Goal: Task Accomplishment & Management: Complete application form

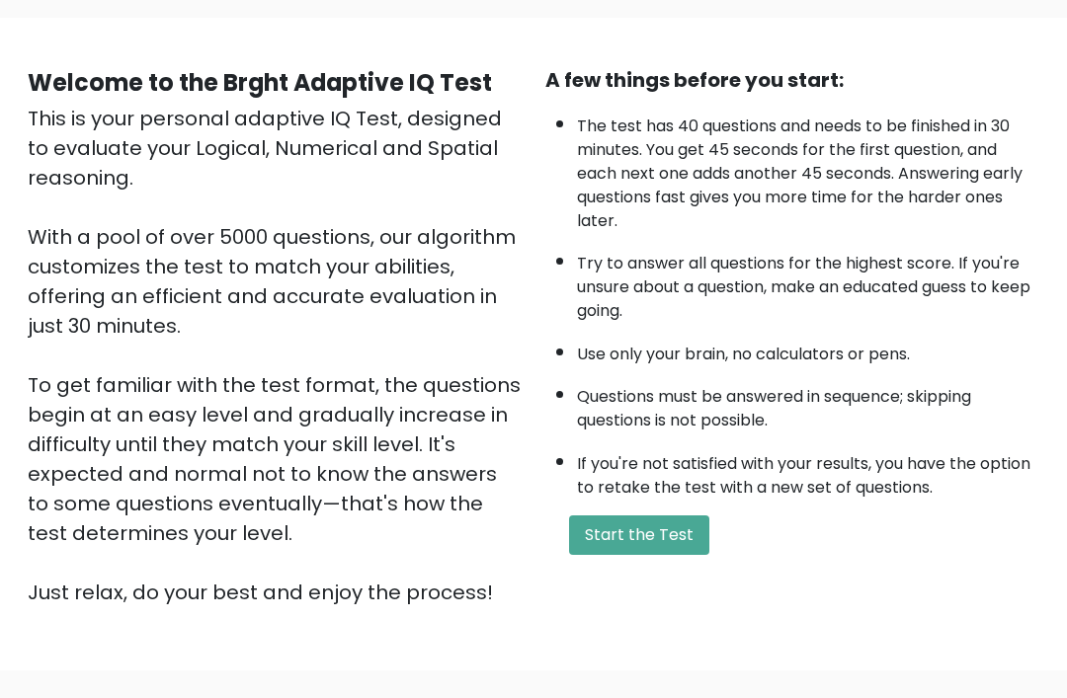
scroll to position [147, 0]
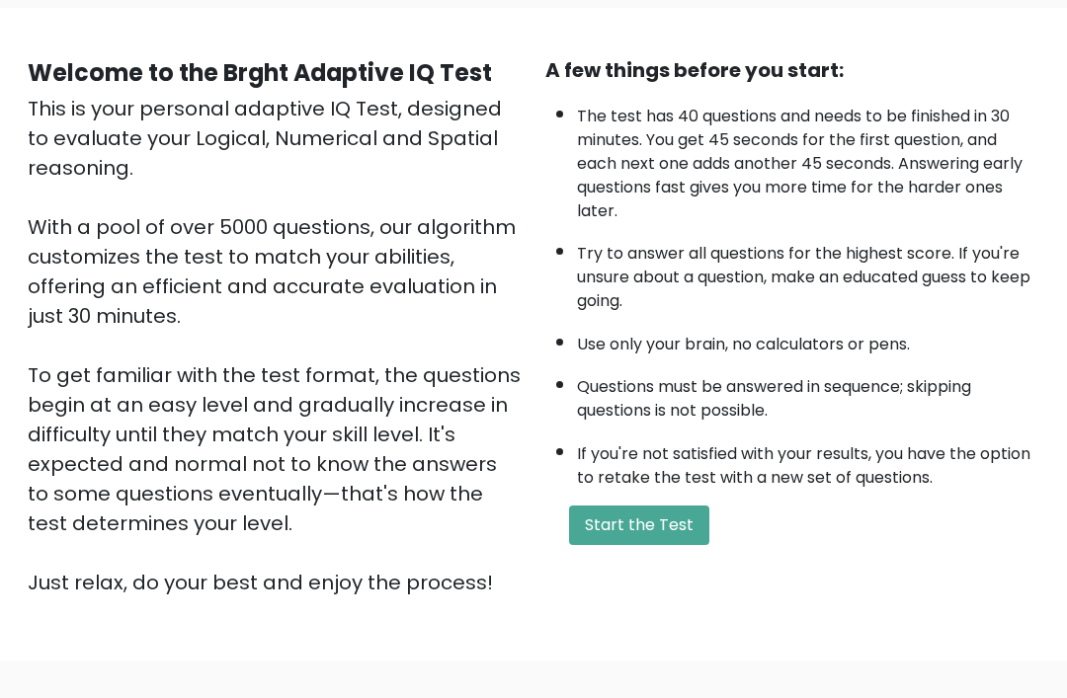
click at [652, 546] on button "Start the Test" at bounding box center [639, 527] width 140 height 40
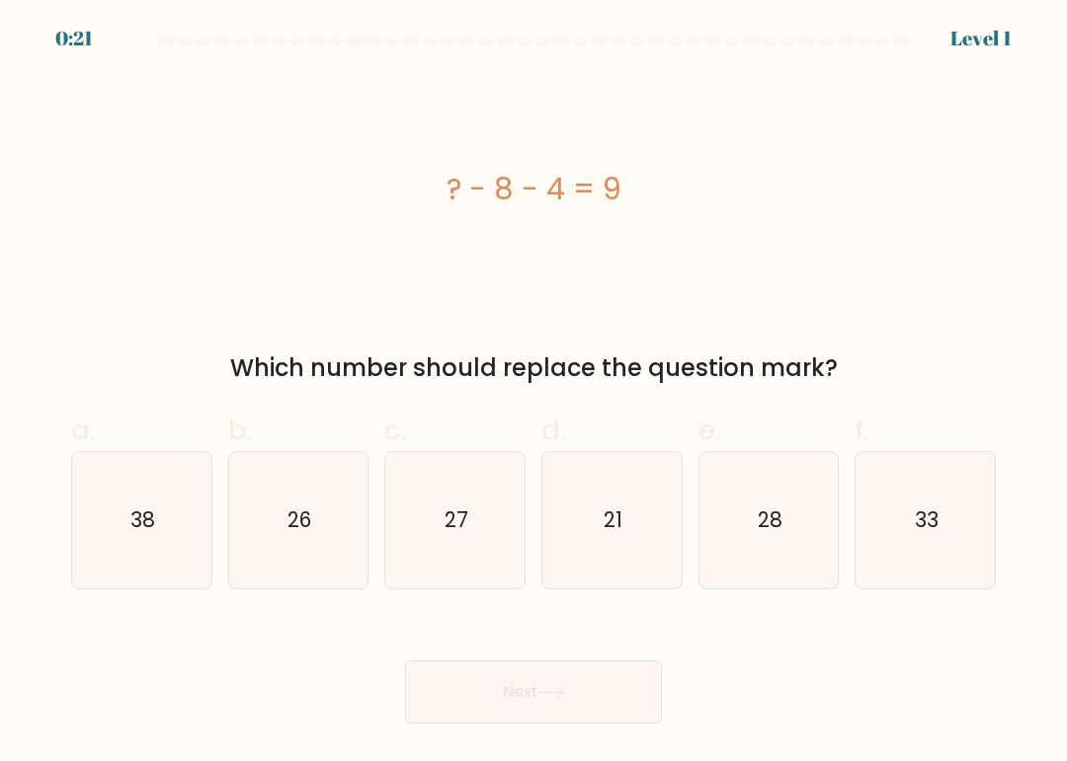
click at [624, 545] on icon "21" at bounding box center [611, 520] width 136 height 136
click at [534, 394] on input "d. 21" at bounding box center [533, 387] width 1 height 13
radio input "true"
click at [572, 689] on button "Next" at bounding box center [533, 692] width 257 height 63
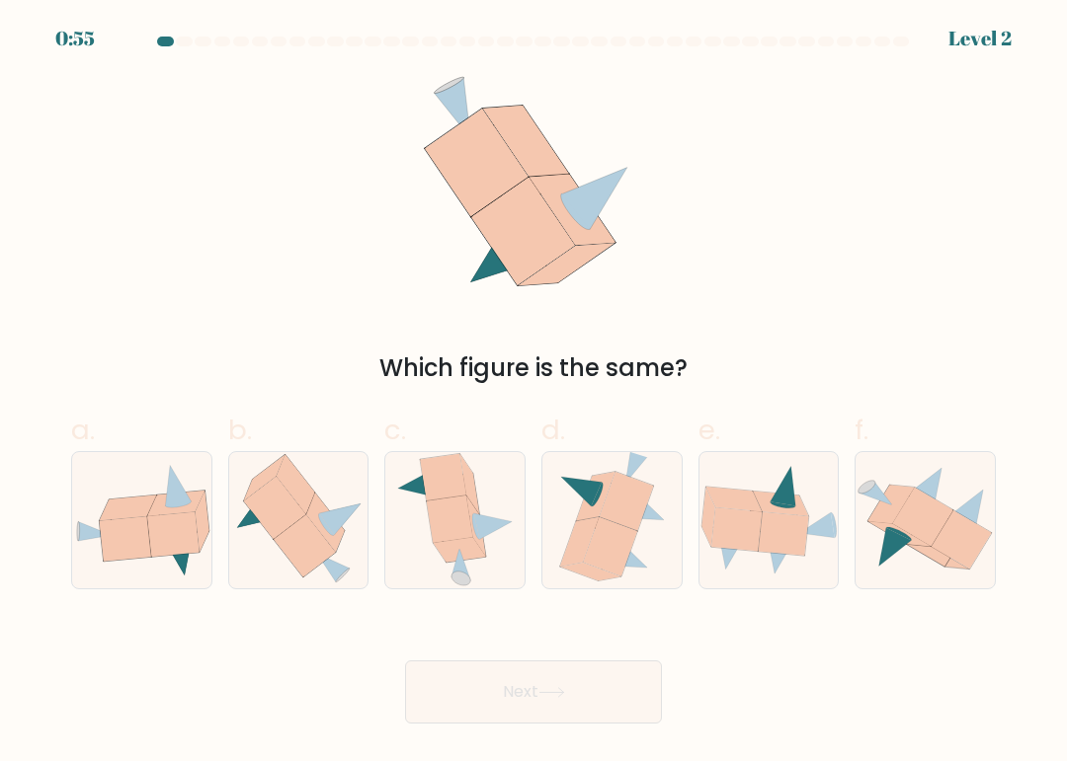
click at [108, 517] on icon at bounding box center [128, 509] width 57 height 26
click at [533, 394] on input "a." at bounding box center [533, 387] width 1 height 13
radio input "true"
click at [523, 689] on button "Next" at bounding box center [533, 692] width 257 height 63
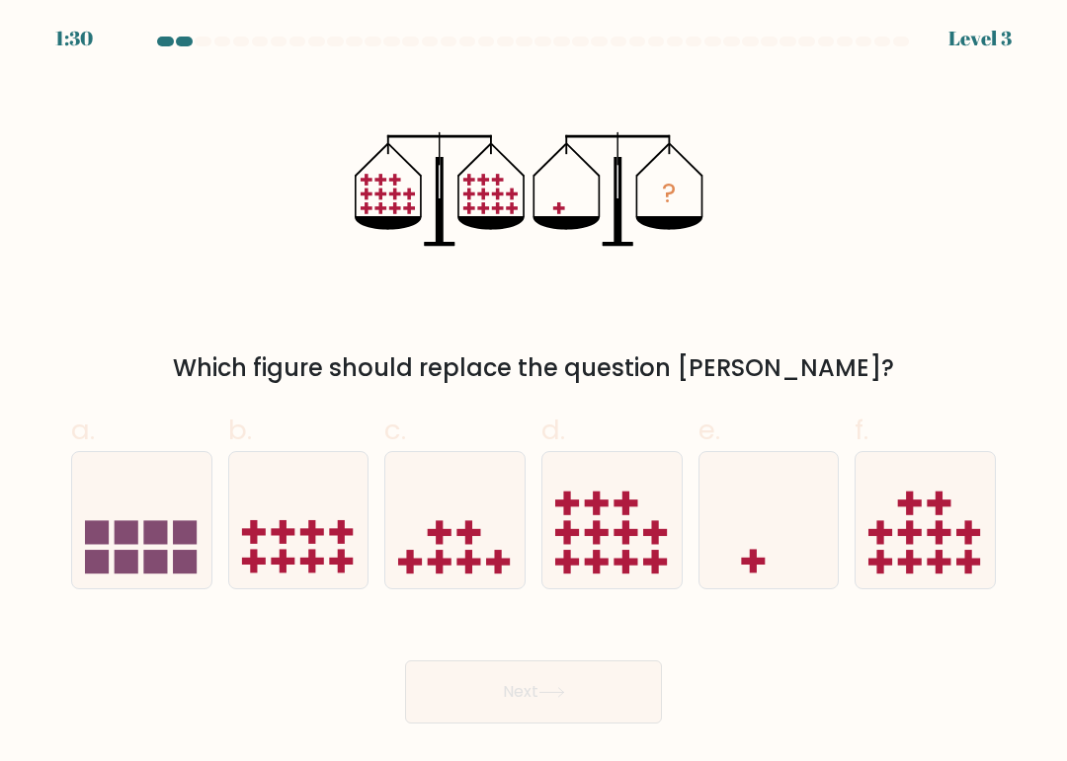
click at [768, 545] on icon at bounding box center [768, 520] width 139 height 116
click at [534, 394] on input "e." at bounding box center [533, 387] width 1 height 13
radio input "true"
click at [517, 697] on button "Next" at bounding box center [533, 692] width 257 height 63
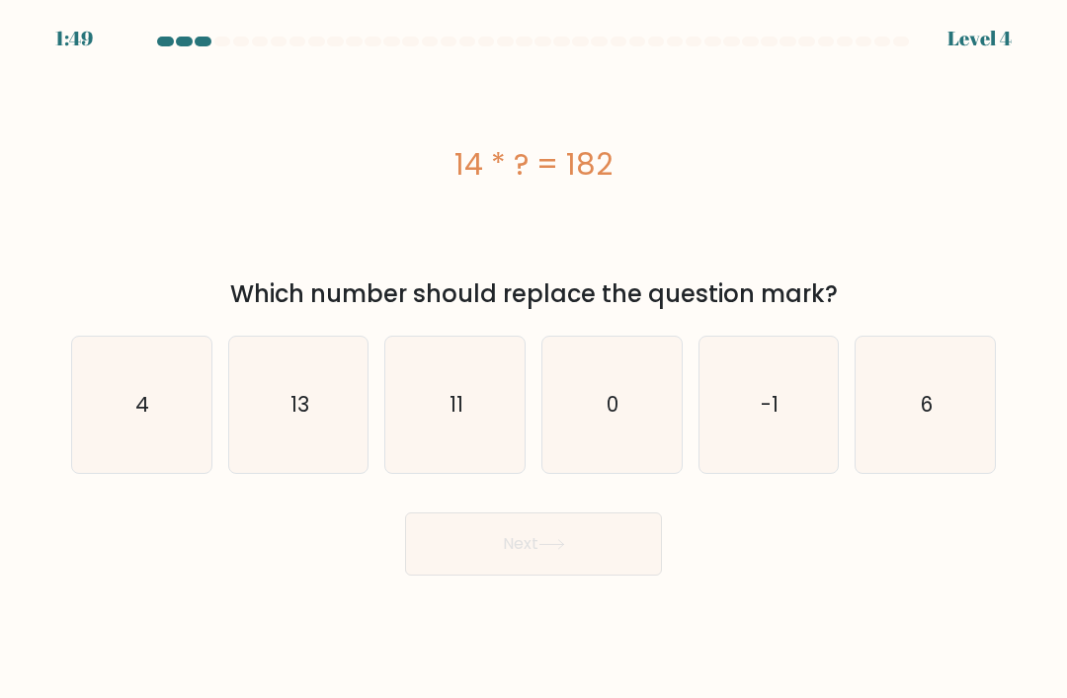
click at [345, 413] on icon "13" at bounding box center [298, 405] width 136 height 136
click at [533, 359] on input "b. 13" at bounding box center [533, 355] width 1 height 10
radio input "true"
click at [542, 564] on button "Next" at bounding box center [533, 544] width 257 height 63
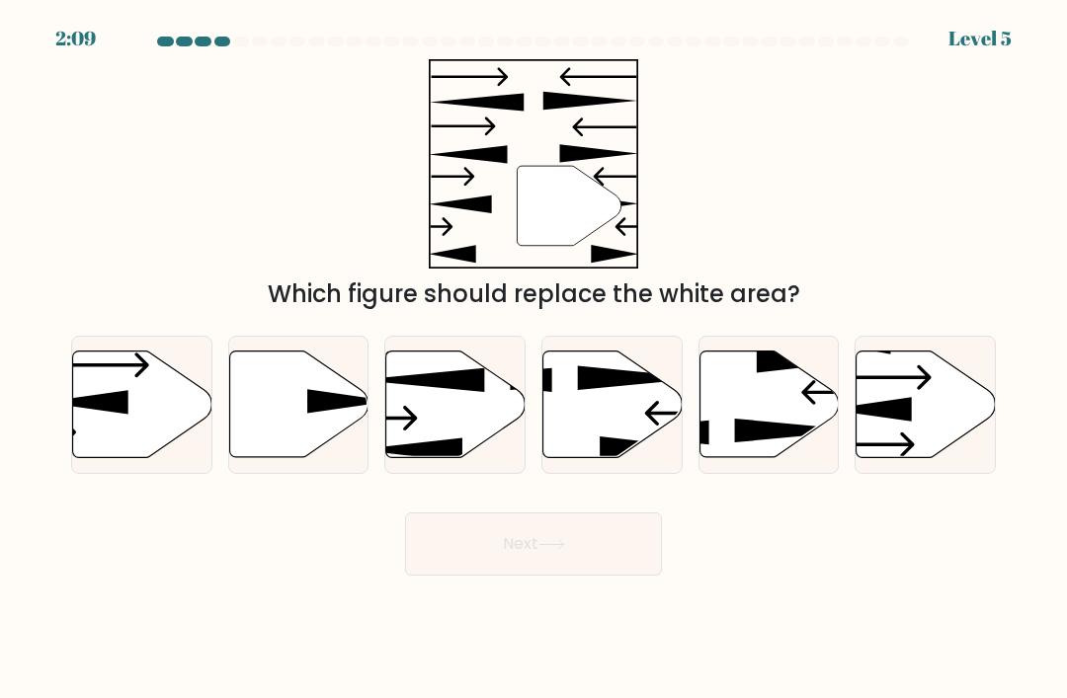
click at [308, 446] on icon at bounding box center [298, 405] width 139 height 107
click at [533, 359] on input "b." at bounding box center [533, 355] width 1 height 10
radio input "true"
click at [483, 561] on button "Next" at bounding box center [533, 544] width 257 height 63
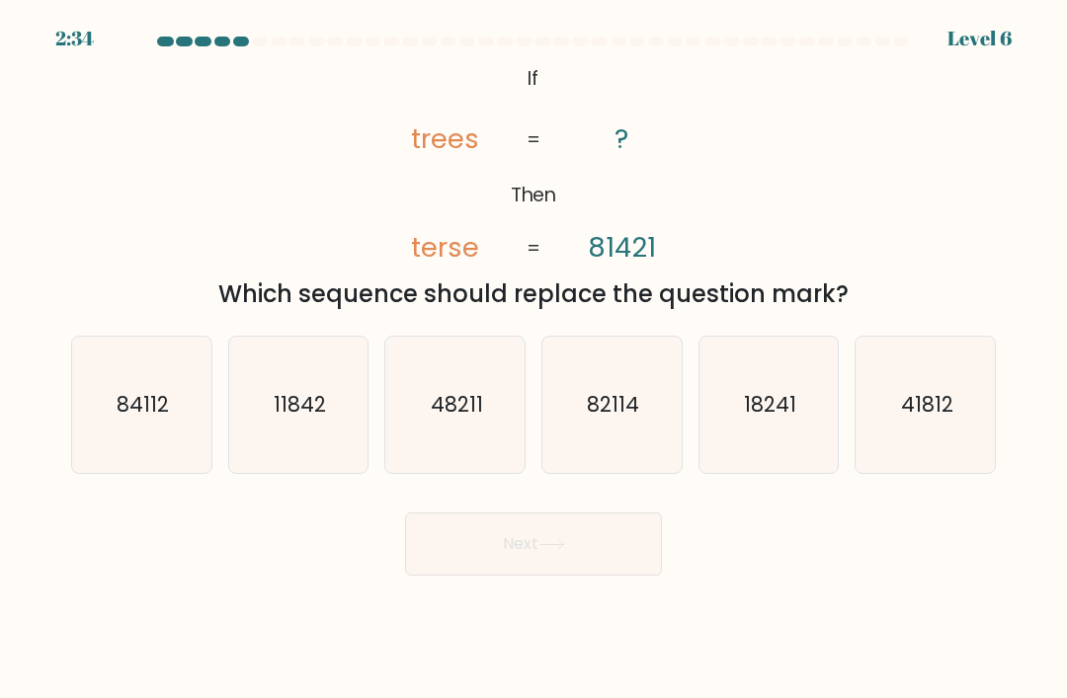
click at [131, 419] on text "84112" at bounding box center [143, 404] width 52 height 29
click at [533, 359] on input "a. 84112" at bounding box center [533, 355] width 1 height 10
radio input "true"
click at [573, 567] on button "Next" at bounding box center [533, 544] width 257 height 63
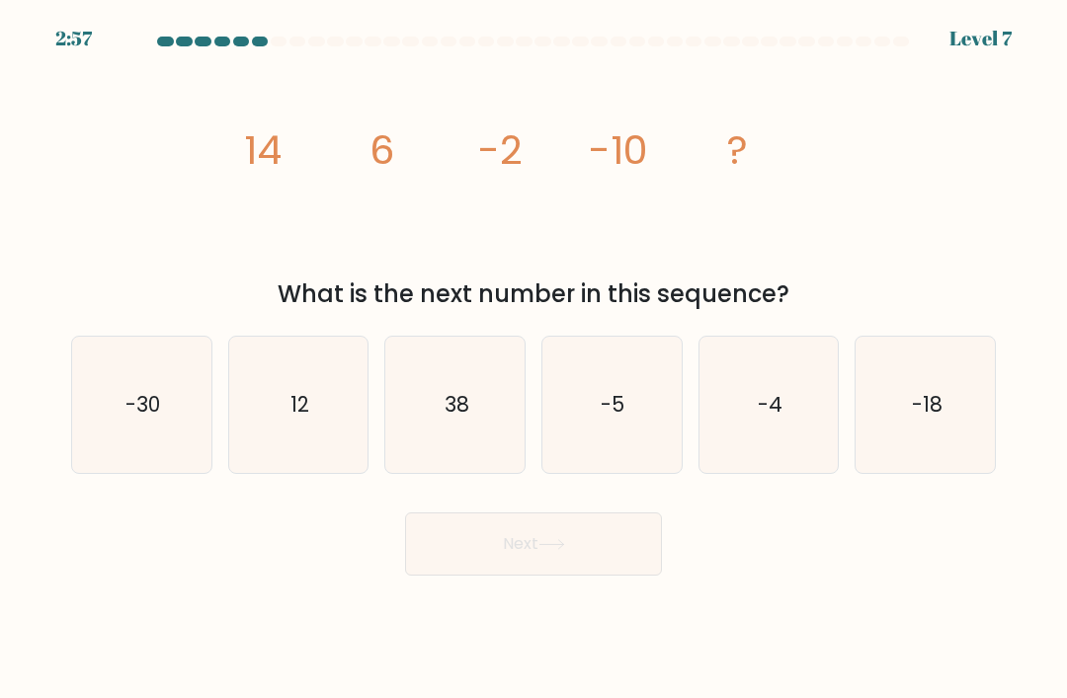
click at [911, 412] on icon "-18" at bounding box center [925, 405] width 136 height 136
click at [534, 359] on input "f. -18" at bounding box center [533, 355] width 1 height 10
radio input "true"
click at [574, 571] on button "Next" at bounding box center [533, 544] width 257 height 63
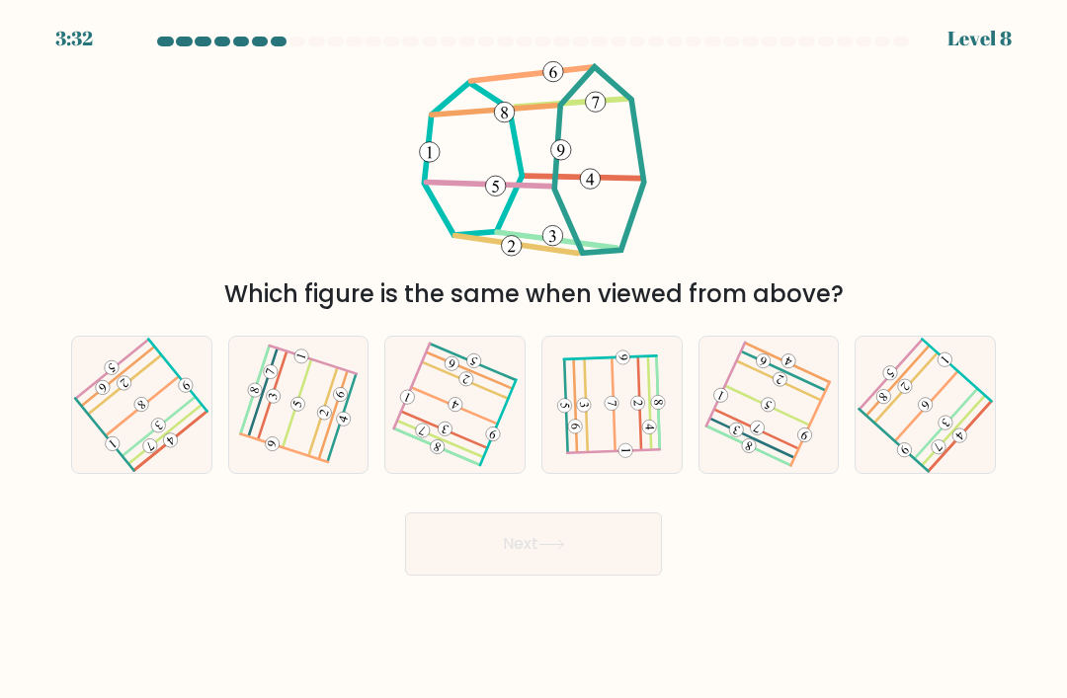
click at [953, 445] on 448 at bounding box center [960, 436] width 20 height 20
click at [534, 359] on input "f." at bounding box center [533, 355] width 1 height 10
radio input "true"
click at [578, 576] on button "Next" at bounding box center [533, 544] width 257 height 63
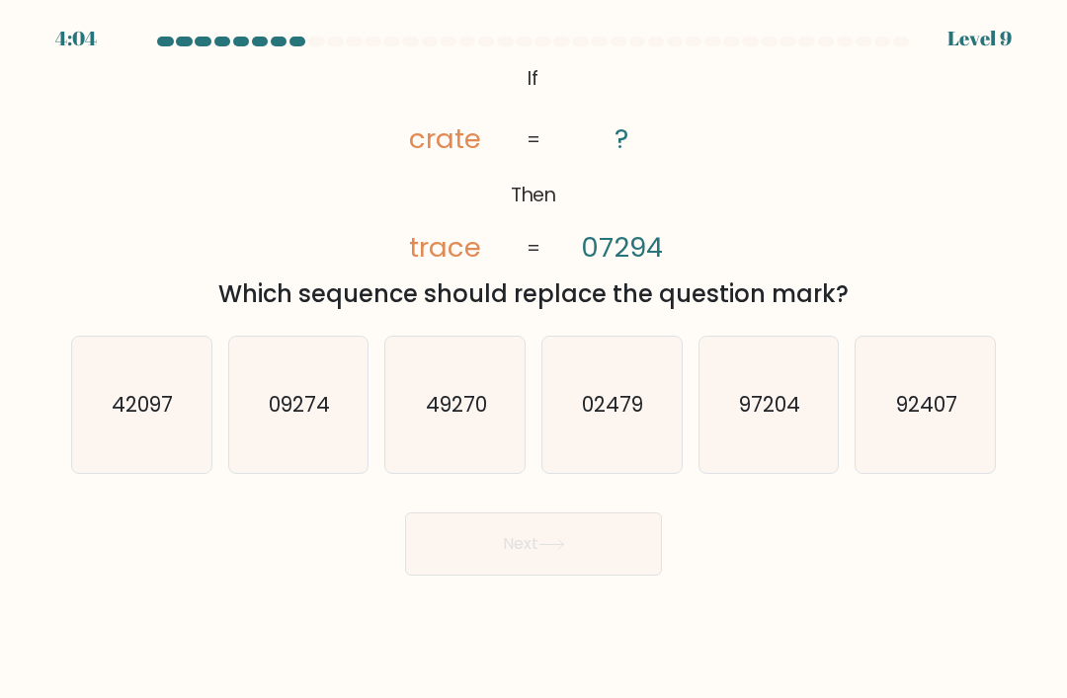
click at [768, 419] on text "97204" at bounding box center [769, 404] width 61 height 29
click at [534, 359] on input "e. 97204" at bounding box center [533, 355] width 1 height 10
radio input "true"
click at [604, 573] on button "Next" at bounding box center [533, 544] width 257 height 63
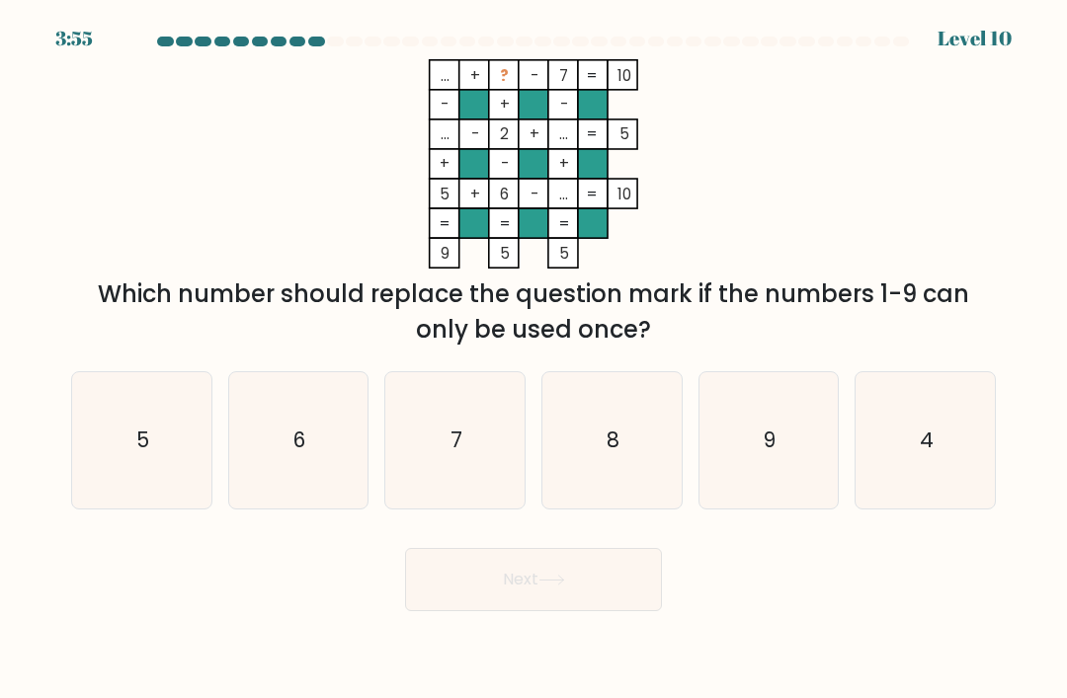
click at [602, 477] on icon "8" at bounding box center [611, 440] width 136 height 136
click at [534, 359] on input "d. 8" at bounding box center [533, 355] width 1 height 10
radio input "true"
click at [919, 443] on icon "4" at bounding box center [925, 440] width 136 height 136
click at [534, 359] on input "f. 4" at bounding box center [533, 355] width 1 height 10
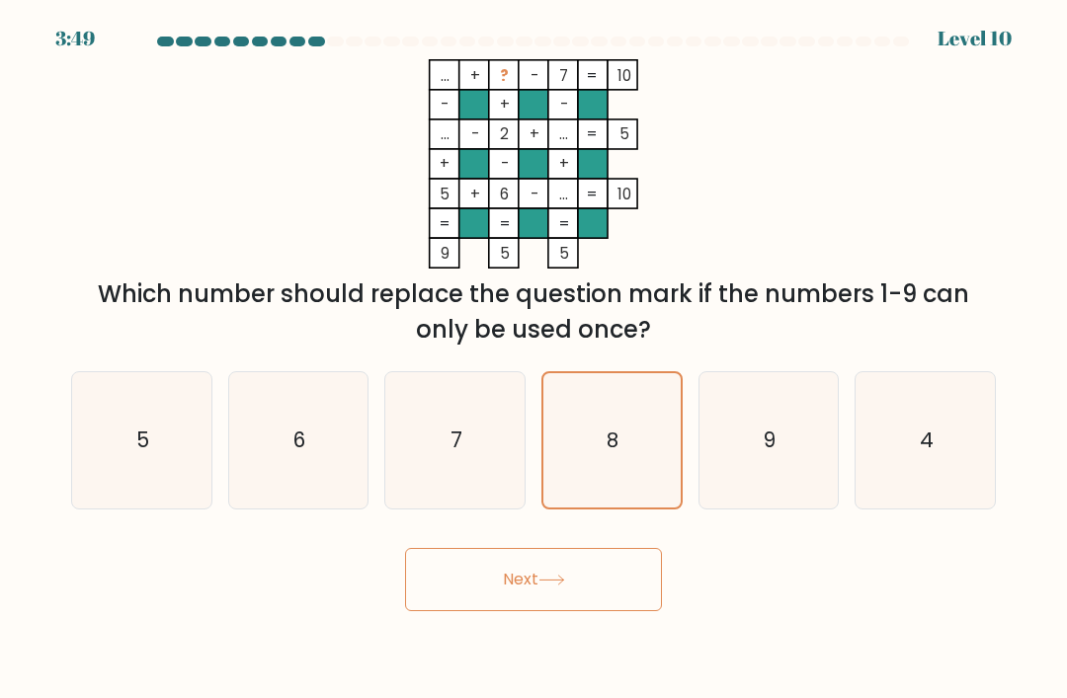
radio input "true"
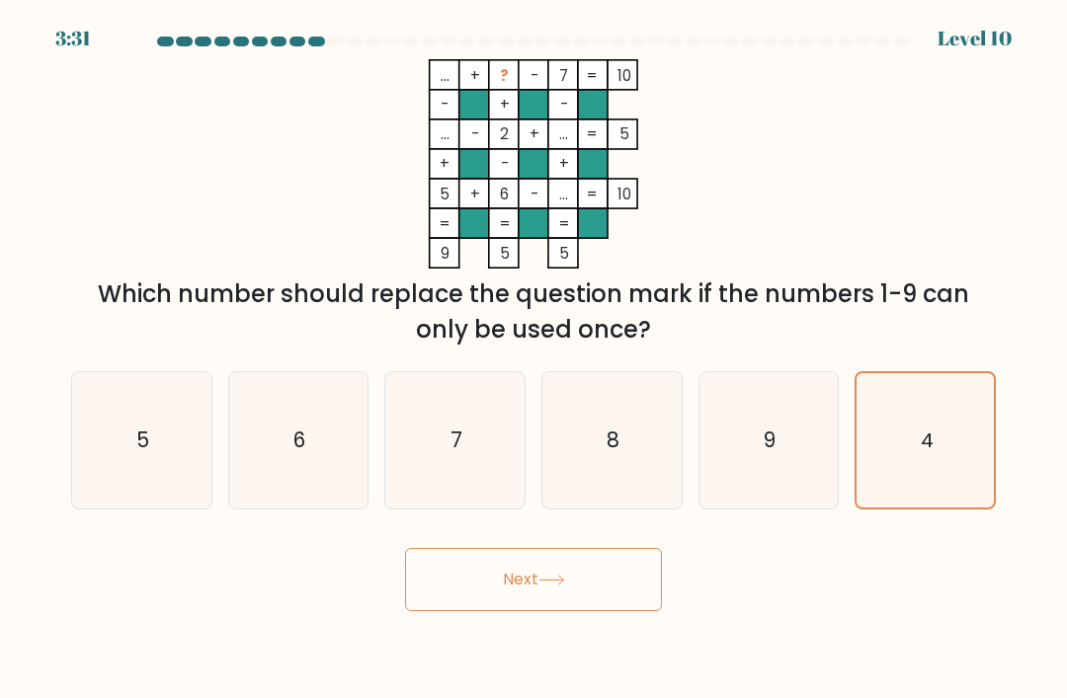
click at [628, 492] on icon "8" at bounding box center [611, 440] width 136 height 136
click at [534, 359] on input "d. 8" at bounding box center [533, 355] width 1 height 10
radio input "true"
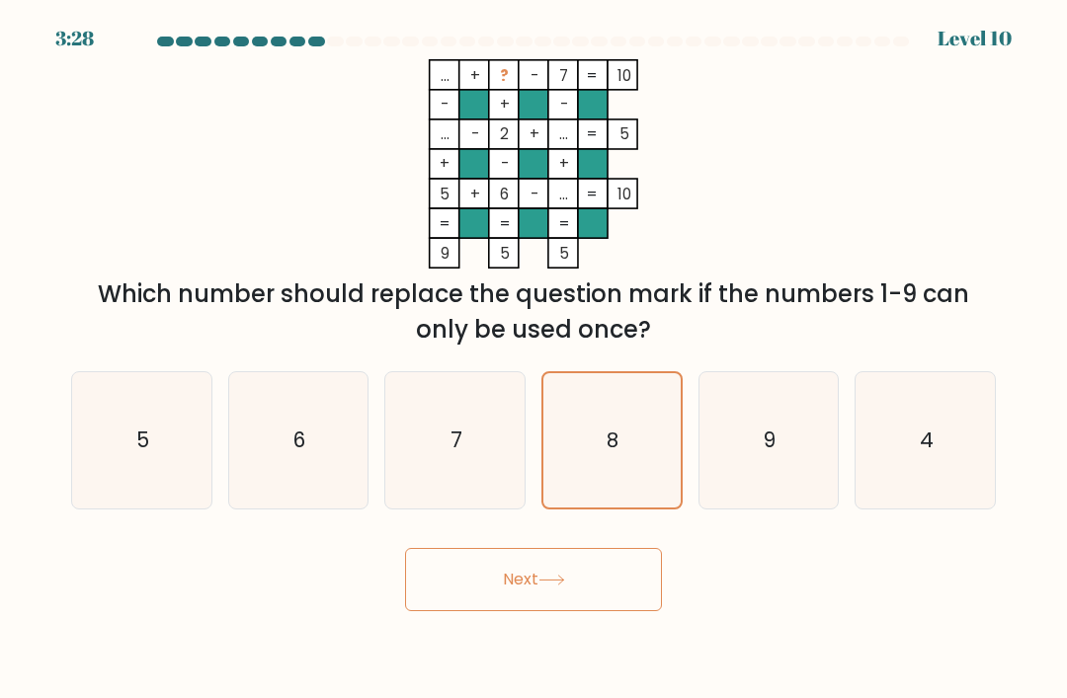
click at [588, 593] on button "Next" at bounding box center [533, 579] width 257 height 63
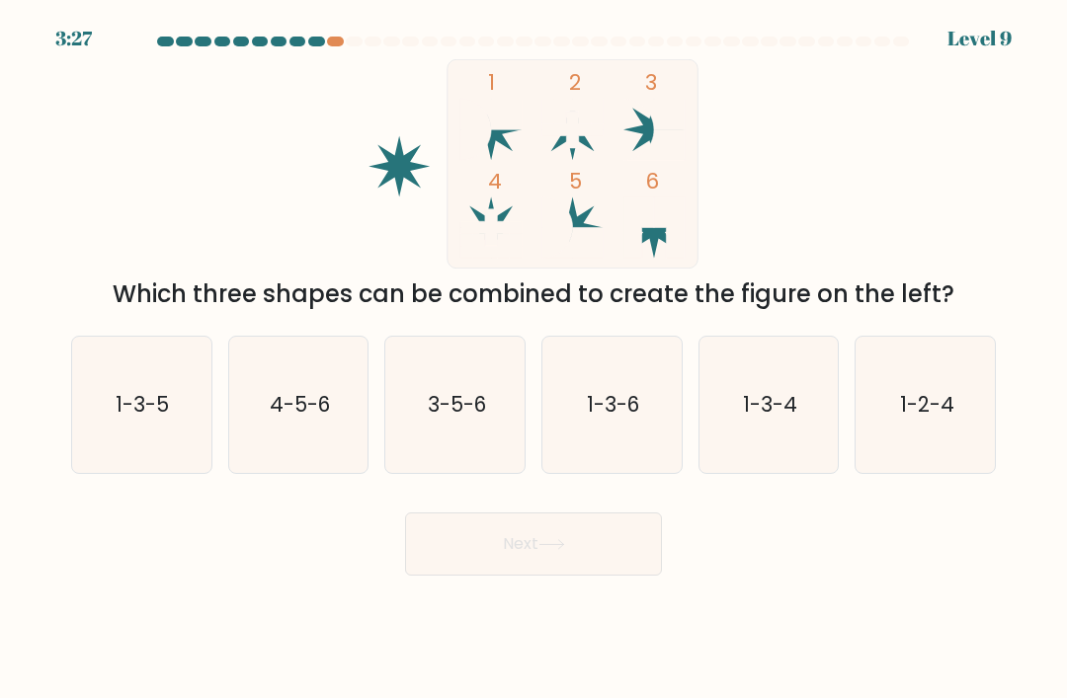
click at [466, 466] on icon "3-5-6" at bounding box center [455, 405] width 136 height 136
click at [533, 359] on input "c. 3-5-6" at bounding box center [533, 355] width 1 height 10
radio input "true"
click at [470, 569] on button "Next" at bounding box center [533, 544] width 257 height 63
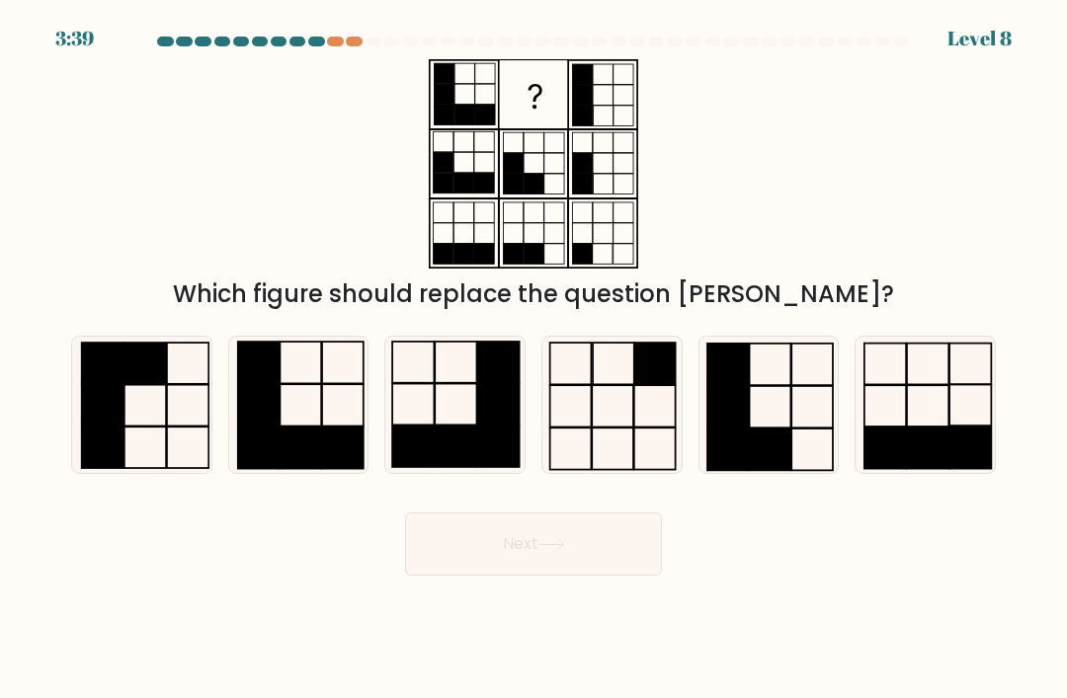
click at [732, 428] on rect at bounding box center [727, 406] width 41 height 41
click at [534, 359] on input "e." at bounding box center [533, 355] width 1 height 10
radio input "true"
click at [535, 573] on button "Next" at bounding box center [533, 544] width 257 height 63
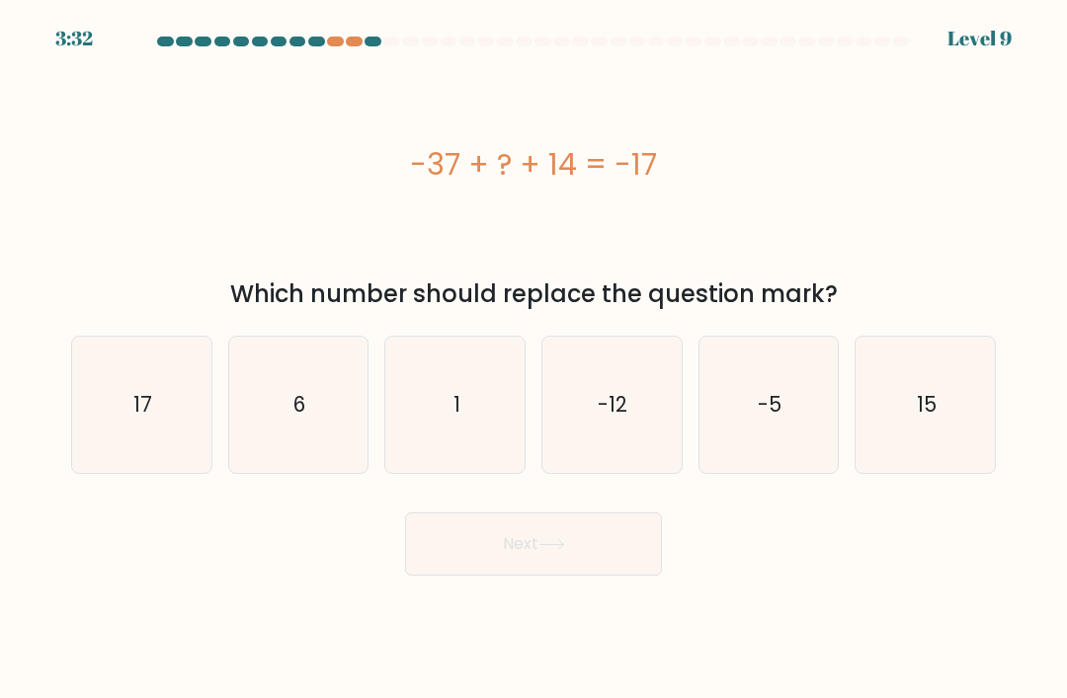
click at [302, 419] on text "6" at bounding box center [299, 404] width 12 height 29
click at [533, 359] on input "b. 6" at bounding box center [533, 355] width 1 height 10
radio input "true"
click at [497, 557] on button "Next" at bounding box center [533, 544] width 257 height 63
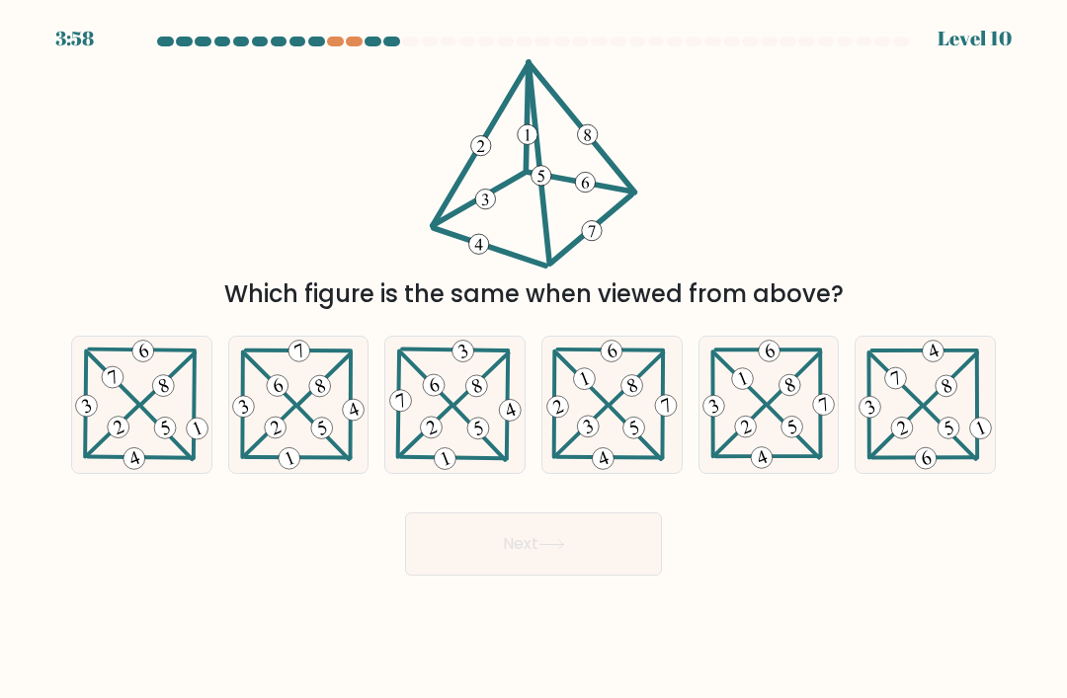
click at [780, 438] on 600 at bounding box center [792, 433] width 51 height 52
click at [534, 359] on input "e." at bounding box center [533, 355] width 1 height 10
radio input "true"
click at [600, 552] on button "Next" at bounding box center [533, 544] width 257 height 63
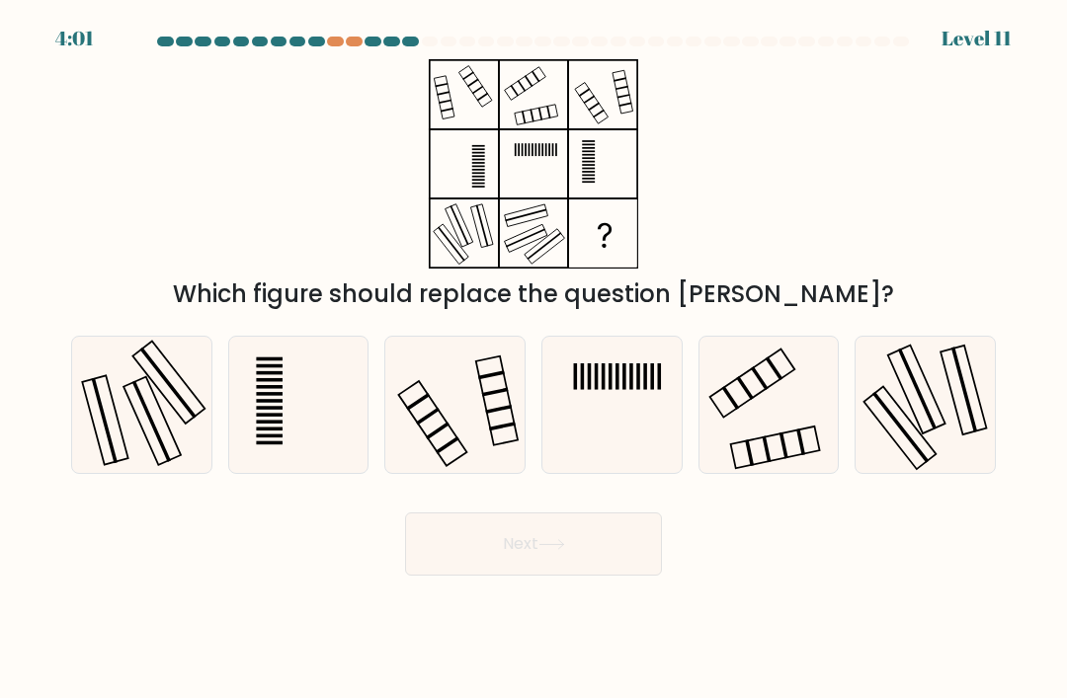
click at [176, 459] on icon at bounding box center [141, 405] width 136 height 136
click at [533, 359] on input "a." at bounding box center [533, 355] width 1 height 10
radio input "true"
click at [487, 576] on button "Next" at bounding box center [533, 544] width 257 height 63
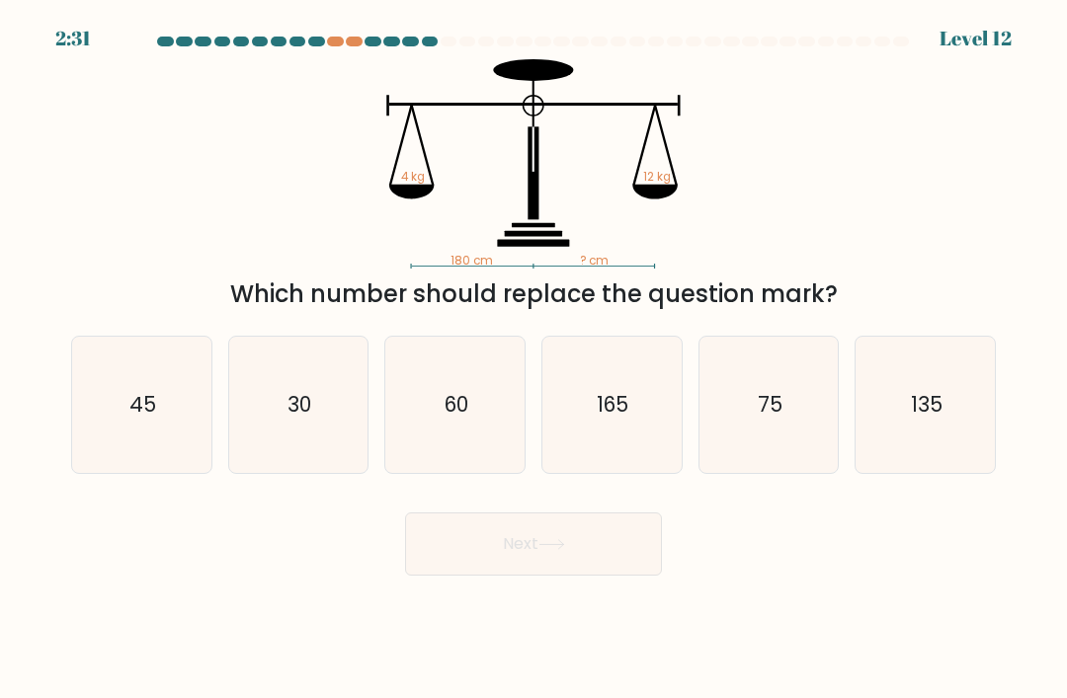
click at [949, 417] on icon "135" at bounding box center [925, 405] width 136 height 136
click at [534, 359] on input "f. 135" at bounding box center [533, 355] width 1 height 10
radio input "true"
click at [613, 552] on button "Next" at bounding box center [533, 544] width 257 height 63
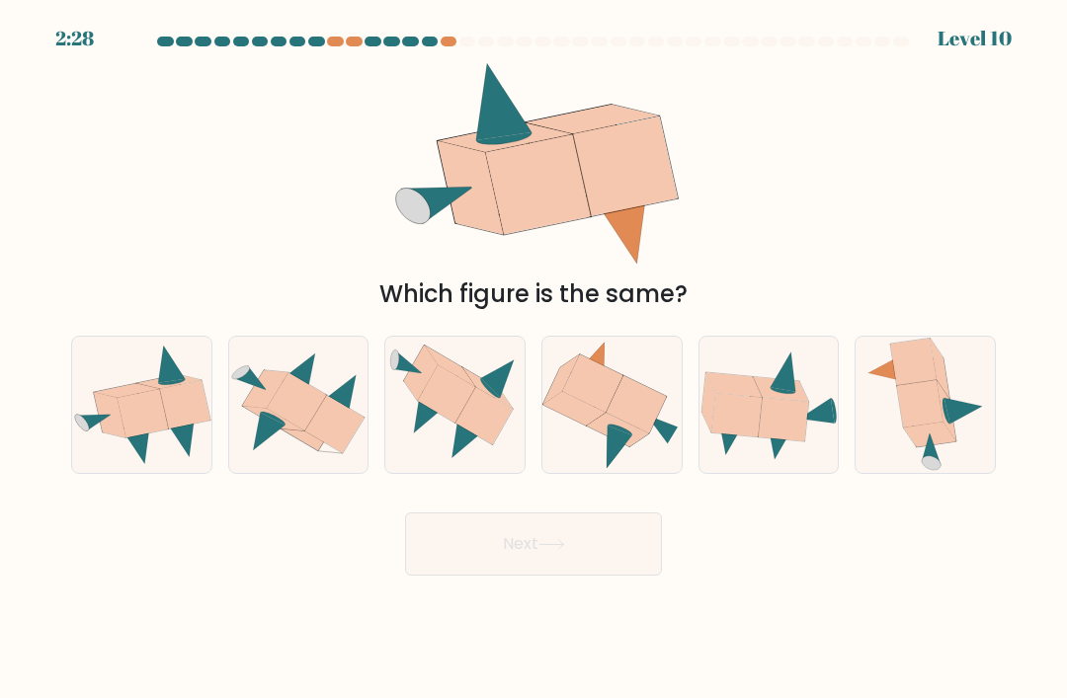
click at [958, 424] on icon at bounding box center [963, 411] width 39 height 26
click at [534, 359] on input "f." at bounding box center [533, 355] width 1 height 10
radio input "true"
click at [617, 554] on button "Next" at bounding box center [533, 544] width 257 height 63
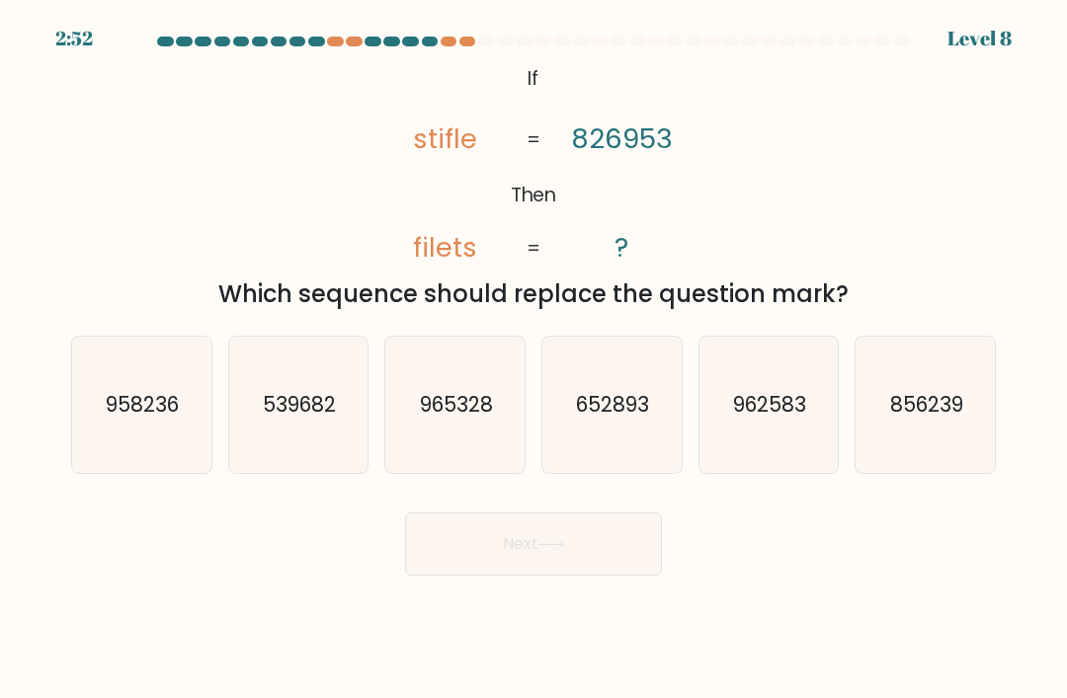
click at [473, 473] on icon "965328" at bounding box center [455, 405] width 136 height 136
click at [533, 359] on input "c. 965328" at bounding box center [533, 355] width 1 height 10
radio input "true"
click at [514, 566] on button "Next" at bounding box center [533, 544] width 257 height 63
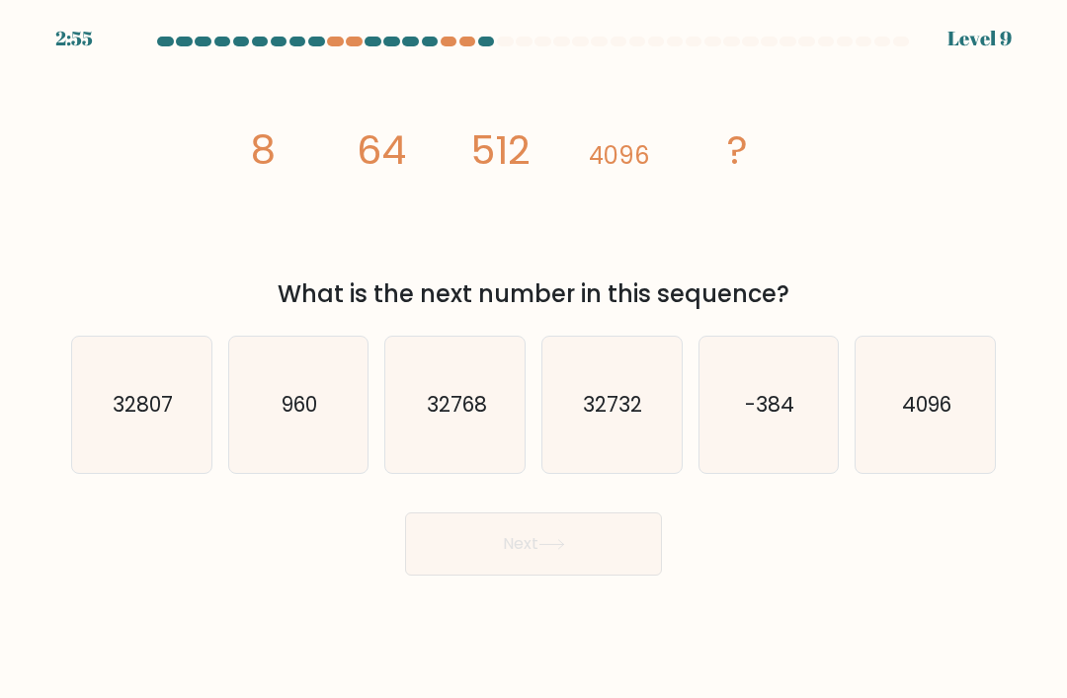
click at [476, 439] on icon "32768" at bounding box center [455, 405] width 136 height 136
click at [533, 359] on input "c. 32768" at bounding box center [533, 355] width 1 height 10
radio input "true"
click at [509, 559] on button "Next" at bounding box center [533, 544] width 257 height 63
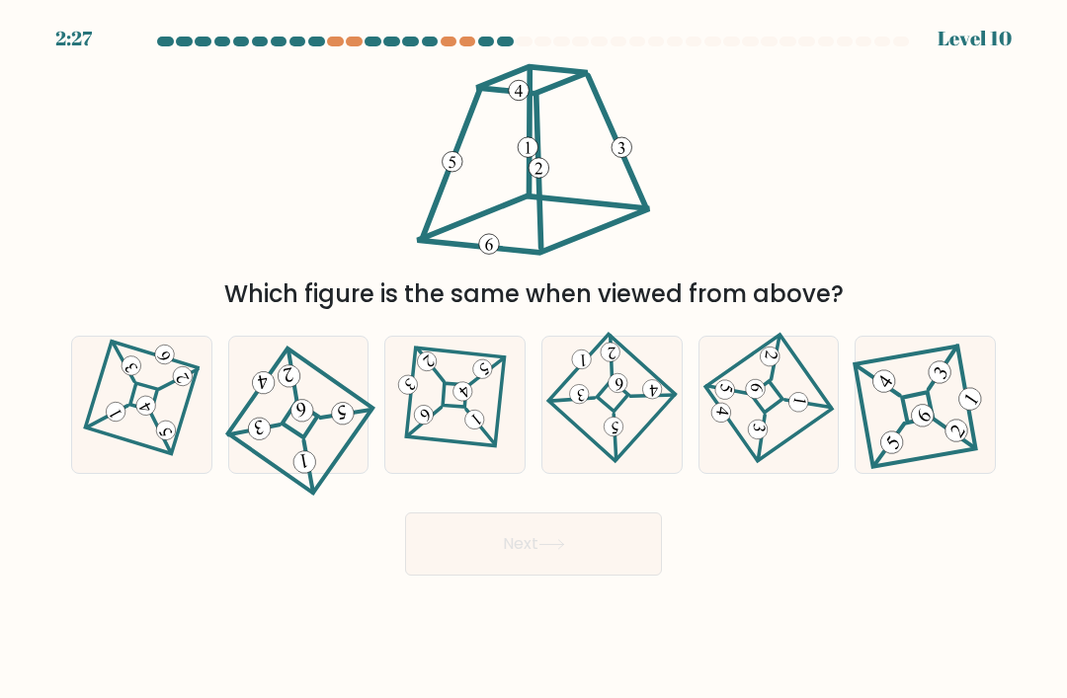
click at [142, 437] on icon at bounding box center [142, 405] width 94 height 109
click at [533, 359] on input "a." at bounding box center [533, 355] width 1 height 10
radio input "true"
click at [606, 561] on button "Next" at bounding box center [533, 544] width 257 height 63
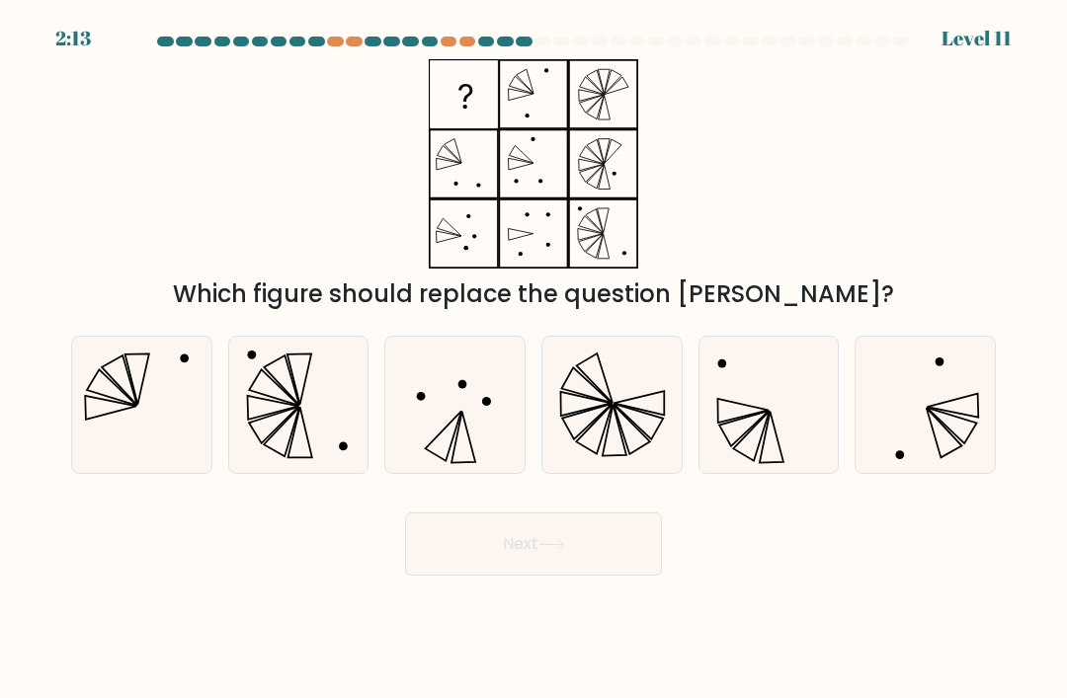
click at [149, 458] on icon at bounding box center [141, 405] width 136 height 136
click at [533, 359] on input "a." at bounding box center [533, 355] width 1 height 10
radio input "true"
click at [480, 576] on button "Next" at bounding box center [533, 544] width 257 height 63
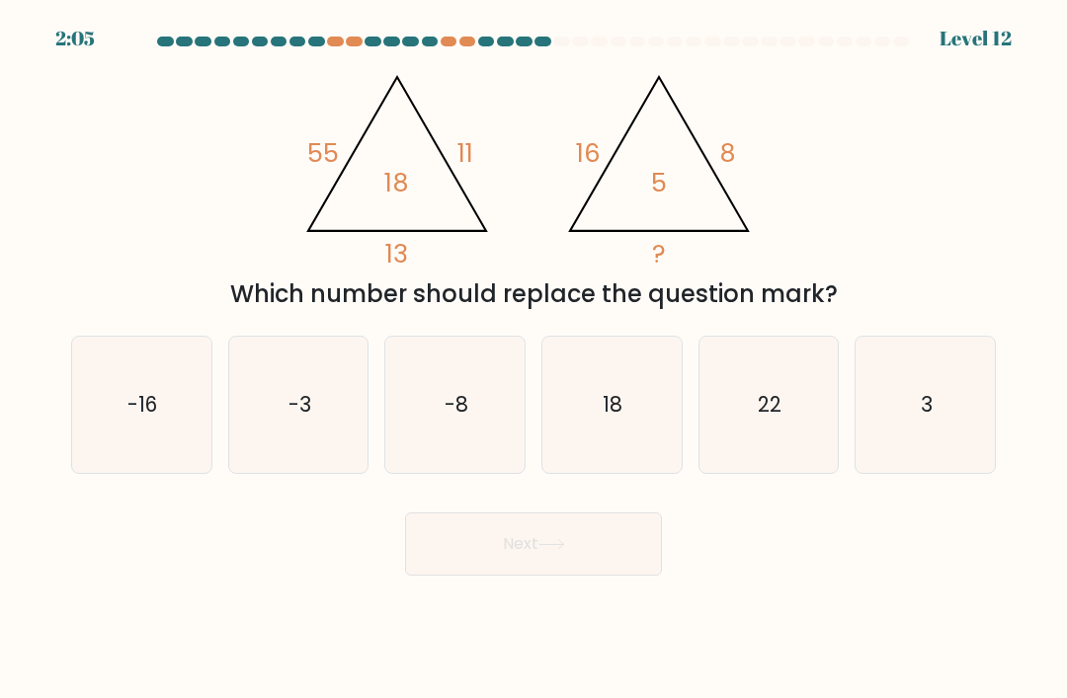
click at [776, 419] on text "22" at bounding box center [769, 404] width 24 height 29
click at [534, 359] on input "e. 22" at bounding box center [533, 355] width 1 height 10
radio input "true"
click at [625, 576] on button "Next" at bounding box center [533, 544] width 257 height 63
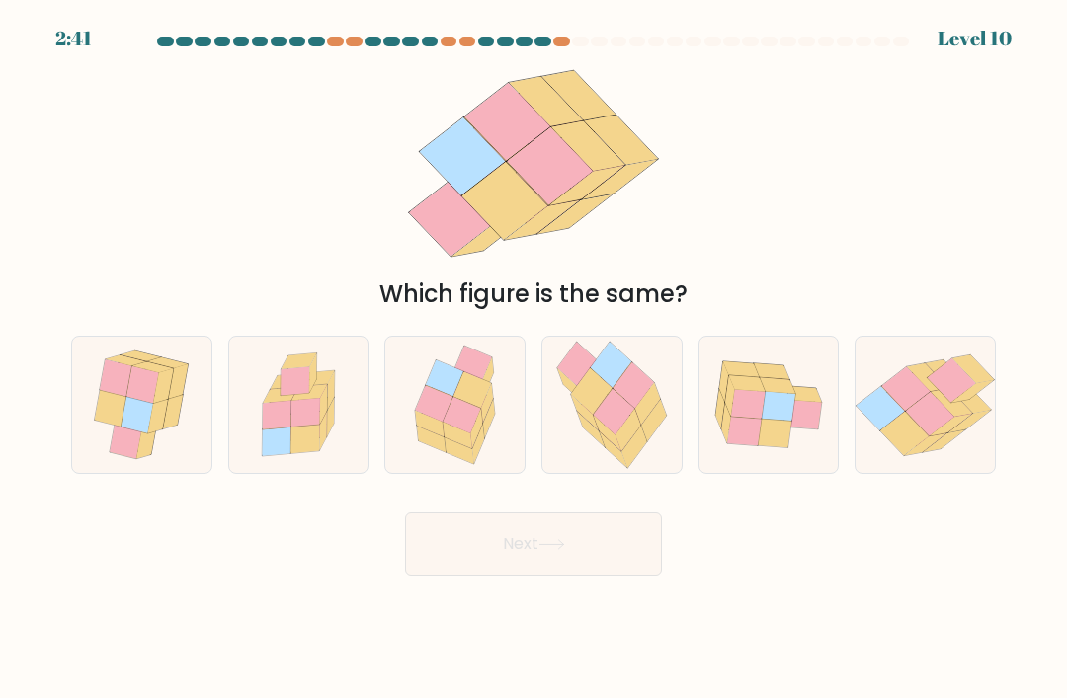
click at [641, 421] on icon at bounding box center [648, 404] width 26 height 42
click at [534, 359] on input "d." at bounding box center [533, 355] width 1 height 10
radio input "true"
click at [608, 576] on button "Next" at bounding box center [533, 544] width 257 height 63
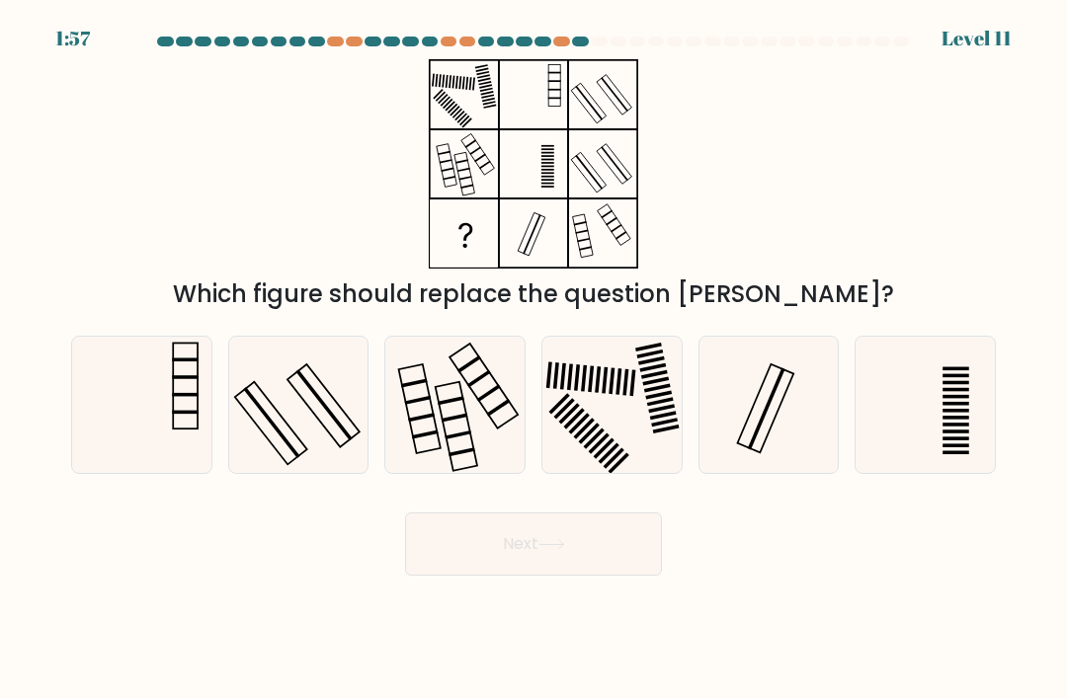
click at [624, 433] on icon at bounding box center [611, 405] width 136 height 136
click at [534, 359] on input "d." at bounding box center [533, 355] width 1 height 10
radio input "true"
click at [575, 576] on button "Next" at bounding box center [533, 544] width 257 height 63
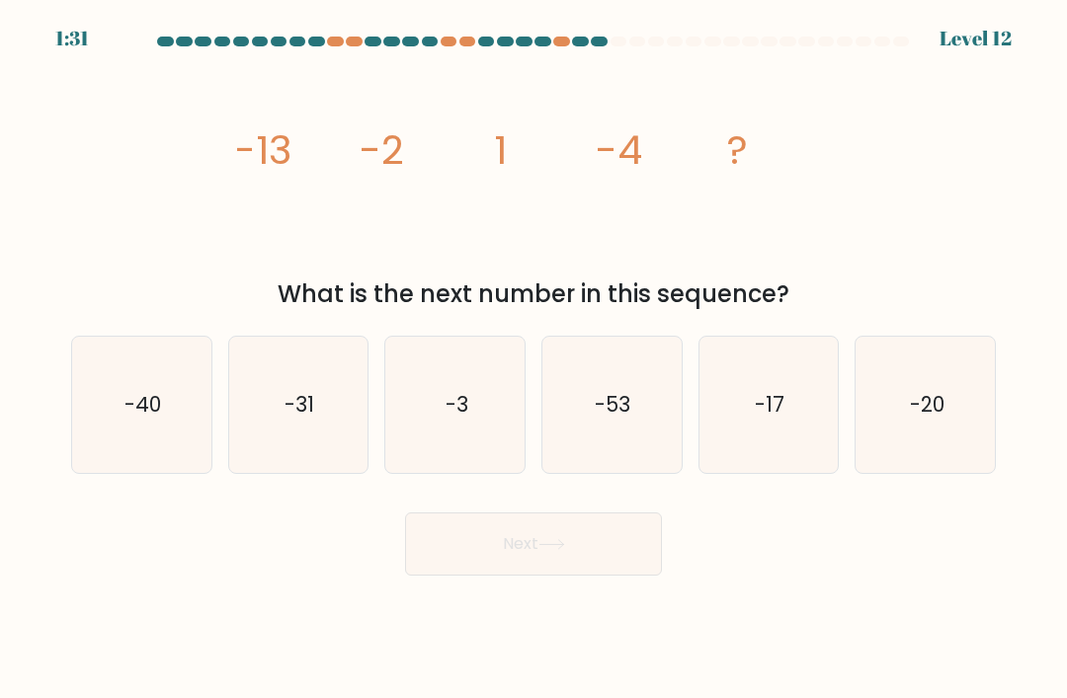
click at [654, 444] on icon "-53" at bounding box center [611, 405] width 136 height 136
click at [534, 359] on input "d. -53" at bounding box center [533, 355] width 1 height 10
radio input "true"
click at [598, 568] on button "Next" at bounding box center [533, 544] width 257 height 63
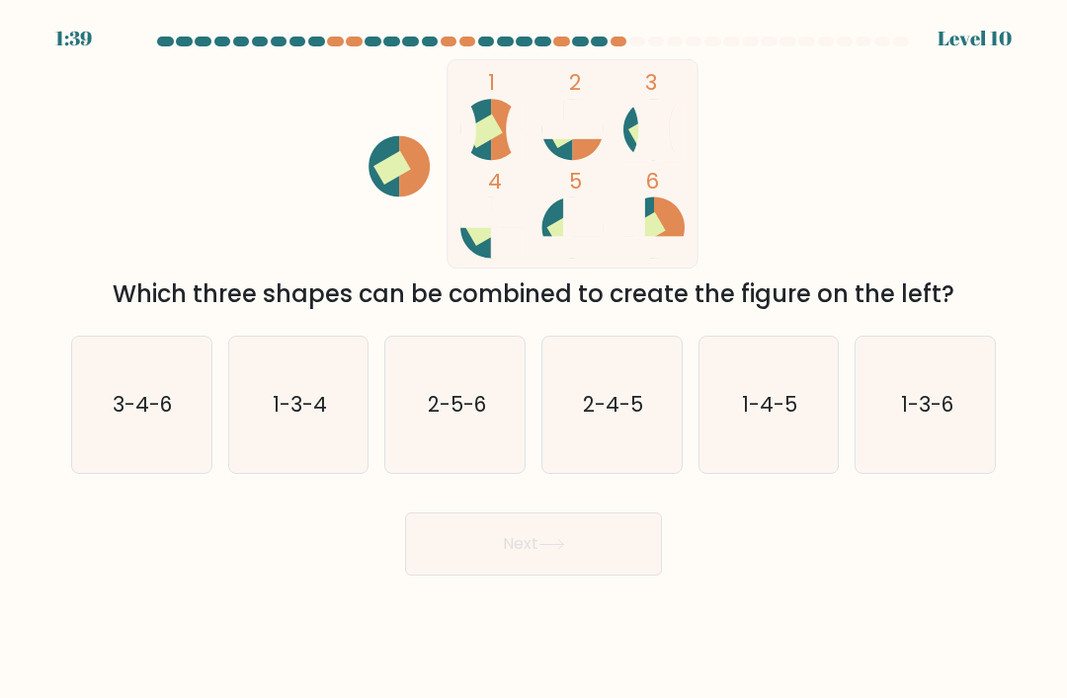
click at [484, 419] on text "2-5-6" at bounding box center [457, 404] width 58 height 29
click at [533, 359] on input "c. 2-5-6" at bounding box center [533, 355] width 1 height 10
radio input "true"
click at [552, 550] on icon at bounding box center [551, 544] width 27 height 11
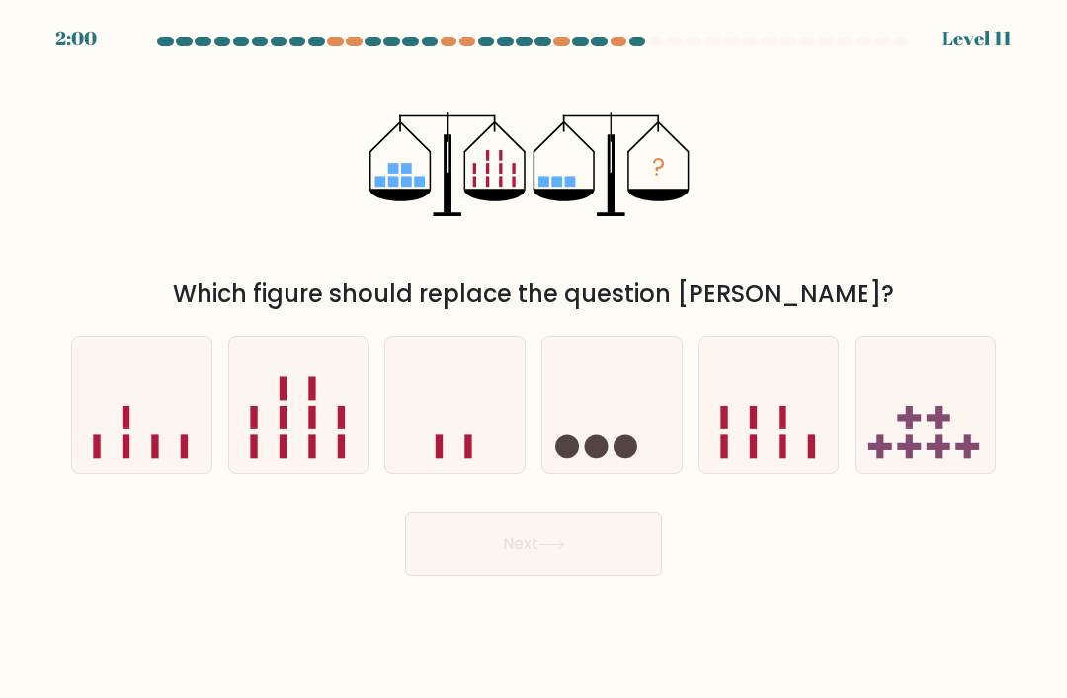
click at [797, 436] on icon at bounding box center [768, 406] width 139 height 116
click at [534, 359] on input "e." at bounding box center [533, 355] width 1 height 10
radio input "true"
click at [582, 574] on button "Next" at bounding box center [533, 544] width 257 height 63
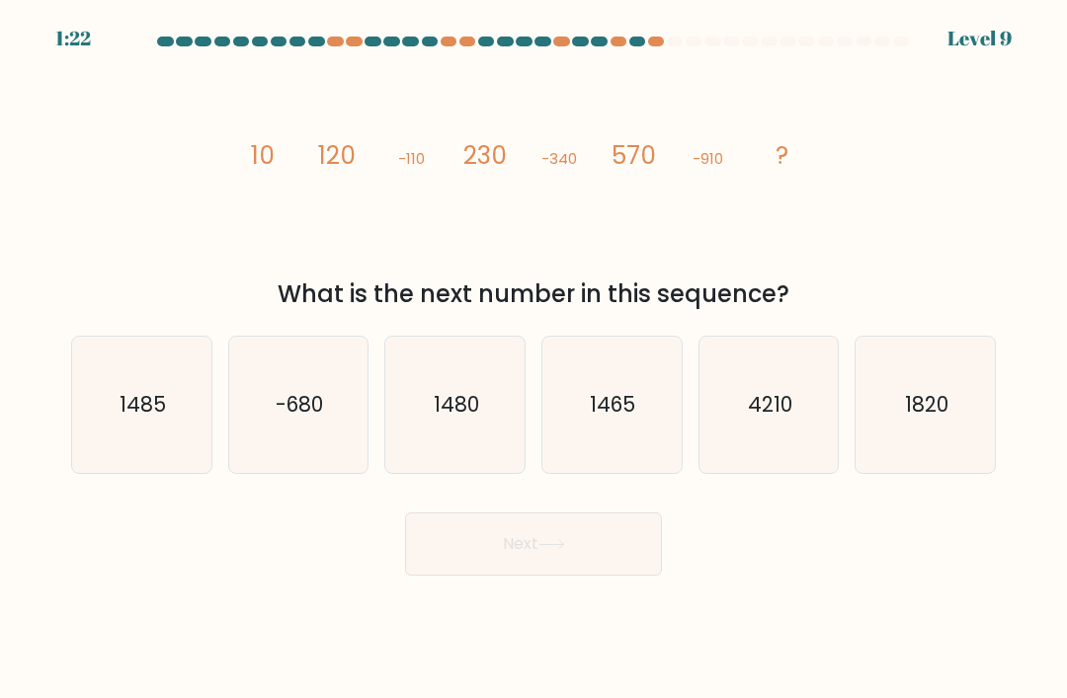
click at [140, 419] on text "1485" at bounding box center [142, 404] width 46 height 29
click at [533, 359] on input "a. 1485" at bounding box center [533, 355] width 1 height 10
radio input "true"
click at [637, 545] on button "Next" at bounding box center [533, 544] width 257 height 63
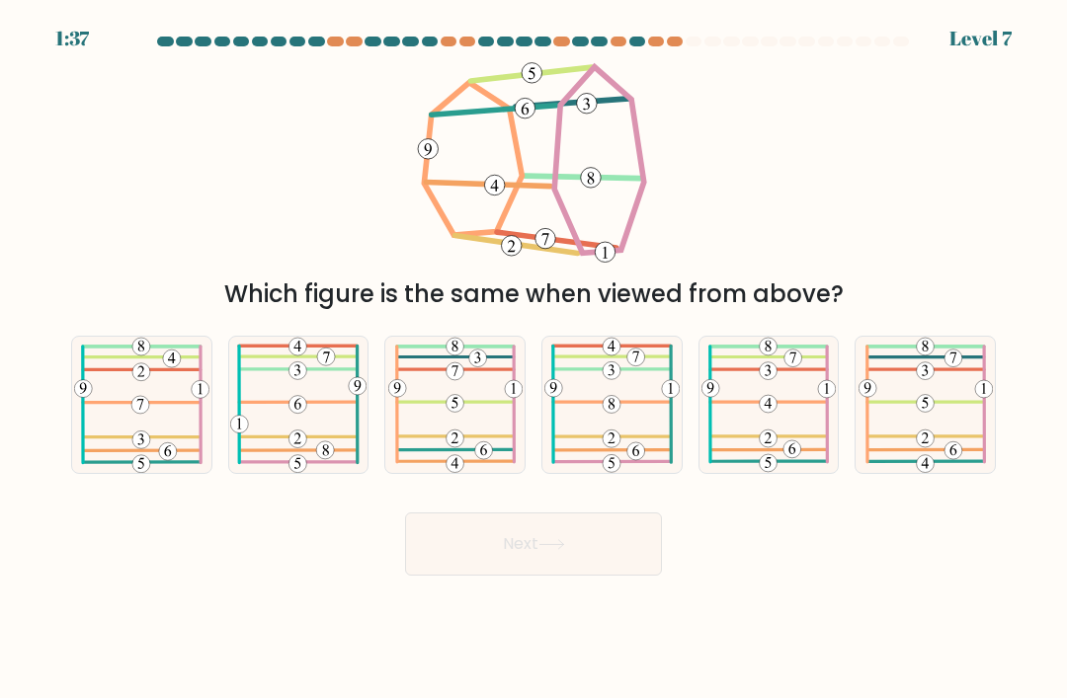
click at [499, 426] on icon at bounding box center [455, 405] width 134 height 136
click at [533, 359] on input "c." at bounding box center [533, 355] width 1 height 10
radio input "true"
click at [550, 549] on icon at bounding box center [551, 544] width 24 height 9
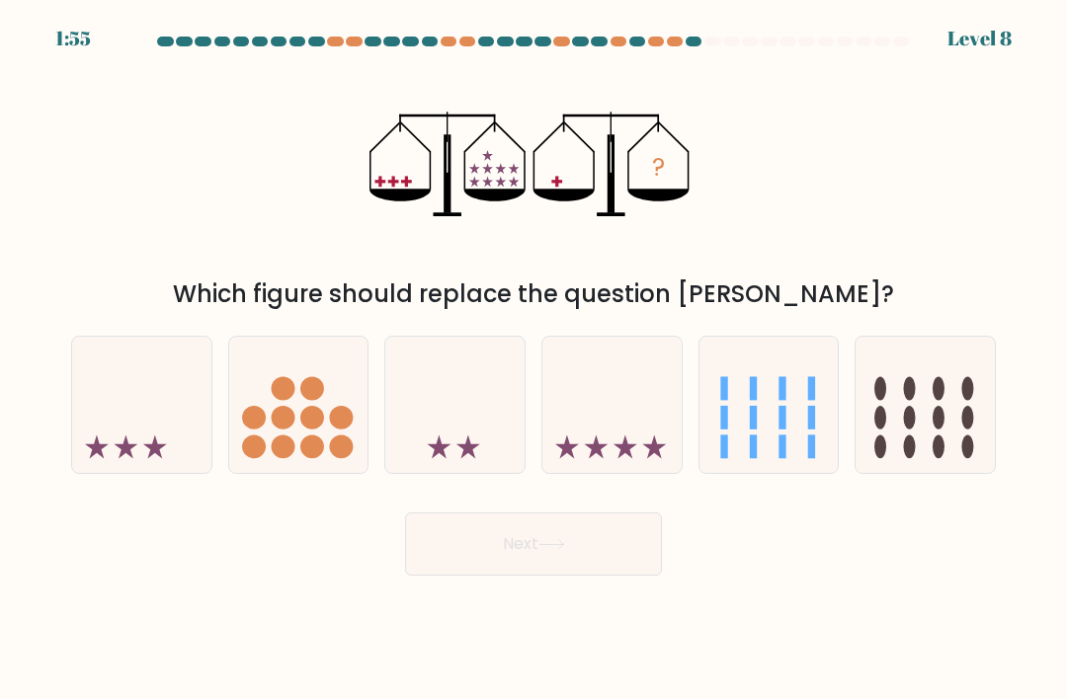
click at [108, 429] on icon at bounding box center [141, 406] width 139 height 116
click at [533, 359] on input "a." at bounding box center [533, 355] width 1 height 10
radio input "true"
click at [464, 576] on button "Next" at bounding box center [533, 544] width 257 height 63
click at [495, 576] on button "Next" at bounding box center [533, 544] width 257 height 63
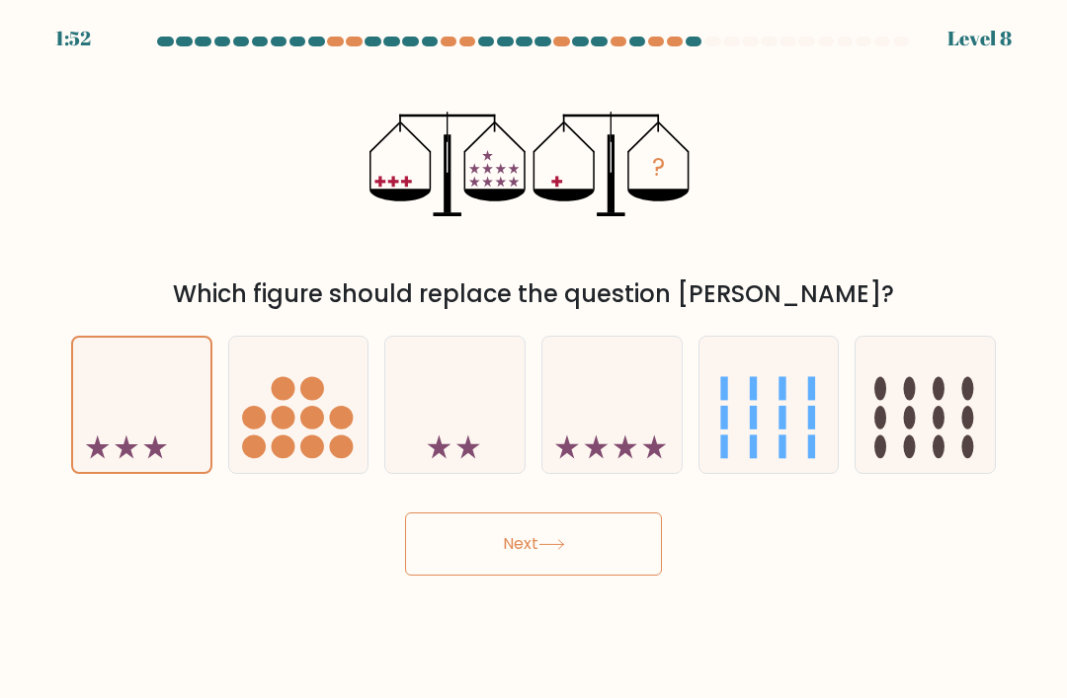
click at [493, 567] on button "Next" at bounding box center [533, 544] width 257 height 63
click at [521, 576] on button "Next" at bounding box center [533, 544] width 257 height 63
click at [148, 462] on icon at bounding box center [141, 406] width 137 height 114
click at [533, 359] on input "a." at bounding box center [533, 355] width 1 height 10
click at [254, 459] on circle at bounding box center [254, 448] width 24 height 24
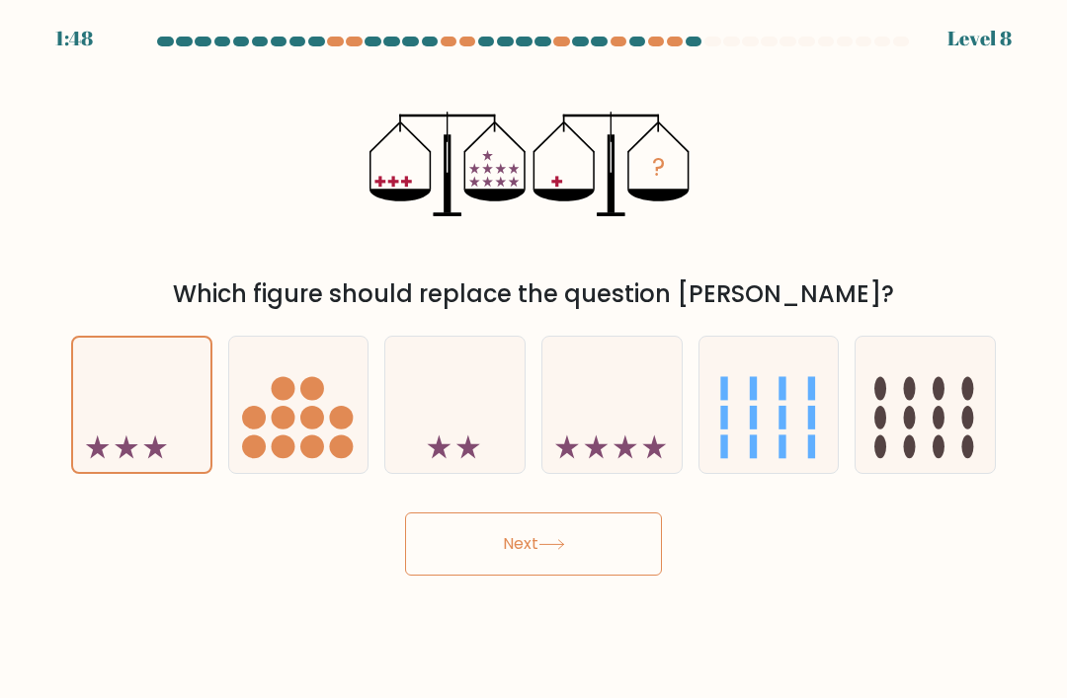
click at [533, 359] on input "b." at bounding box center [533, 355] width 1 height 10
radio input "true"
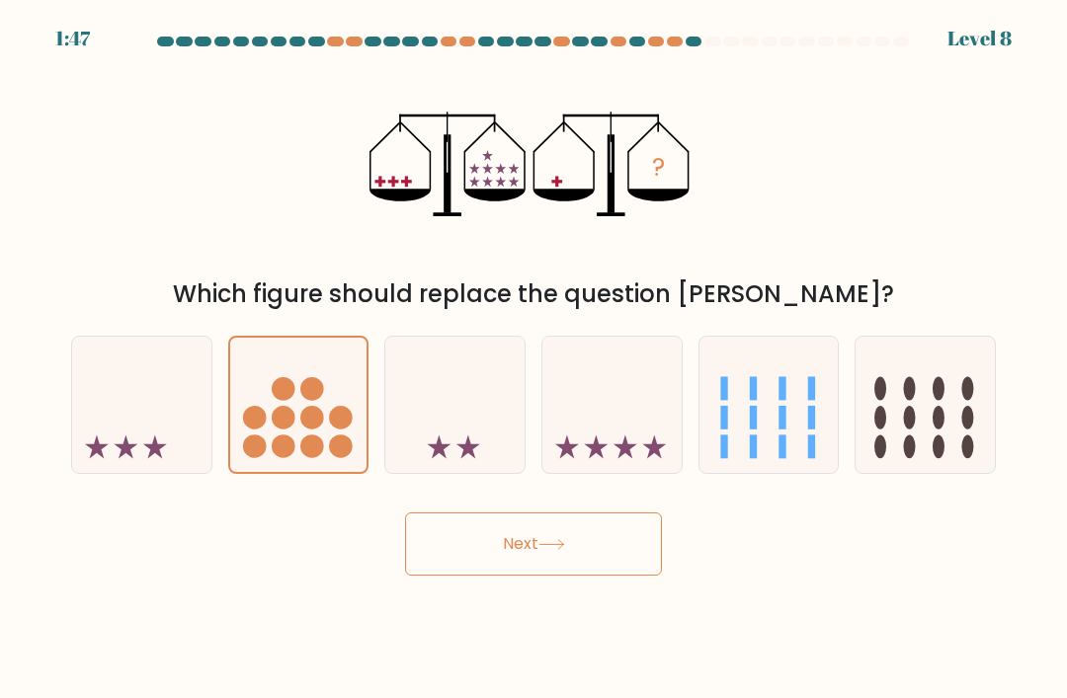
click at [151, 459] on icon at bounding box center [155, 448] width 24 height 24
click at [533, 359] on input "a." at bounding box center [533, 355] width 1 height 10
radio input "true"
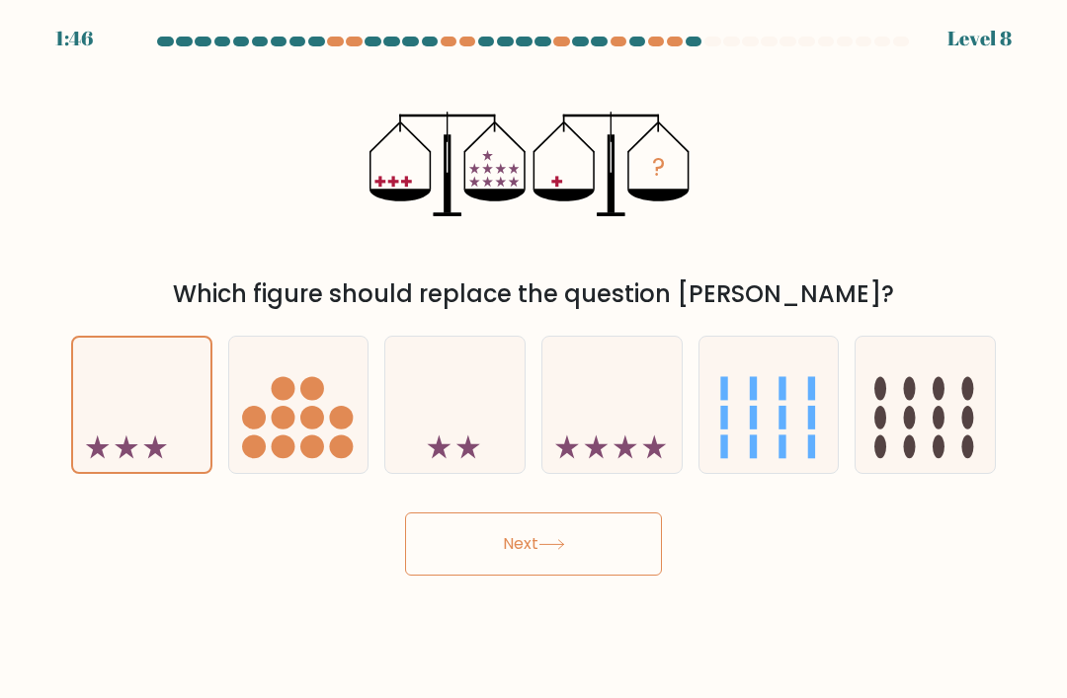
click at [534, 576] on button "Next" at bounding box center [533, 544] width 257 height 63
click at [511, 561] on button "Next" at bounding box center [533, 544] width 257 height 63
click at [556, 571] on button "Next" at bounding box center [533, 544] width 257 height 63
click at [499, 576] on button "Next" at bounding box center [533, 544] width 257 height 63
click at [483, 576] on button "Next" at bounding box center [533, 544] width 257 height 63
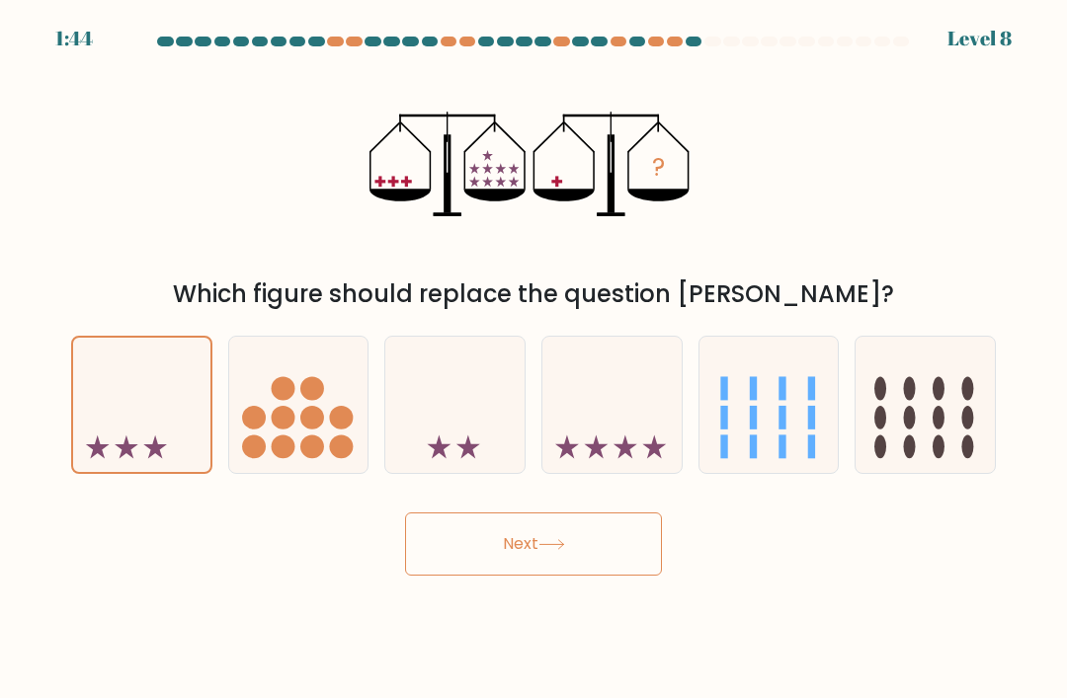
click at [490, 599] on body "1:44 Level 8" at bounding box center [533, 349] width 1067 height 698
click at [480, 576] on button "Next" at bounding box center [533, 544] width 257 height 63
click at [495, 565] on button "Next" at bounding box center [533, 544] width 257 height 63
click at [494, 565] on button "Next" at bounding box center [533, 544] width 257 height 63
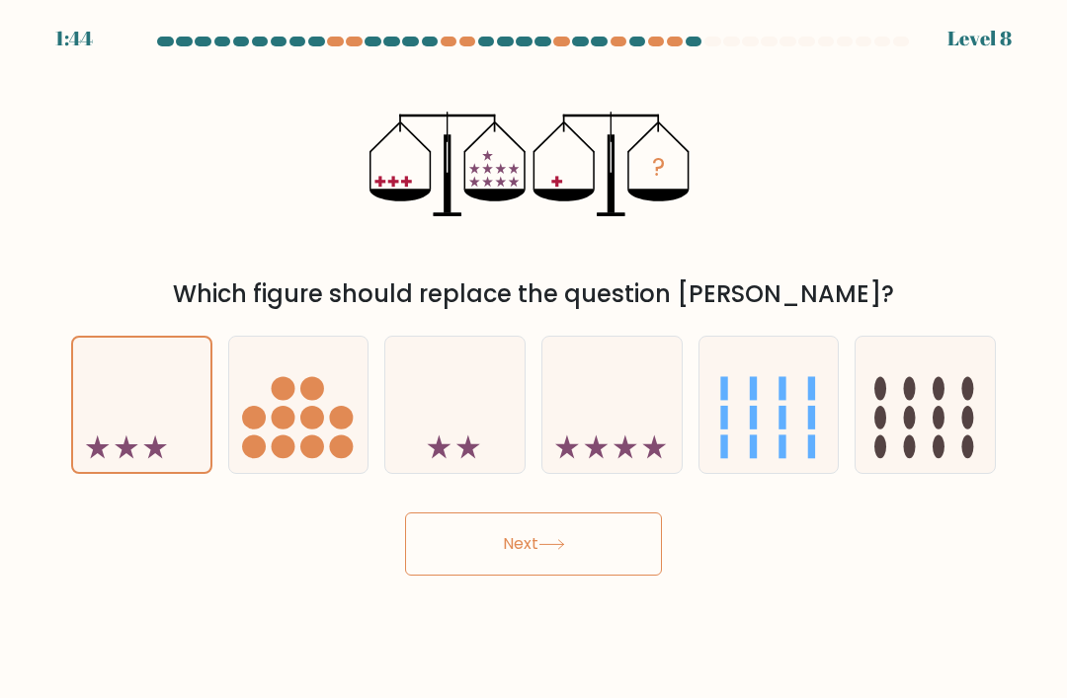
click at [499, 557] on button "Next" at bounding box center [533, 544] width 257 height 63
click at [498, 556] on button "Next" at bounding box center [533, 544] width 257 height 63
click at [721, 40] on at bounding box center [533, 42] width 755 height 10
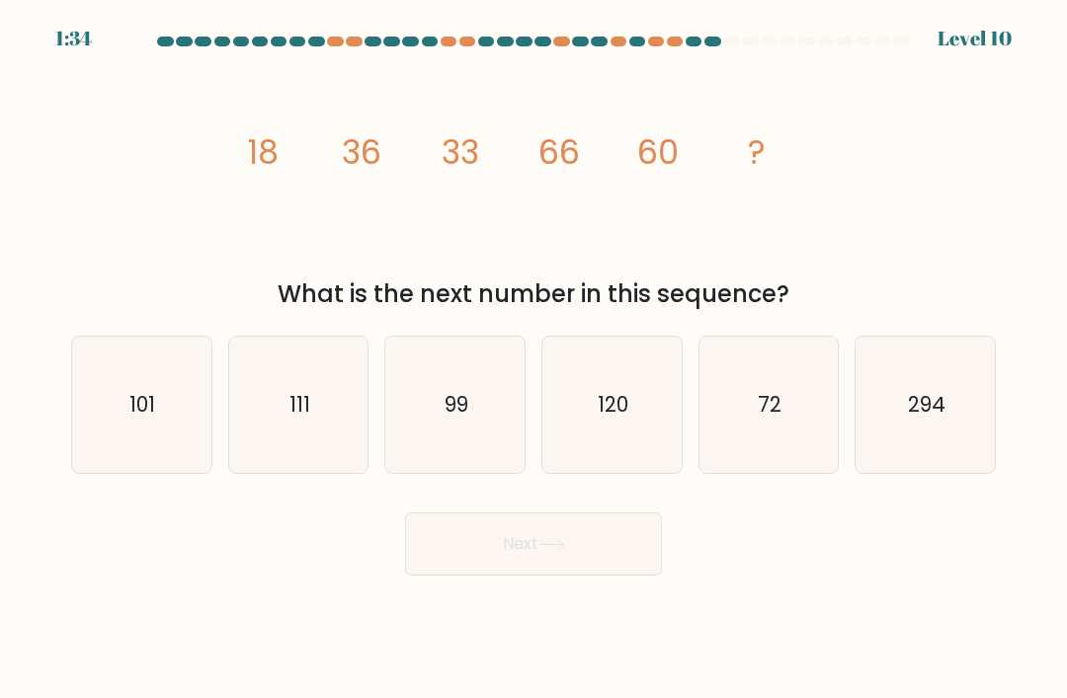
click at [634, 452] on icon "120" at bounding box center [611, 405] width 136 height 136
click at [534, 359] on input "d. 120" at bounding box center [533, 355] width 1 height 10
radio input "true"
click at [586, 571] on button "Next" at bounding box center [533, 544] width 257 height 63
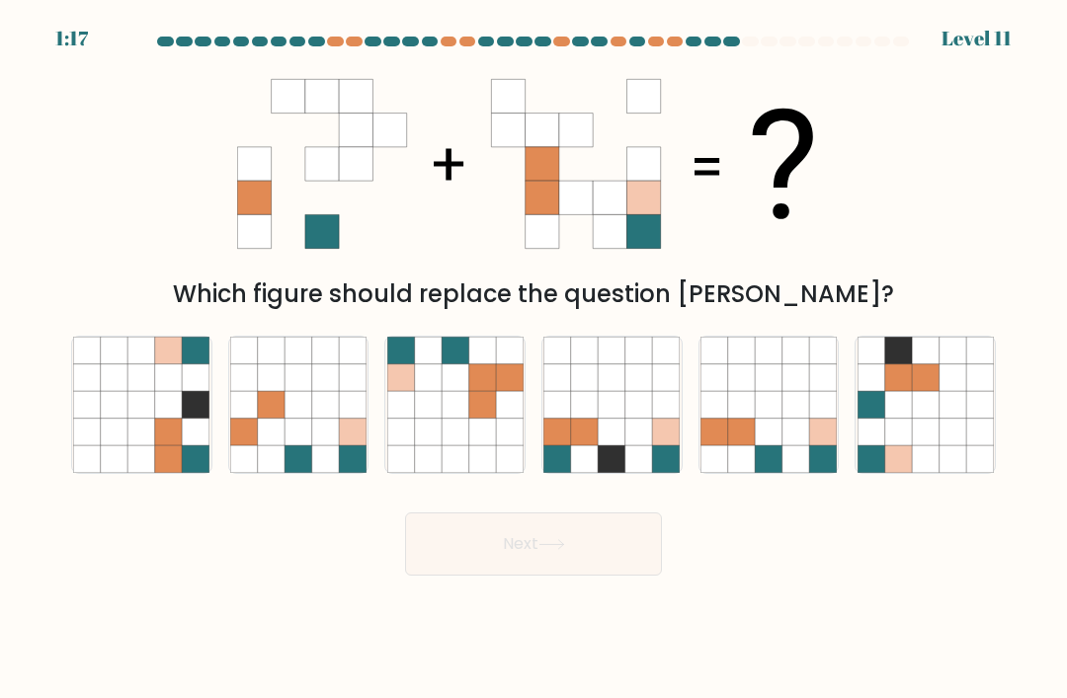
click at [812, 442] on icon at bounding box center [822, 432] width 27 height 27
click at [534, 359] on input "e." at bounding box center [533, 355] width 1 height 10
radio input "true"
click at [576, 564] on button "Next" at bounding box center [533, 544] width 257 height 63
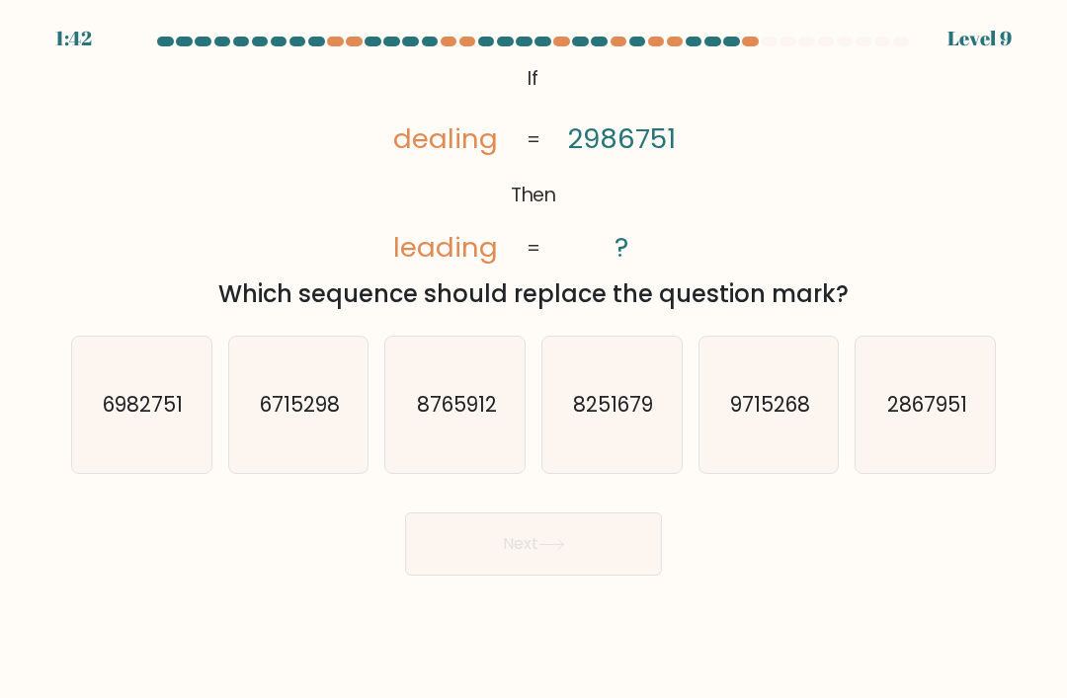
click at [178, 453] on icon "6982751" at bounding box center [141, 405] width 136 height 136
click at [533, 359] on input "a. 6982751" at bounding box center [533, 355] width 1 height 10
radio input "true"
click at [502, 552] on button "Next" at bounding box center [533, 544] width 257 height 63
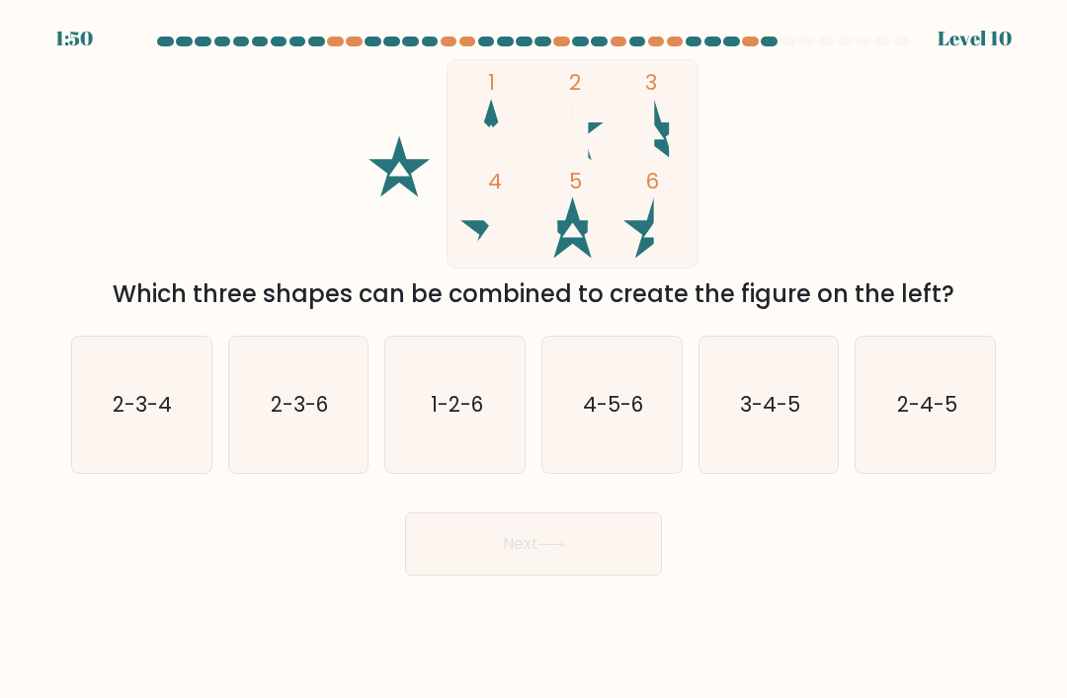
click at [320, 440] on icon "2-3-6" at bounding box center [298, 405] width 136 height 136
click at [533, 359] on input "b. 2-3-6" at bounding box center [533, 355] width 1 height 10
radio input "true"
click at [499, 576] on button "Next" at bounding box center [533, 544] width 257 height 63
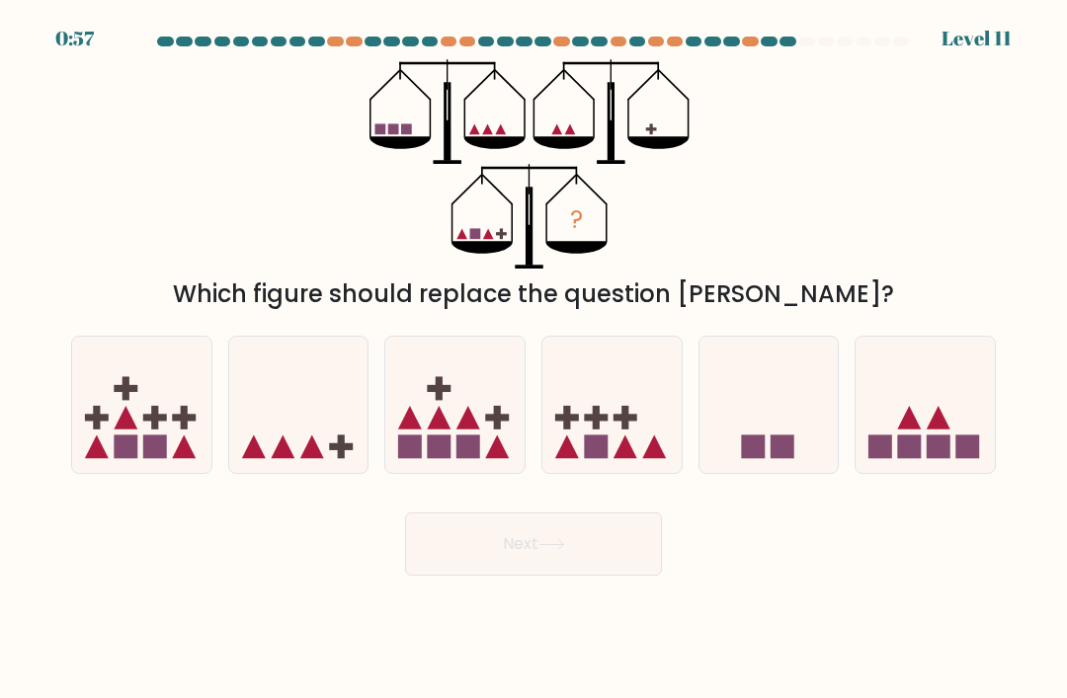
click at [681, 420] on div at bounding box center [611, 405] width 141 height 138
click at [534, 359] on input "d." at bounding box center [533, 355] width 1 height 10
radio input "true"
click at [551, 576] on button "Next" at bounding box center [533, 544] width 257 height 63
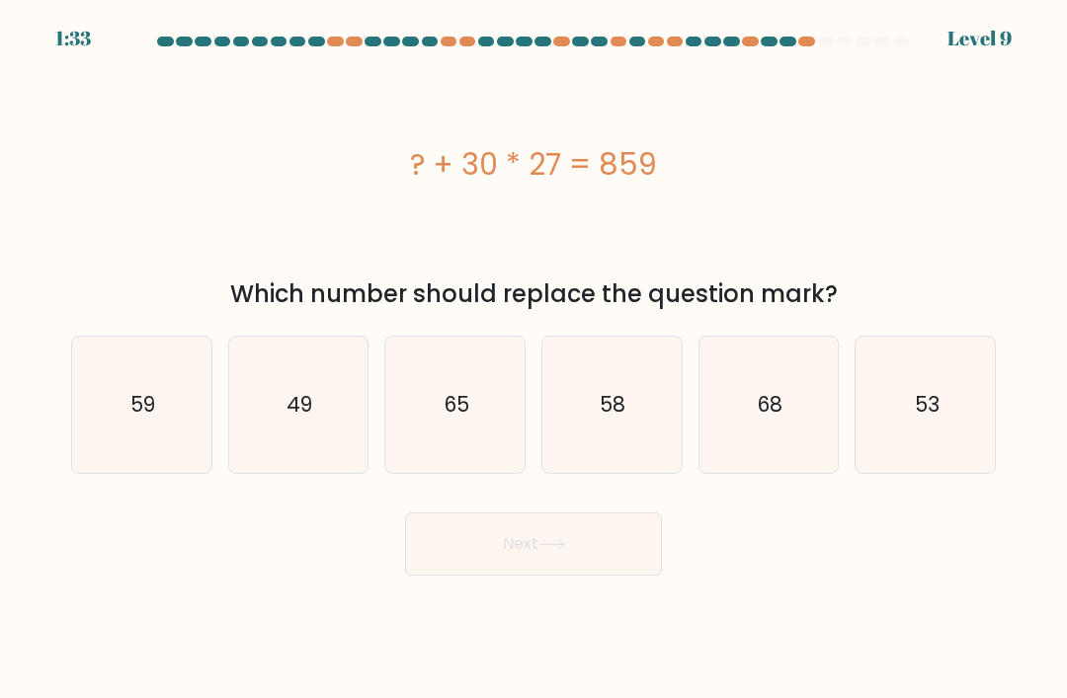
click at [441, 473] on icon "65" at bounding box center [455, 405] width 136 height 136
click at [533, 359] on input "c. 65" at bounding box center [533, 355] width 1 height 10
radio input "true"
click at [446, 576] on button "Next" at bounding box center [533, 544] width 257 height 63
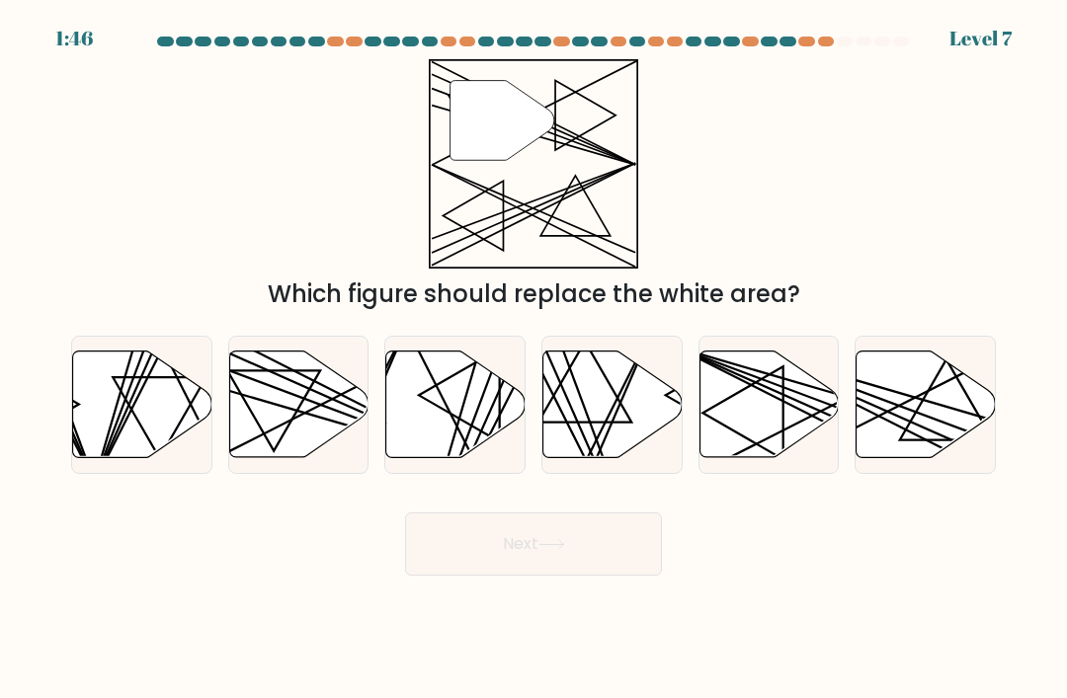
click at [326, 438] on line at bounding box center [341, 424] width 273 height 80
click at [533, 359] on input "b." at bounding box center [533, 355] width 1 height 10
radio input "true"
click at [476, 576] on button "Next" at bounding box center [533, 544] width 257 height 63
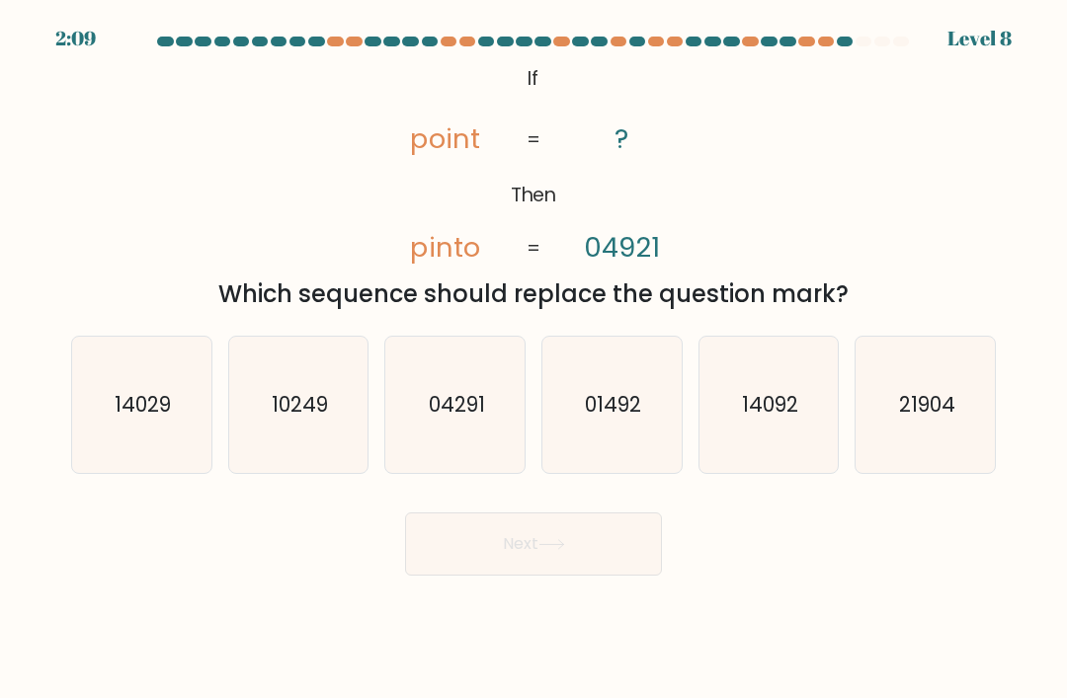
click at [596, 473] on icon "01492" at bounding box center [611, 405] width 136 height 136
click at [534, 359] on input "d. 01492" at bounding box center [533, 355] width 1 height 10
radio input "true"
click at [516, 555] on button "Next" at bounding box center [533, 544] width 257 height 63
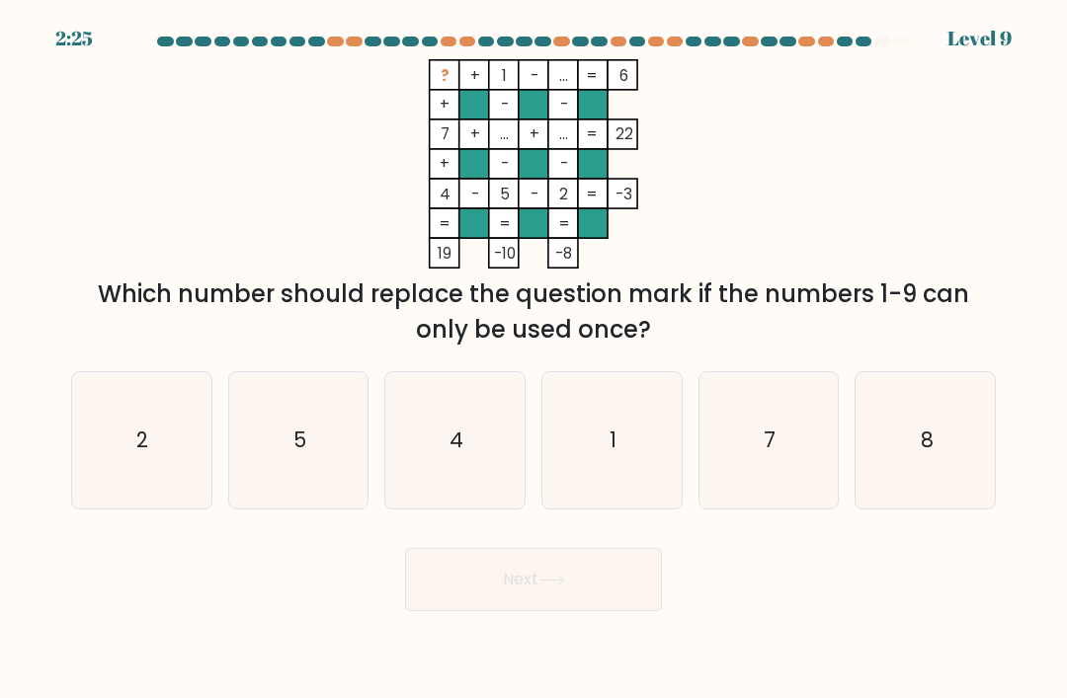
click at [948, 469] on icon "8" at bounding box center [925, 440] width 136 height 136
click at [534, 359] on input "f. 8" at bounding box center [533, 355] width 1 height 10
radio input "true"
click at [564, 611] on button "Next" at bounding box center [533, 579] width 257 height 63
click at [534, 611] on button "Next" at bounding box center [533, 579] width 257 height 63
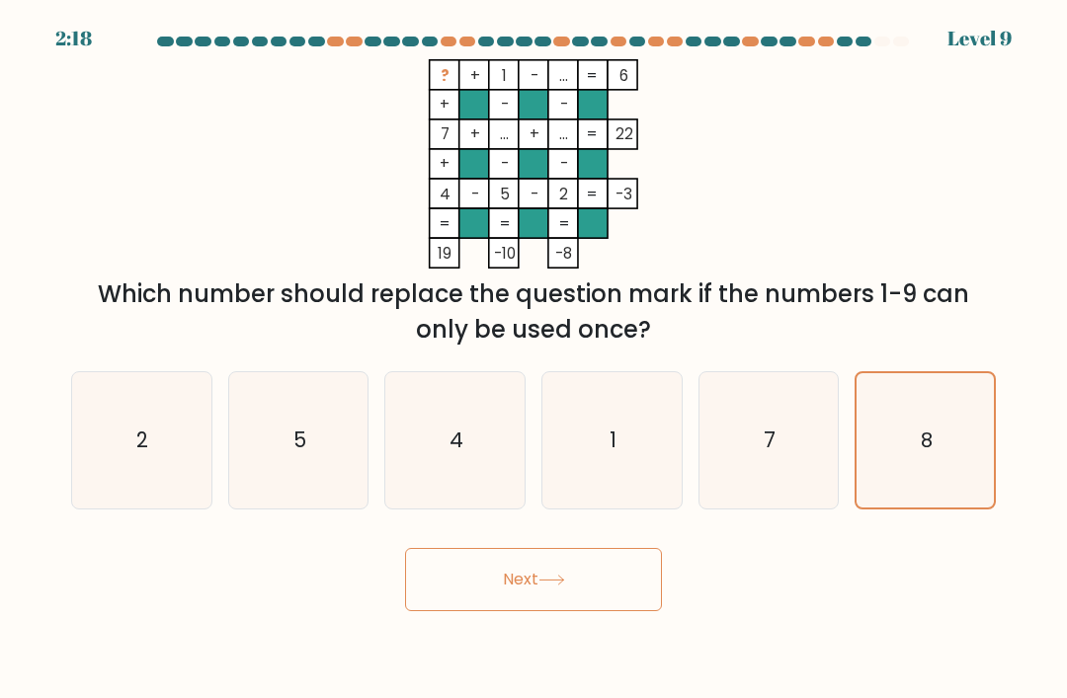
click at [922, 446] on text "8" at bounding box center [926, 441] width 12 height 28
click at [534, 359] on input "f. 8" at bounding box center [533, 355] width 1 height 10
click at [642, 590] on button "Next" at bounding box center [533, 579] width 257 height 63
click at [597, 605] on button "Next" at bounding box center [533, 579] width 257 height 63
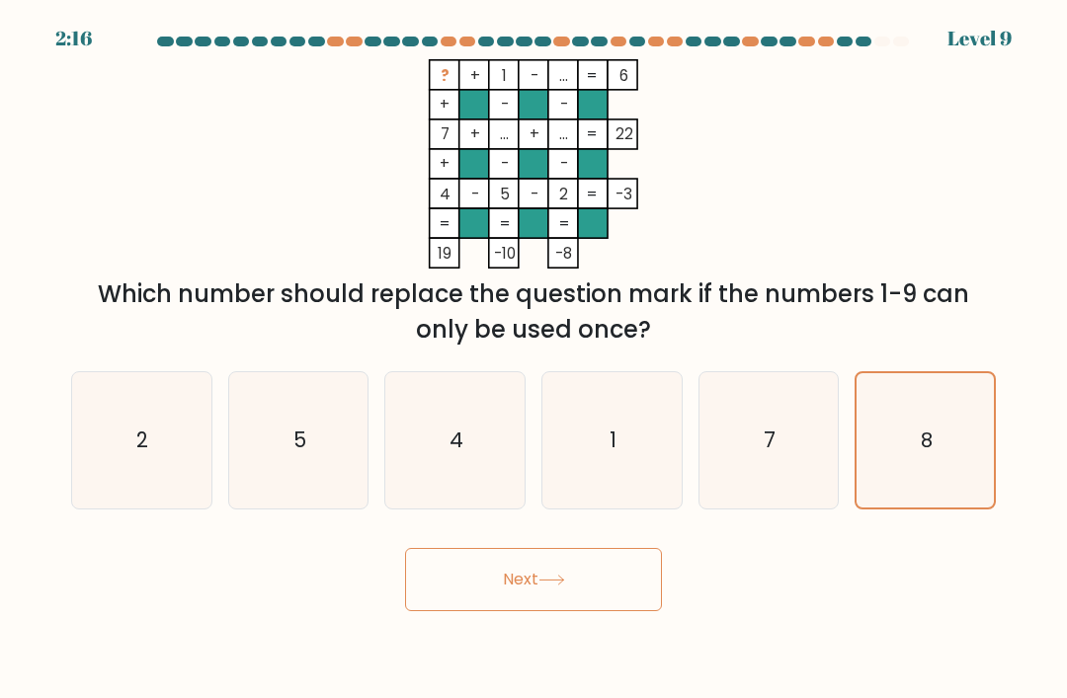
click at [552, 586] on icon at bounding box center [551, 580] width 27 height 11
click at [517, 591] on button "Next" at bounding box center [533, 579] width 257 height 63
click at [516, 590] on button "Next" at bounding box center [533, 579] width 257 height 63
click at [791, 443] on icon "7" at bounding box center [768, 440] width 136 height 136
click at [534, 359] on input "e. 7" at bounding box center [533, 355] width 1 height 10
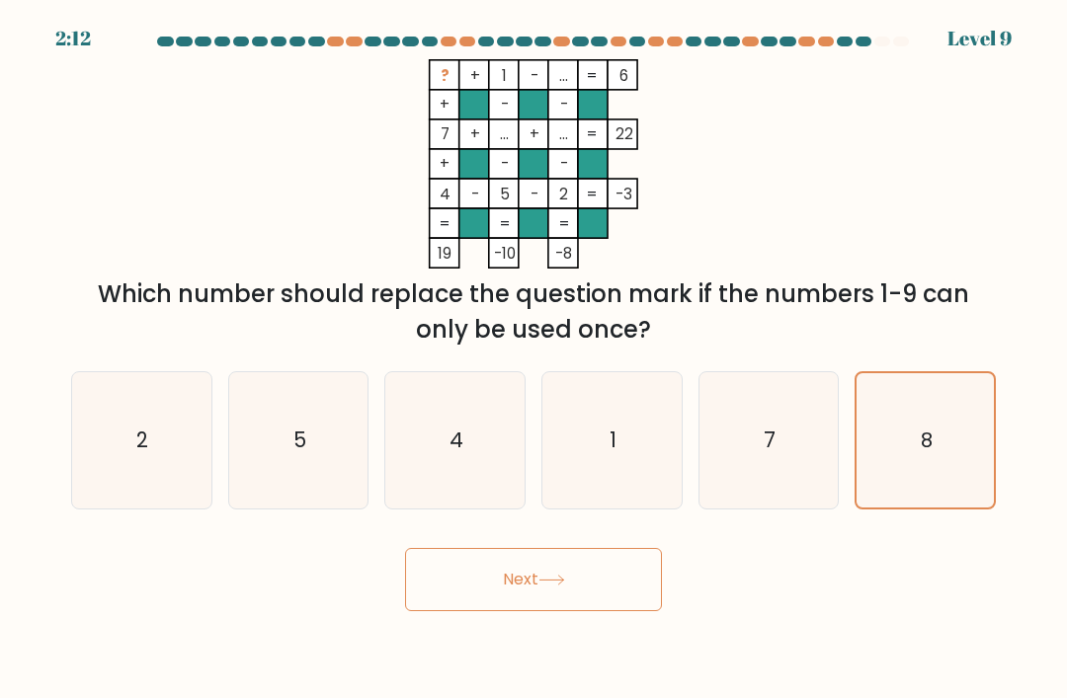
radio input "true"
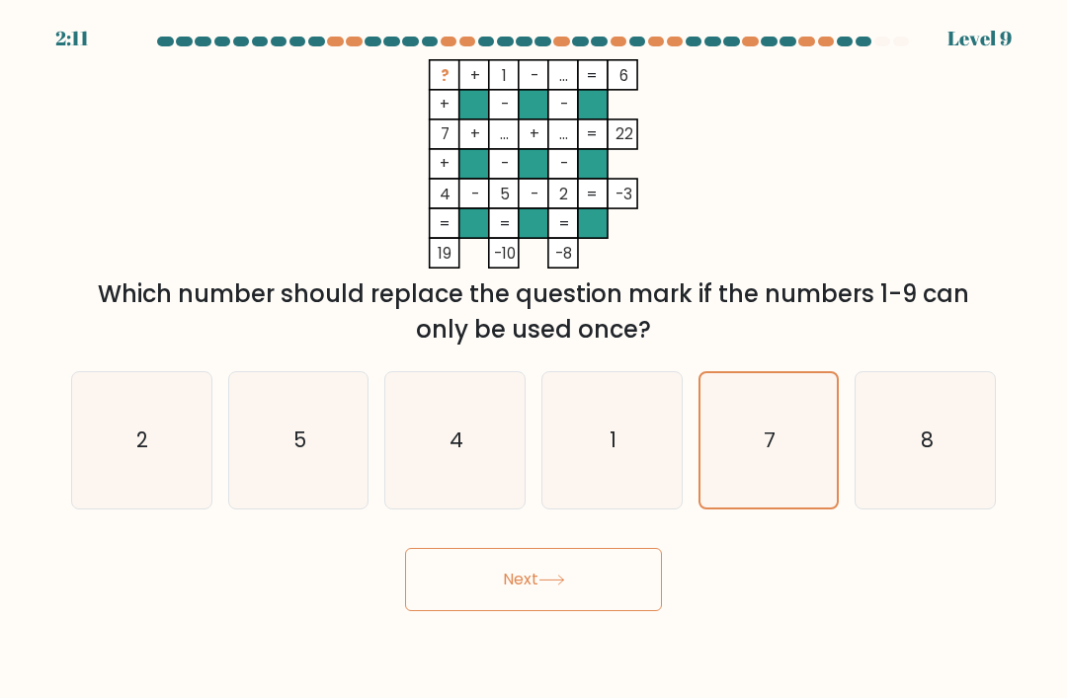
click at [899, 461] on icon "8" at bounding box center [925, 440] width 136 height 136
click at [534, 359] on input "f. 8" at bounding box center [533, 355] width 1 height 10
radio input "true"
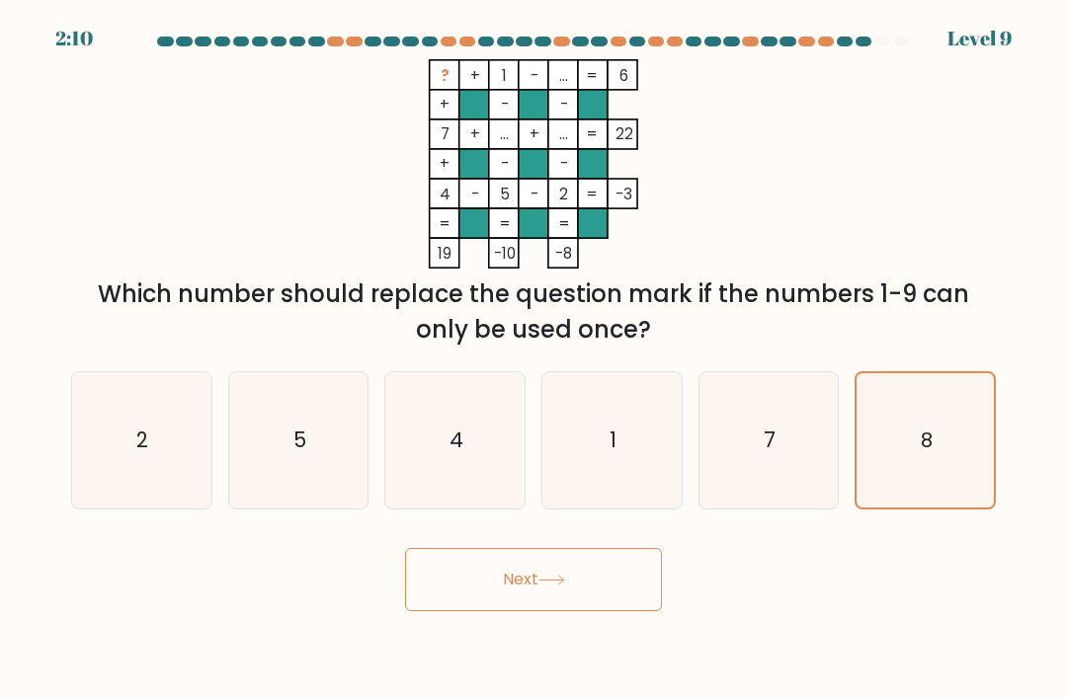
click at [590, 579] on button "Next" at bounding box center [533, 579] width 257 height 63
click at [590, 578] on button "Next" at bounding box center [533, 579] width 257 height 63
click at [543, 586] on icon at bounding box center [551, 580] width 27 height 11
click at [529, 606] on button "Next" at bounding box center [533, 579] width 257 height 63
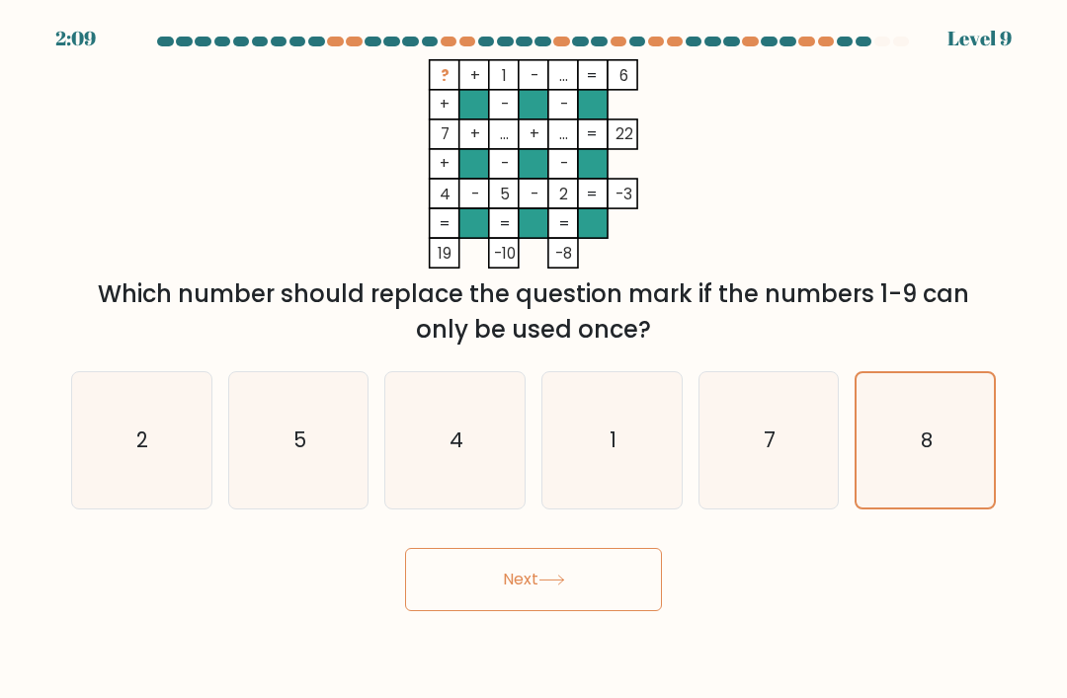
click at [528, 606] on button "Next" at bounding box center [533, 579] width 257 height 63
click at [522, 611] on button "Next" at bounding box center [533, 579] width 257 height 63
click at [521, 611] on button "Next" at bounding box center [533, 579] width 257 height 63
click at [529, 611] on button "Next" at bounding box center [533, 579] width 257 height 63
click at [528, 611] on button "Next" at bounding box center [533, 579] width 257 height 63
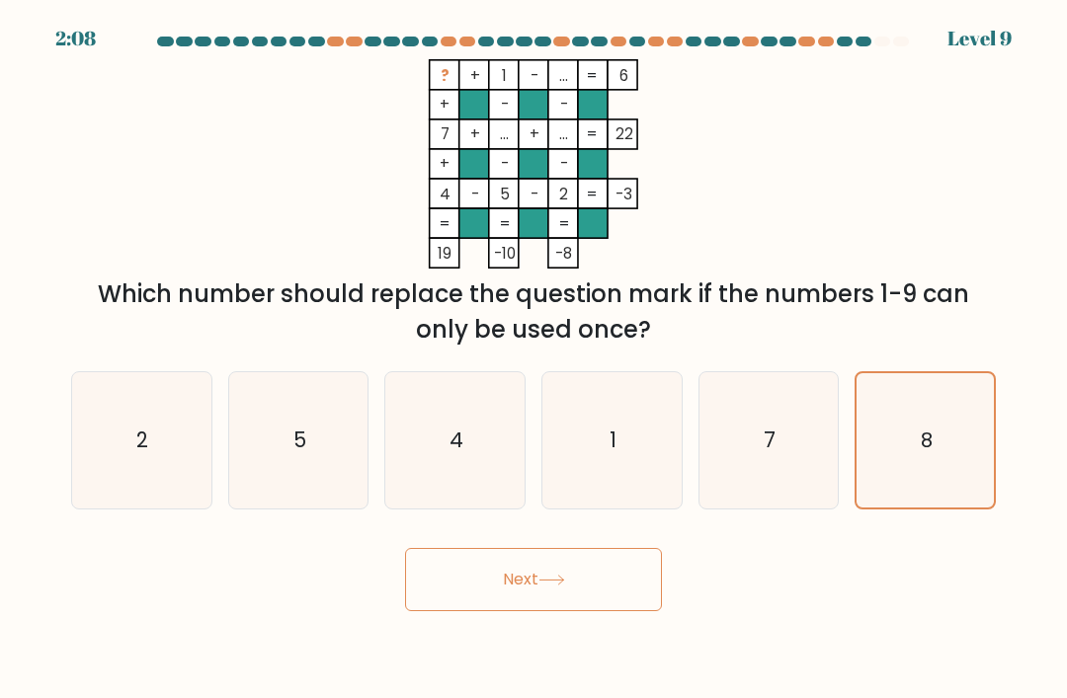
click at [538, 610] on button "Next" at bounding box center [533, 579] width 257 height 63
click at [538, 609] on button "Next" at bounding box center [533, 579] width 257 height 63
click at [542, 611] on button "Next" at bounding box center [533, 579] width 257 height 63
click at [541, 611] on button "Next" at bounding box center [533, 579] width 257 height 63
click at [551, 607] on button "Next" at bounding box center [533, 579] width 257 height 63
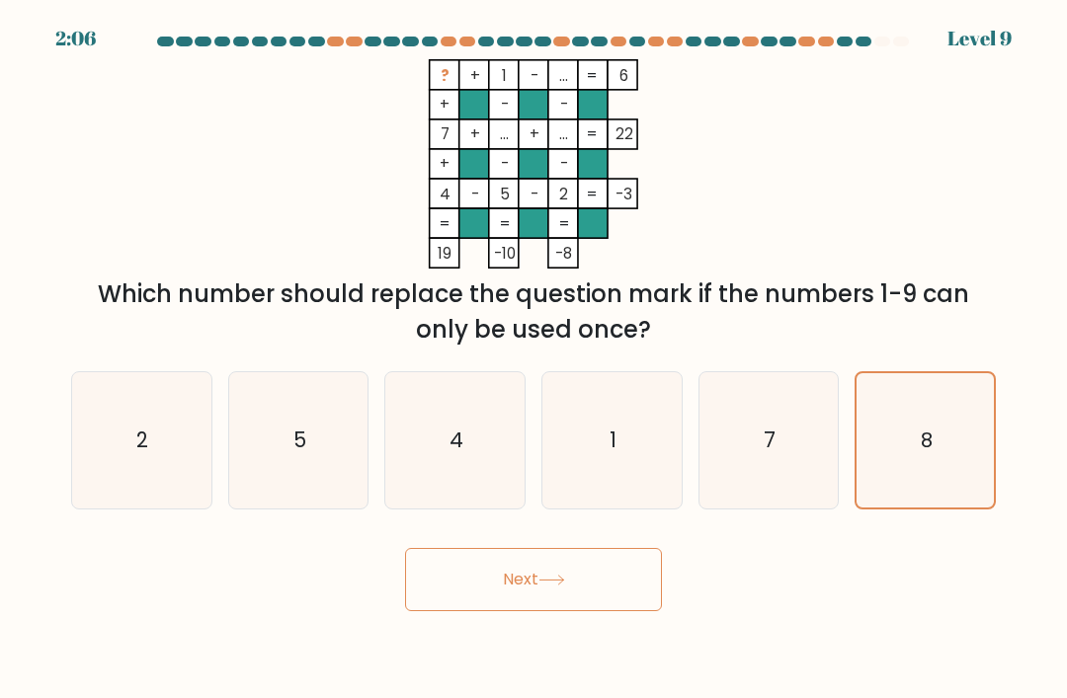
click at [551, 606] on button "Next" at bounding box center [533, 579] width 257 height 63
click at [542, 599] on button "Next" at bounding box center [533, 579] width 257 height 63
click at [541, 598] on button "Next" at bounding box center [533, 579] width 257 height 63
click at [525, 602] on button "Next" at bounding box center [533, 579] width 257 height 63
click at [525, 601] on button "Next" at bounding box center [533, 579] width 257 height 63
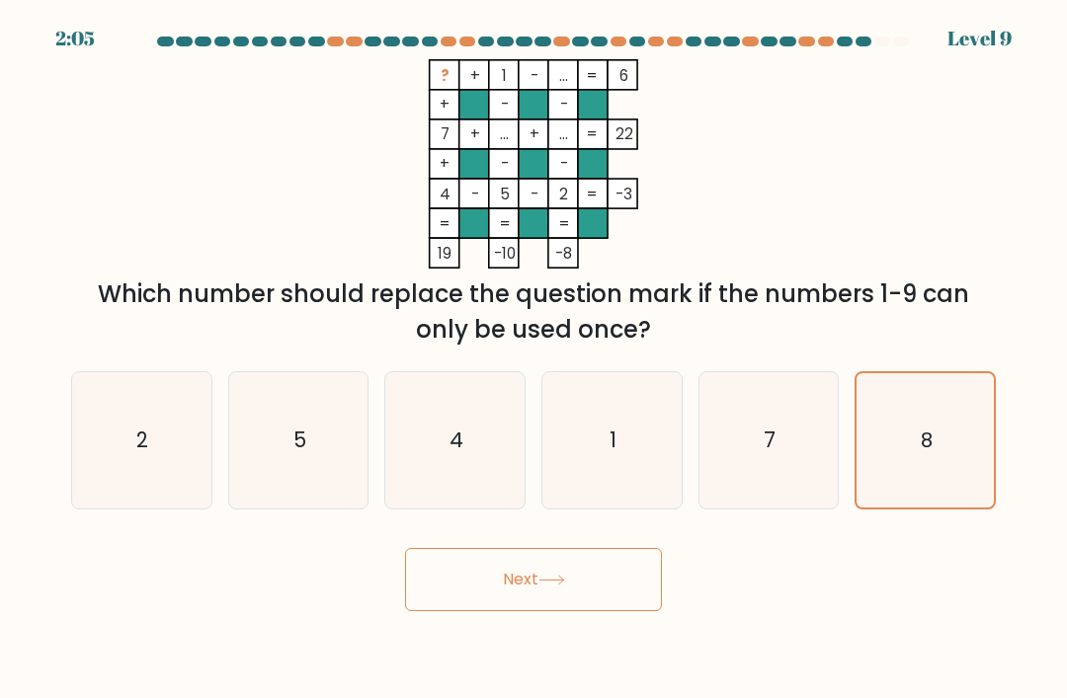
click at [531, 598] on button "Next" at bounding box center [533, 579] width 257 height 63
click at [530, 597] on button "Next" at bounding box center [533, 579] width 257 height 63
click at [544, 586] on icon at bounding box center [551, 580] width 27 height 11
click at [456, 611] on button "Next" at bounding box center [533, 579] width 257 height 63
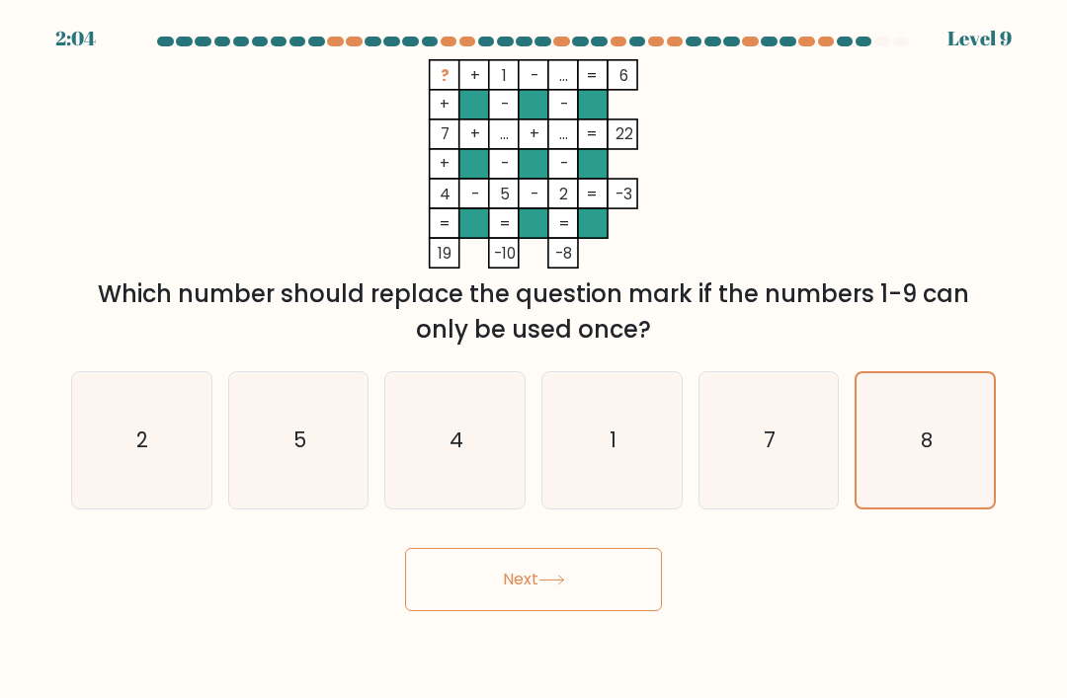
click at [456, 611] on button "Next" at bounding box center [533, 579] width 257 height 63
click at [554, 586] on icon at bounding box center [551, 580] width 27 height 11
click at [565, 586] on icon at bounding box center [551, 580] width 27 height 11
click at [501, 611] on button "Next" at bounding box center [533, 579] width 257 height 63
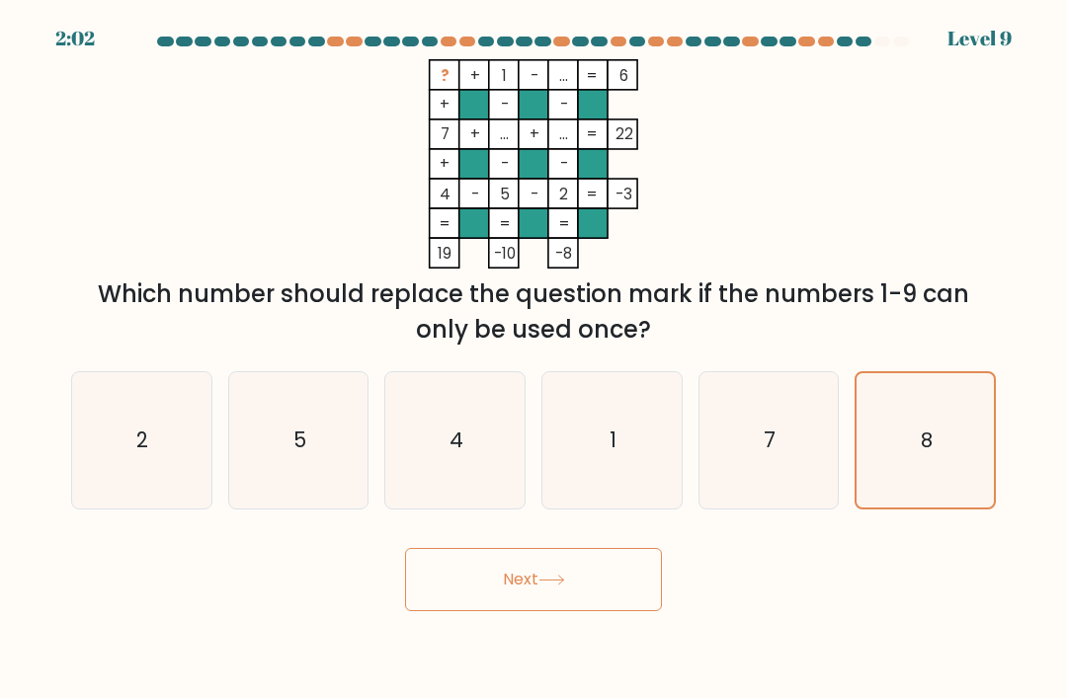
click at [856, 36] on div "2:02 Level 9" at bounding box center [533, 26] width 1067 height 53
click at [885, 41] on div at bounding box center [882, 42] width 17 height 10
click at [890, 42] on div at bounding box center [882, 42] width 17 height 10
click at [523, 611] on button "Next" at bounding box center [533, 579] width 257 height 63
click at [909, 460] on icon "8" at bounding box center [925, 440] width 134 height 134
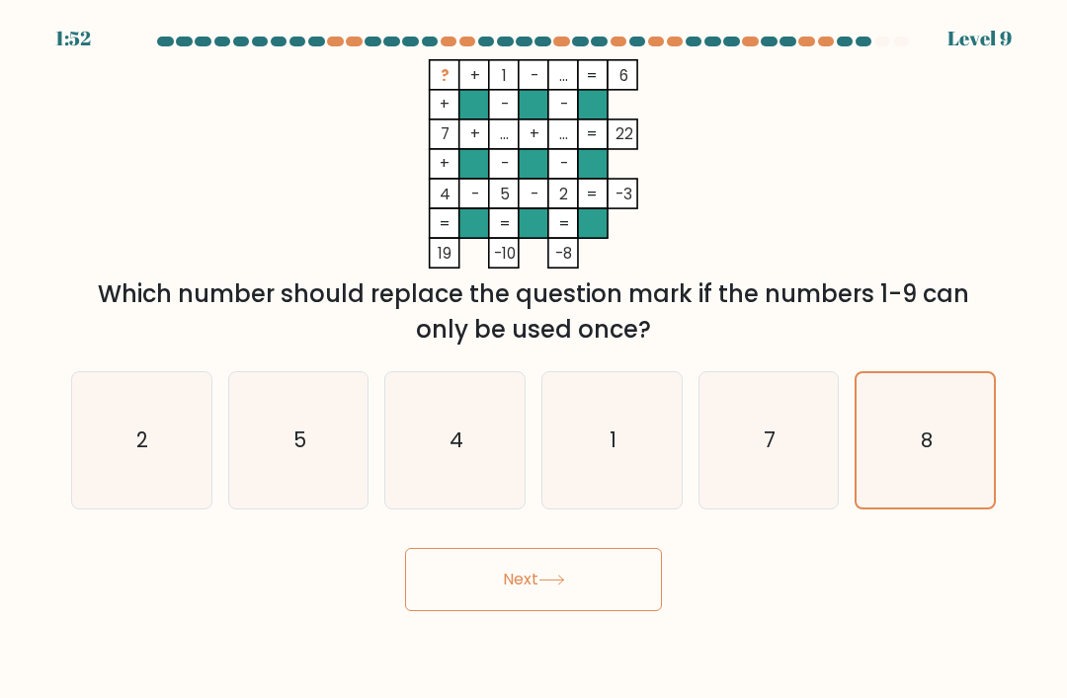
click at [534, 359] on input "f. 8" at bounding box center [533, 355] width 1 height 10
click at [562, 586] on icon at bounding box center [551, 580] width 27 height 11
click at [543, 586] on icon at bounding box center [551, 580] width 27 height 11
click at [540, 593] on button "Next" at bounding box center [533, 579] width 257 height 63
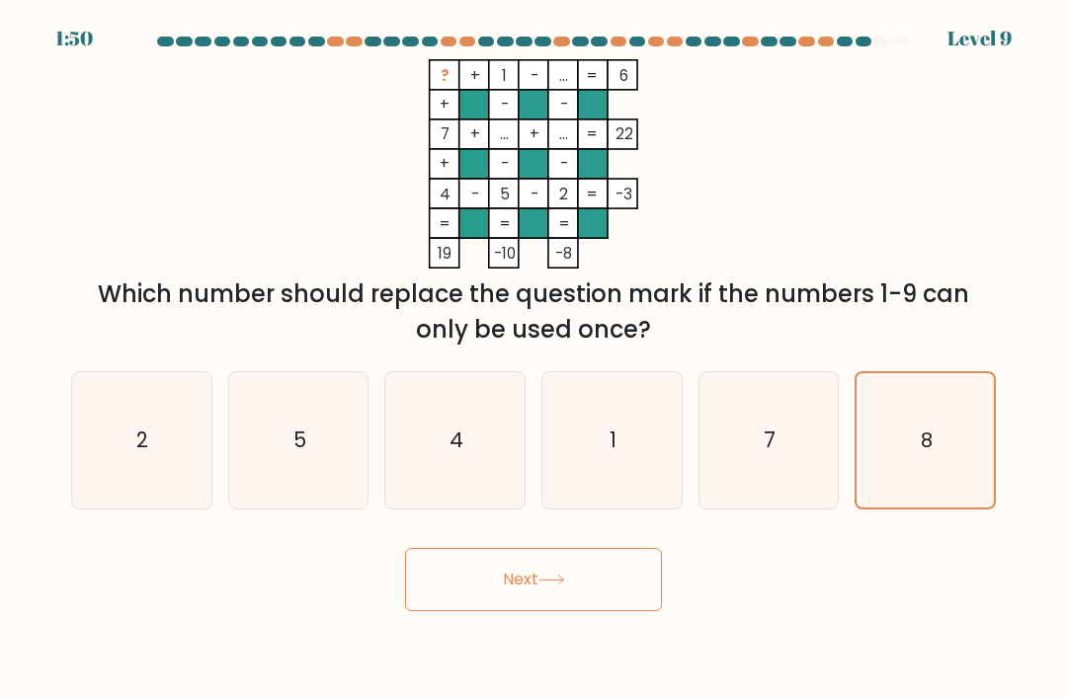
click at [540, 593] on button "Next" at bounding box center [533, 579] width 257 height 63
click at [835, 455] on icon "7" at bounding box center [768, 440] width 136 height 136
click at [534, 359] on input "e. 7" at bounding box center [533, 355] width 1 height 10
radio input "true"
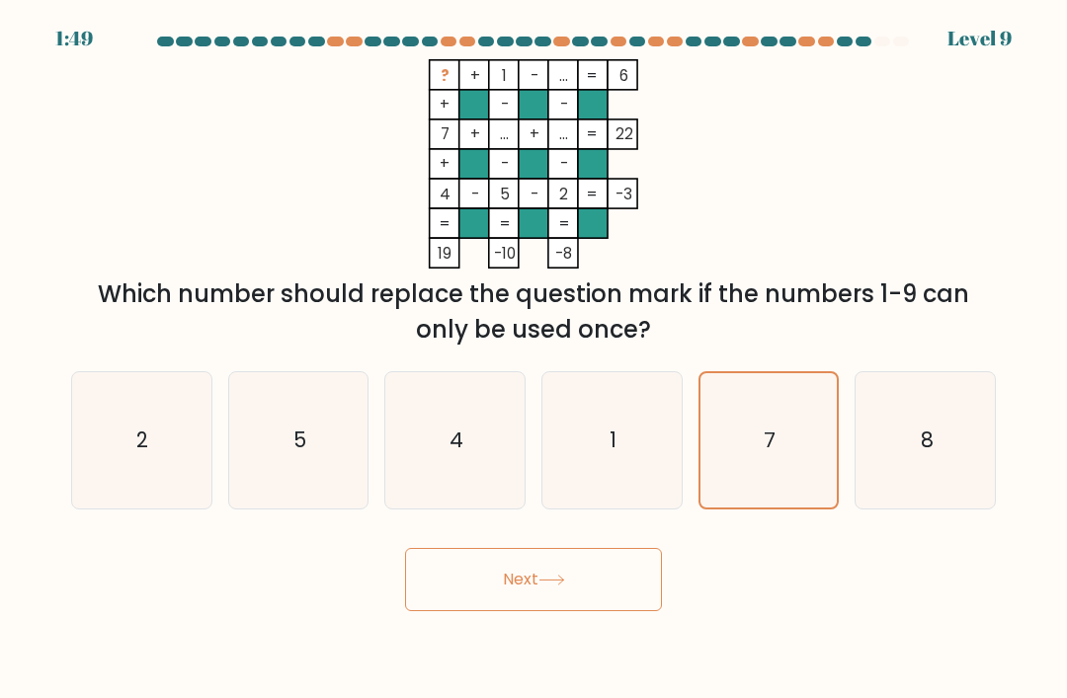
click at [895, 455] on icon "8" at bounding box center [925, 440] width 136 height 136
click at [534, 359] on input "f. 8" at bounding box center [533, 355] width 1 height 10
radio input "true"
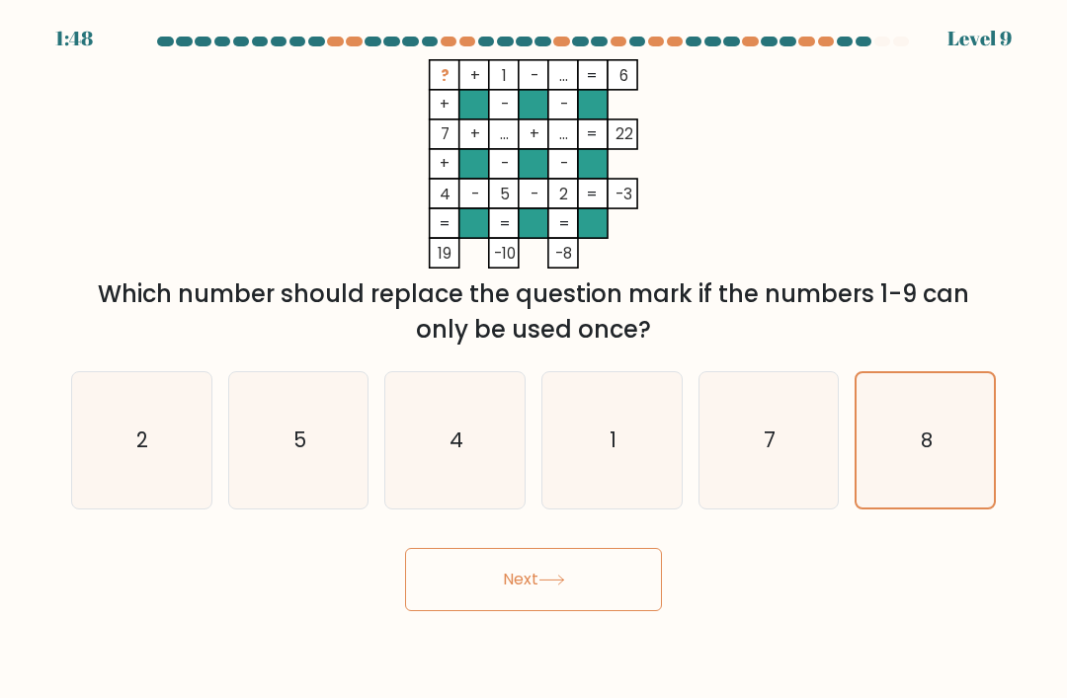
click at [588, 579] on button "Next" at bounding box center [533, 579] width 257 height 63
click at [587, 579] on button "Next" at bounding box center [533, 579] width 257 height 63
click at [560, 586] on icon at bounding box center [551, 580] width 27 height 11
click at [559, 593] on button "Next" at bounding box center [533, 579] width 257 height 63
click at [548, 586] on icon at bounding box center [551, 580] width 27 height 11
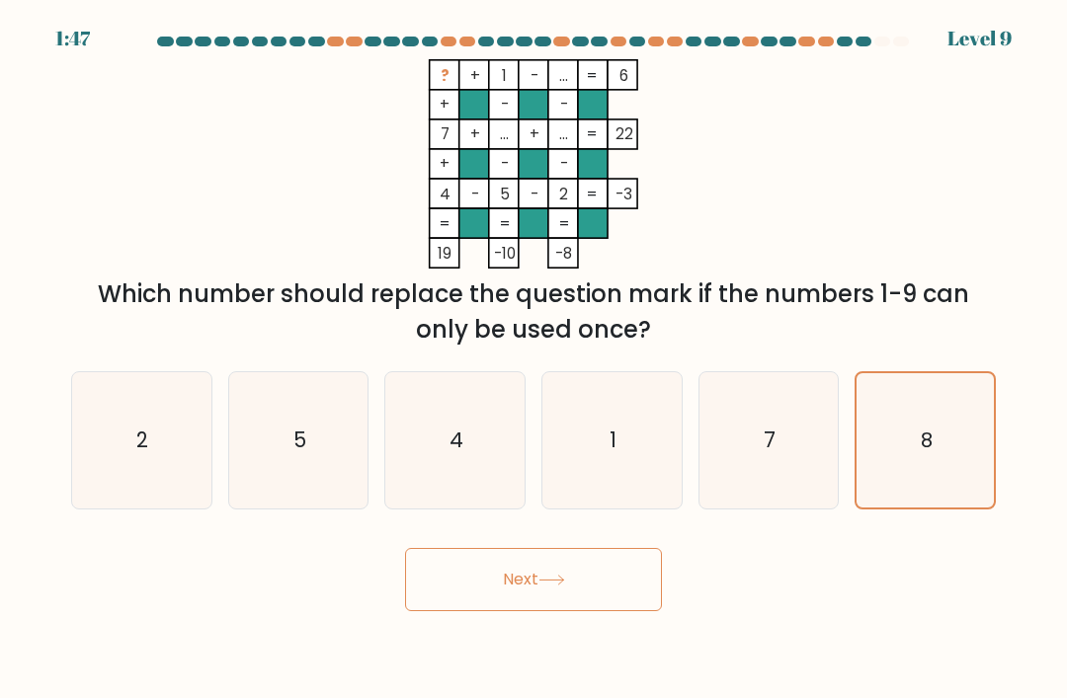
click at [547, 586] on icon at bounding box center [551, 580] width 27 height 11
click at [546, 586] on icon at bounding box center [551, 580] width 27 height 11
click at [535, 609] on button "Next" at bounding box center [533, 579] width 257 height 63
click at [527, 604] on button "Next" at bounding box center [533, 579] width 257 height 63
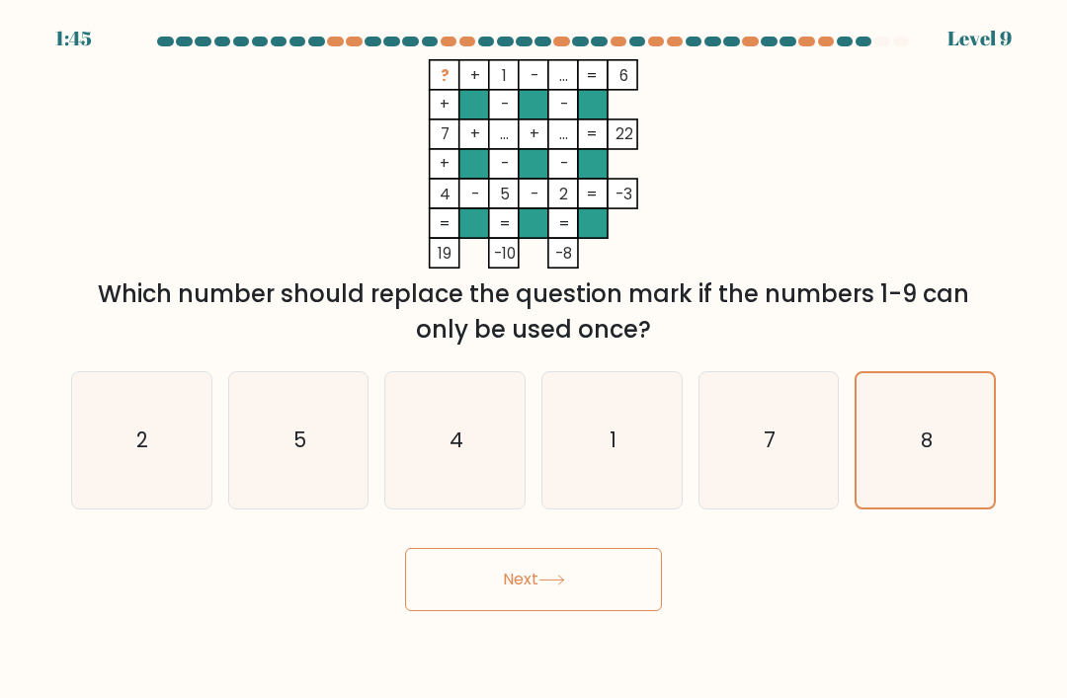
click at [527, 604] on button "Next" at bounding box center [533, 579] width 257 height 63
click at [550, 587] on button "Next" at bounding box center [533, 579] width 257 height 63
click at [532, 611] on button "Next" at bounding box center [533, 579] width 257 height 63
click at [525, 611] on button "Next" at bounding box center [533, 579] width 257 height 63
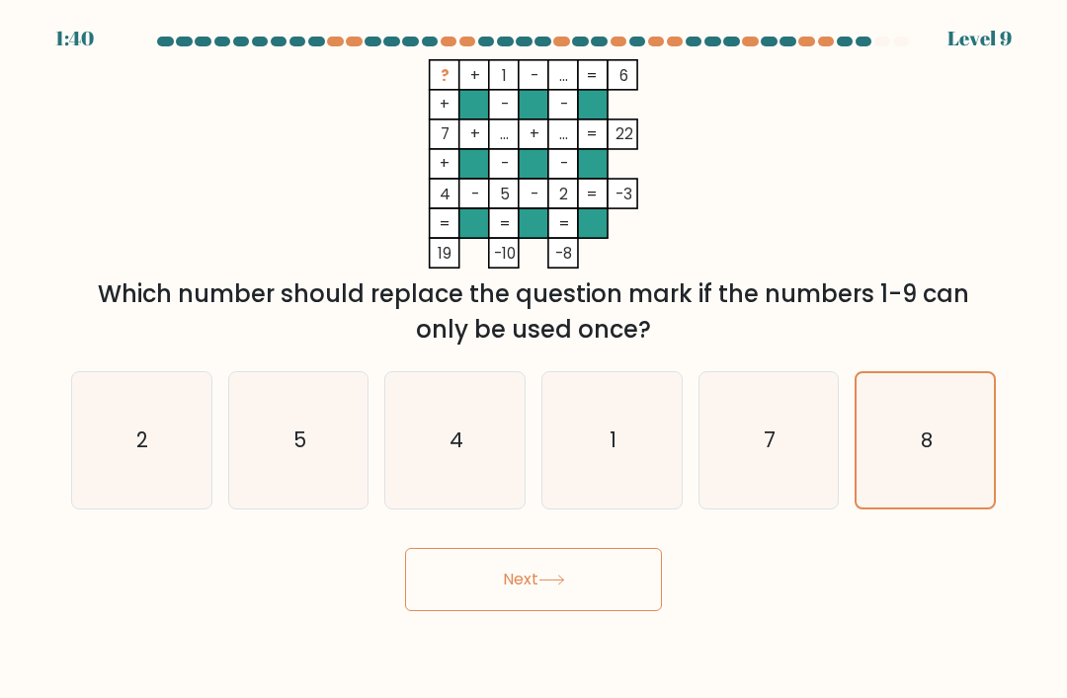
click at [524, 611] on button "Next" at bounding box center [533, 579] width 257 height 63
click at [904, 38] on div at bounding box center [901, 42] width 17 height 10
click at [740, 472] on icon "7" at bounding box center [768, 440] width 136 height 136
click at [534, 359] on input "e. 7" at bounding box center [533, 355] width 1 height 10
radio input "true"
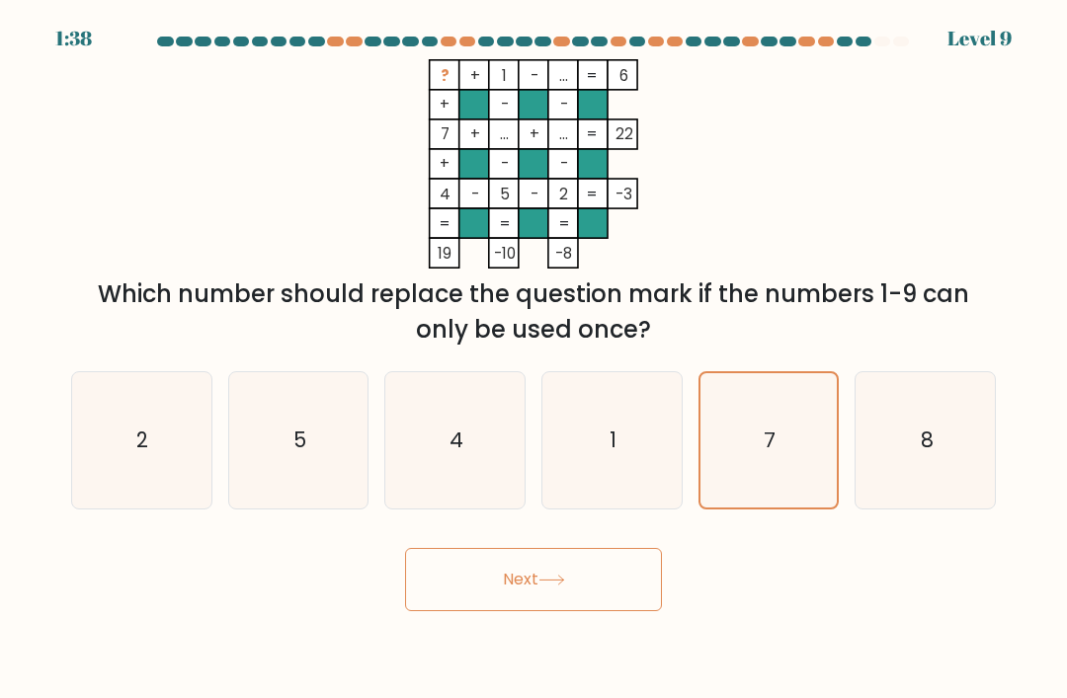
click at [572, 606] on button "Next" at bounding box center [533, 579] width 257 height 63
click at [556, 586] on icon at bounding box center [551, 580] width 27 height 11
click at [555, 586] on icon at bounding box center [551, 580] width 27 height 11
click at [640, 466] on icon "1" at bounding box center [611, 440] width 136 height 136
click at [534, 359] on input "d. 1" at bounding box center [533, 355] width 1 height 10
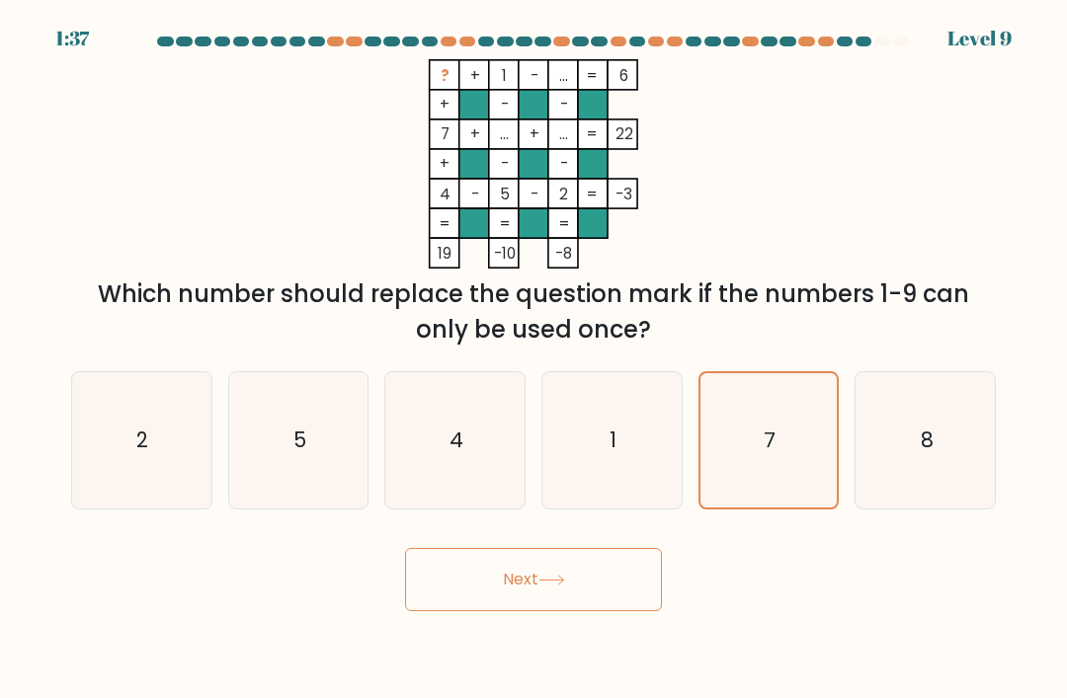
radio input "true"
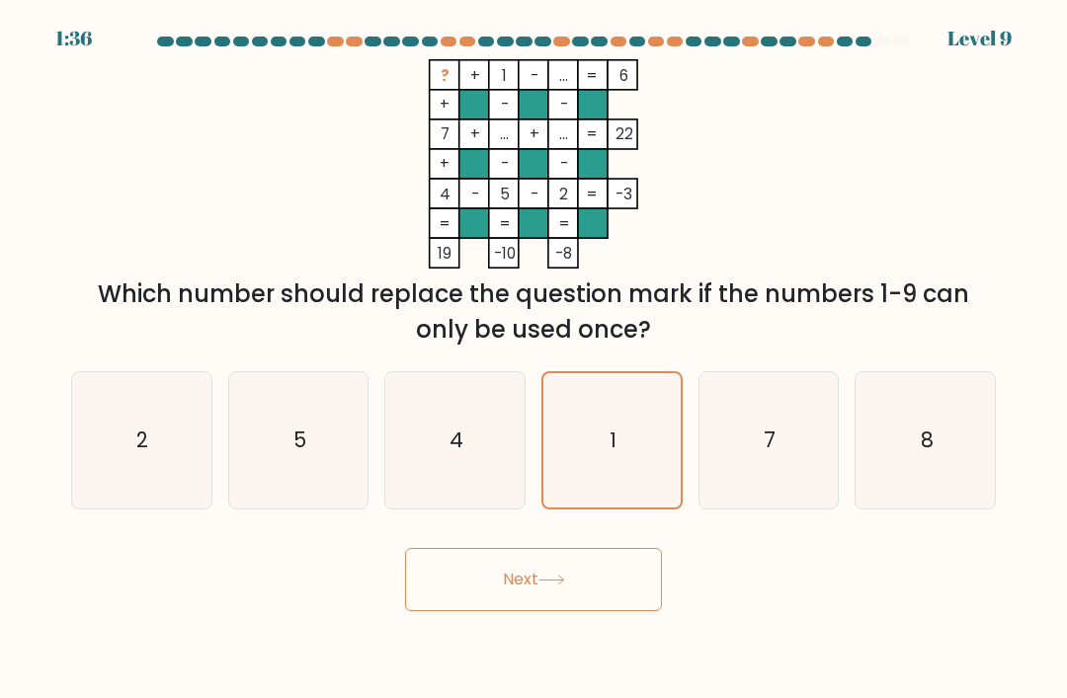
click at [564, 611] on button "Next" at bounding box center [533, 579] width 257 height 63
click at [528, 596] on button "Next" at bounding box center [533, 579] width 257 height 63
click at [505, 608] on button "Next" at bounding box center [533, 579] width 257 height 63
click at [470, 480] on icon "4" at bounding box center [455, 440] width 136 height 136
click at [533, 359] on input "c. 4" at bounding box center [533, 355] width 1 height 10
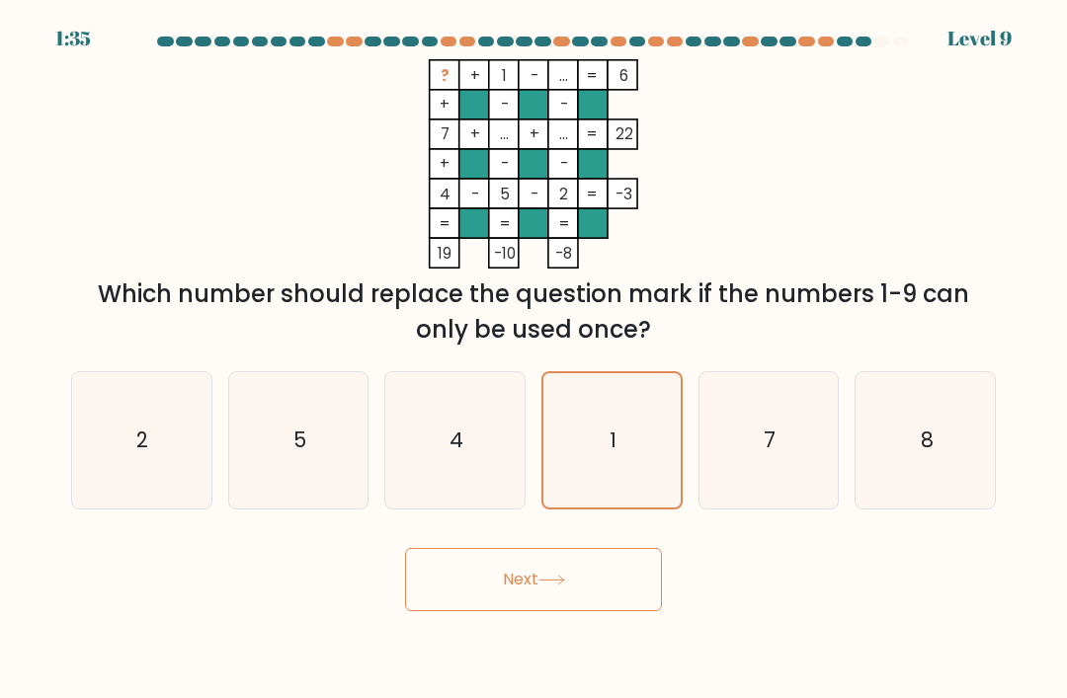
radio input "true"
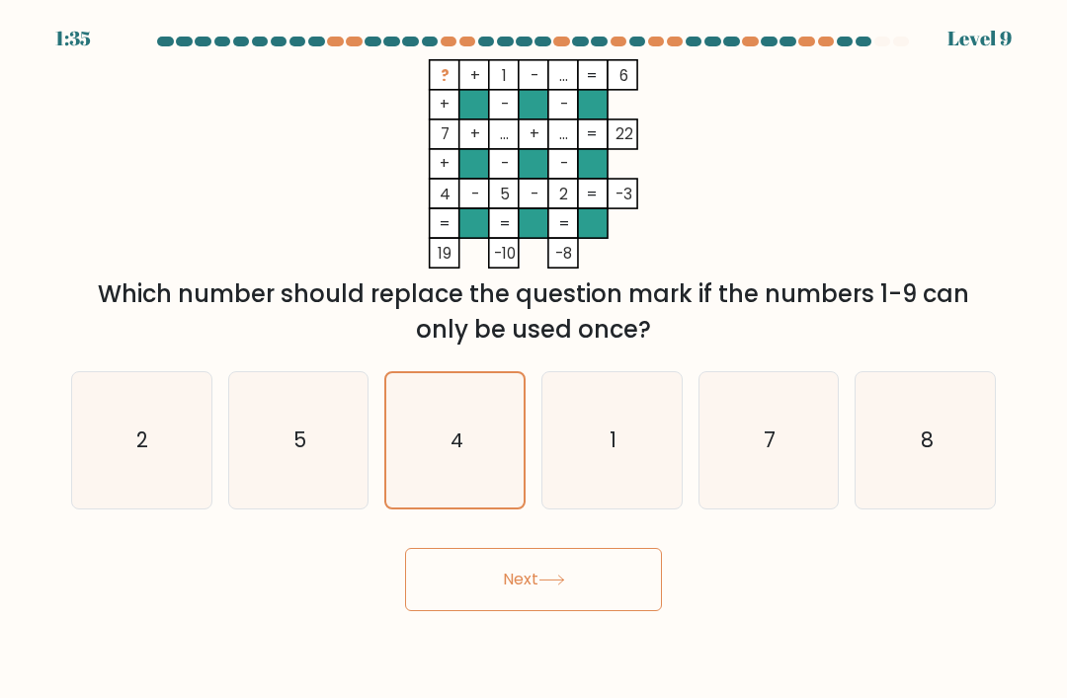
click at [497, 611] on button "Next" at bounding box center [533, 579] width 257 height 63
click at [496, 611] on button "Next" at bounding box center [533, 579] width 257 height 63
click at [516, 597] on button "Next" at bounding box center [533, 579] width 257 height 63
click at [515, 597] on button "Next" at bounding box center [533, 579] width 257 height 63
click at [555, 611] on button "Next" at bounding box center [533, 579] width 257 height 63
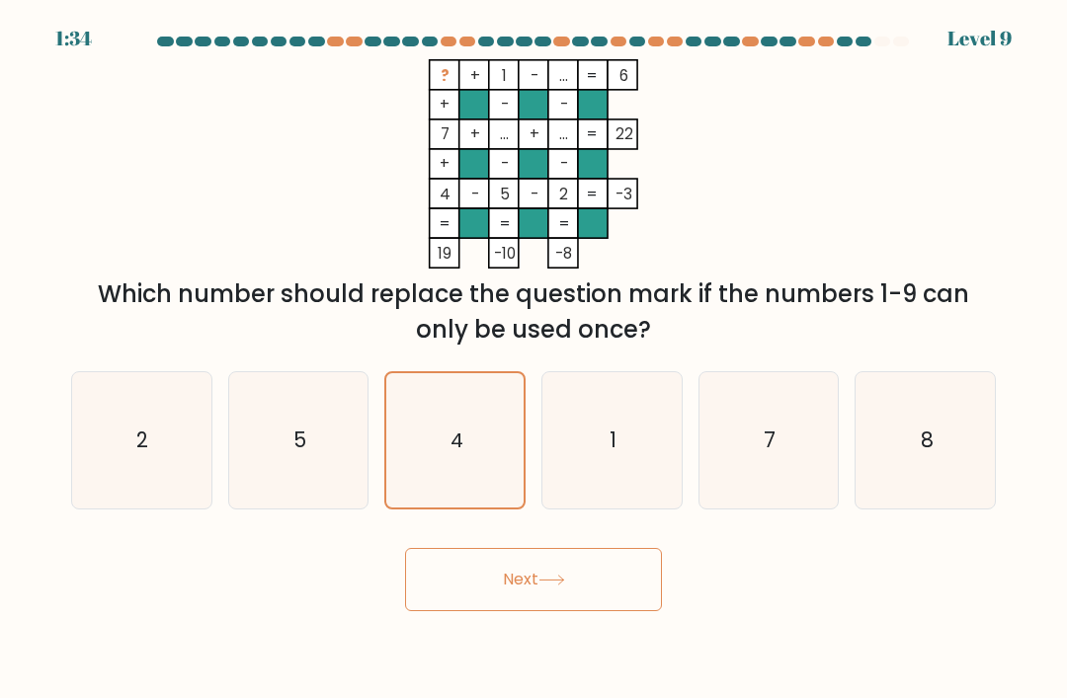
click at [310, 434] on icon "5" at bounding box center [298, 440] width 136 height 136
click at [533, 359] on input "b. 5" at bounding box center [533, 355] width 1 height 10
radio input "true"
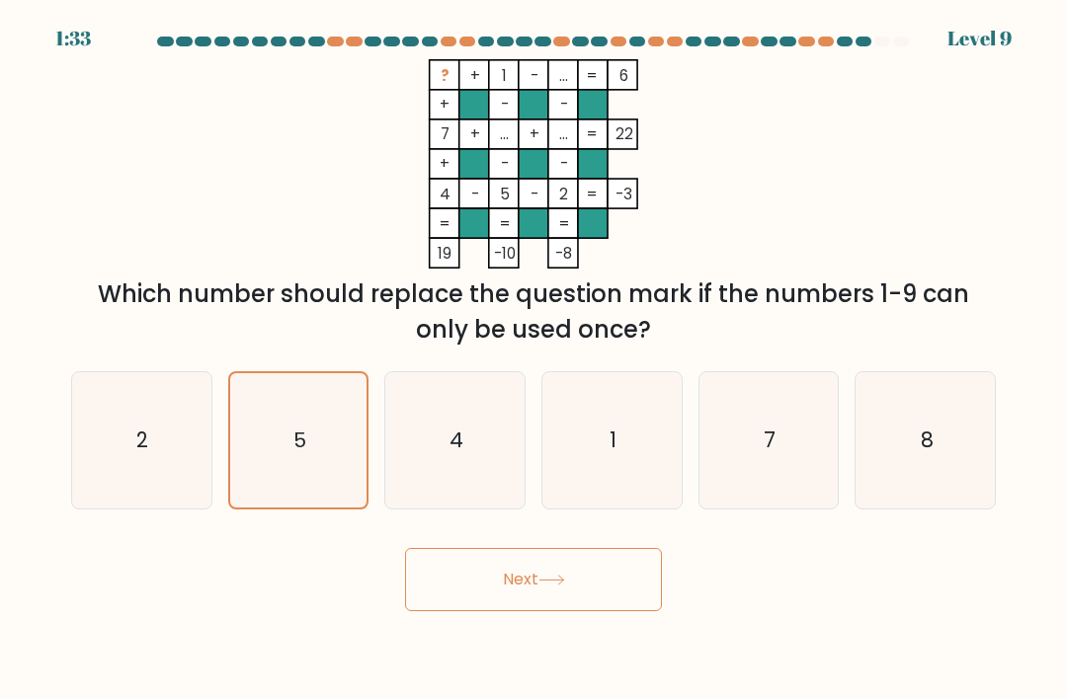
click at [497, 611] on button "Next" at bounding box center [533, 579] width 257 height 63
click at [496, 611] on button "Next" at bounding box center [533, 579] width 257 height 63
click at [567, 611] on button "Next" at bounding box center [533, 579] width 257 height 63
click at [566, 611] on button "Next" at bounding box center [533, 579] width 257 height 63
click at [203, 452] on icon "2" at bounding box center [141, 440] width 136 height 136
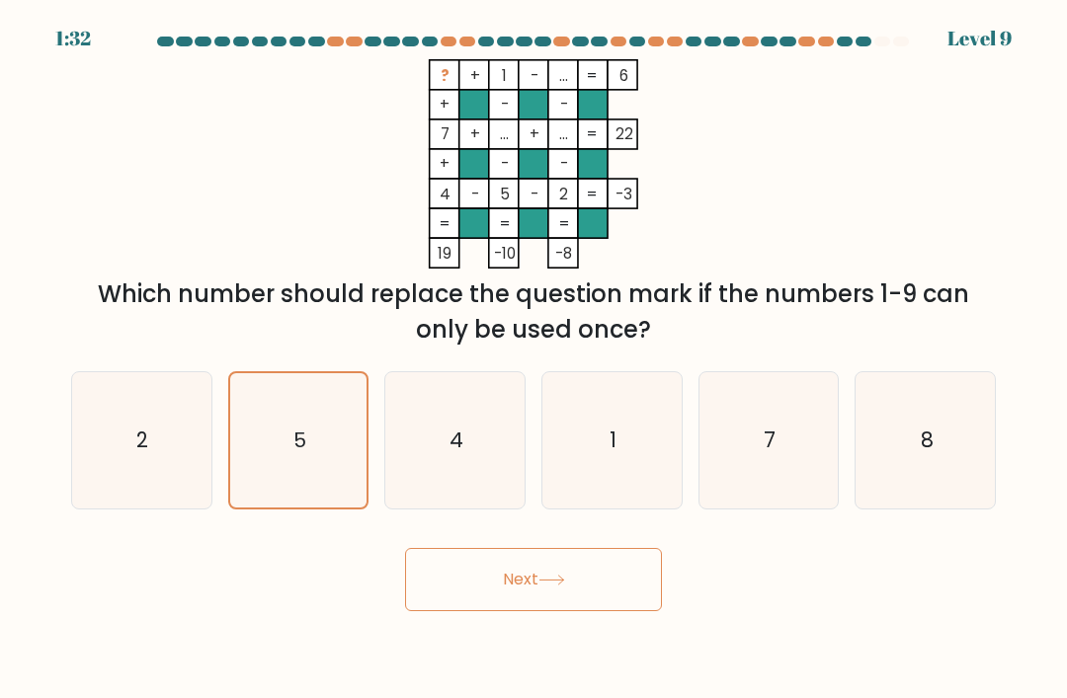
click at [533, 359] on input "a. 2" at bounding box center [533, 355] width 1 height 10
radio input "true"
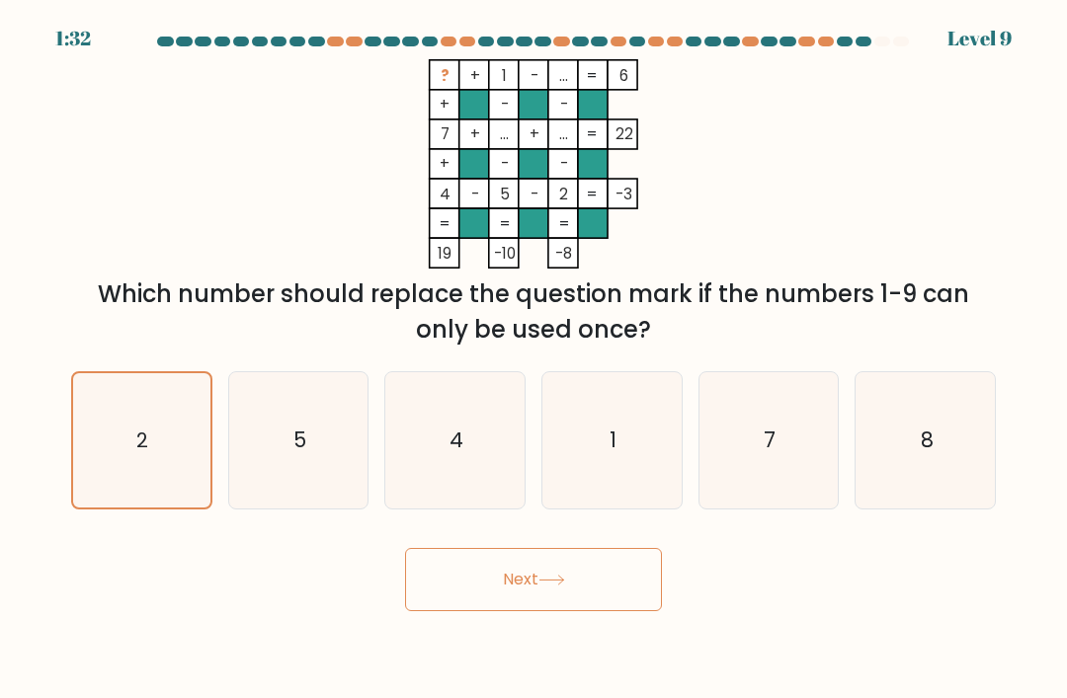
click at [492, 611] on button "Next" at bounding box center [533, 579] width 257 height 63
click at [492, 610] on button "Next" at bounding box center [533, 579] width 257 height 63
click at [562, 611] on button "Next" at bounding box center [533, 579] width 257 height 63
click at [561, 611] on button "Next" at bounding box center [533, 579] width 257 height 63
click at [879, 459] on icon "8" at bounding box center [925, 440] width 136 height 136
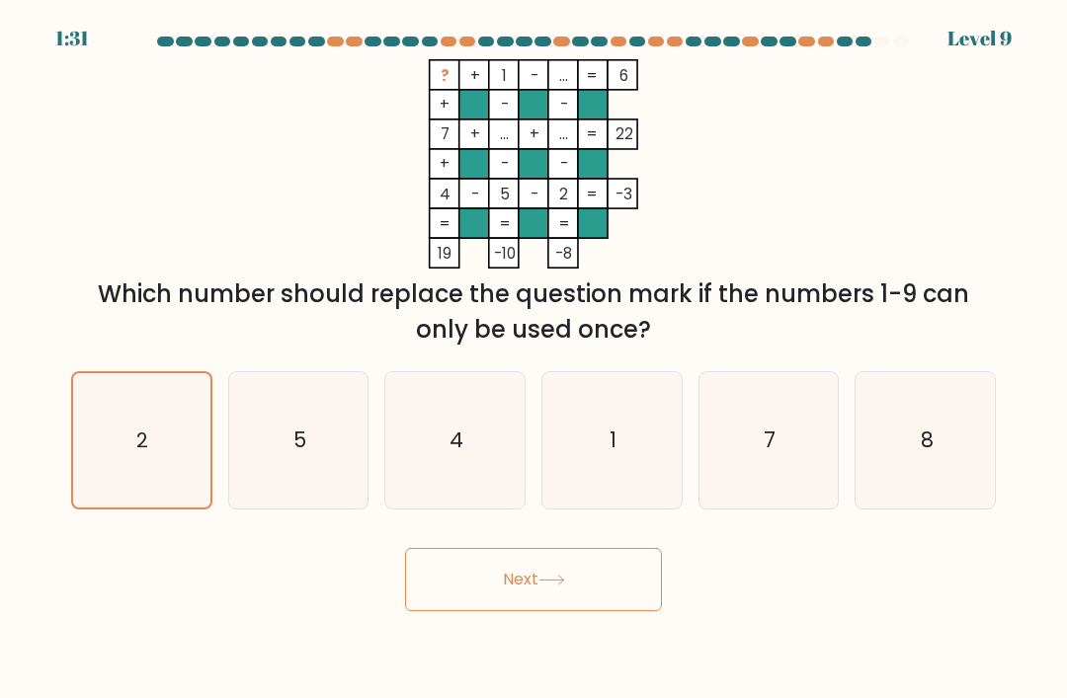
click at [534, 359] on input "f. 8" at bounding box center [533, 355] width 1 height 10
radio input "true"
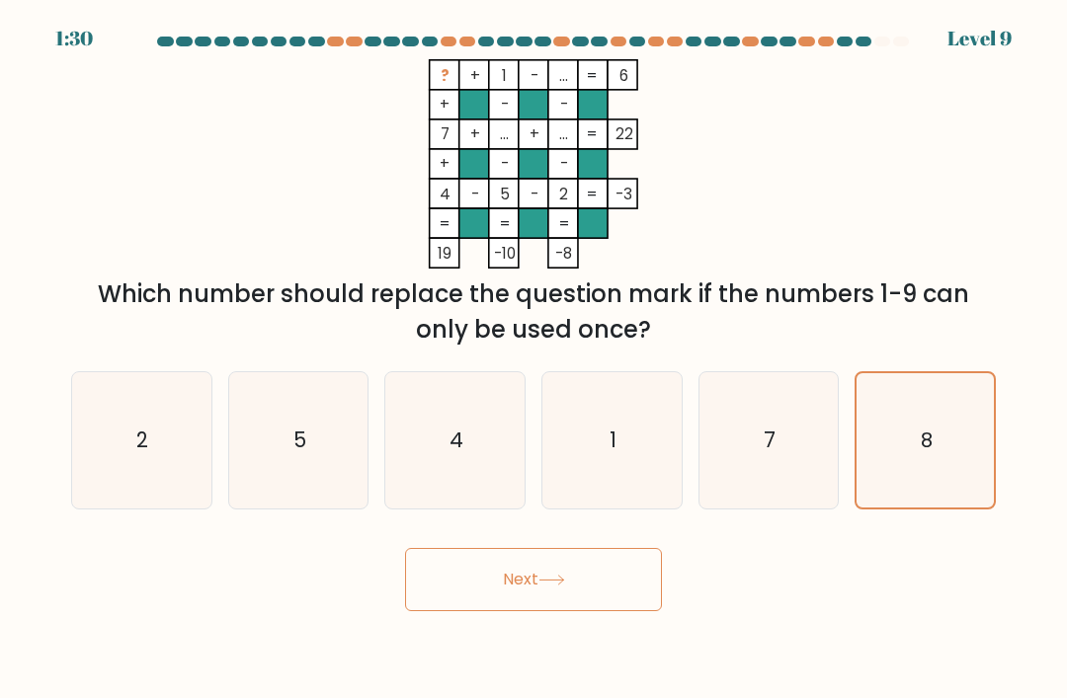
click at [480, 611] on button "Next" at bounding box center [533, 579] width 257 height 63
click at [532, 611] on button "Next" at bounding box center [533, 579] width 257 height 63
click at [563, 611] on button "Next" at bounding box center [533, 579] width 257 height 63
click at [566, 632] on body "1:30 Level 9" at bounding box center [533, 349] width 1067 height 698
click at [530, 611] on button "Next" at bounding box center [533, 579] width 257 height 63
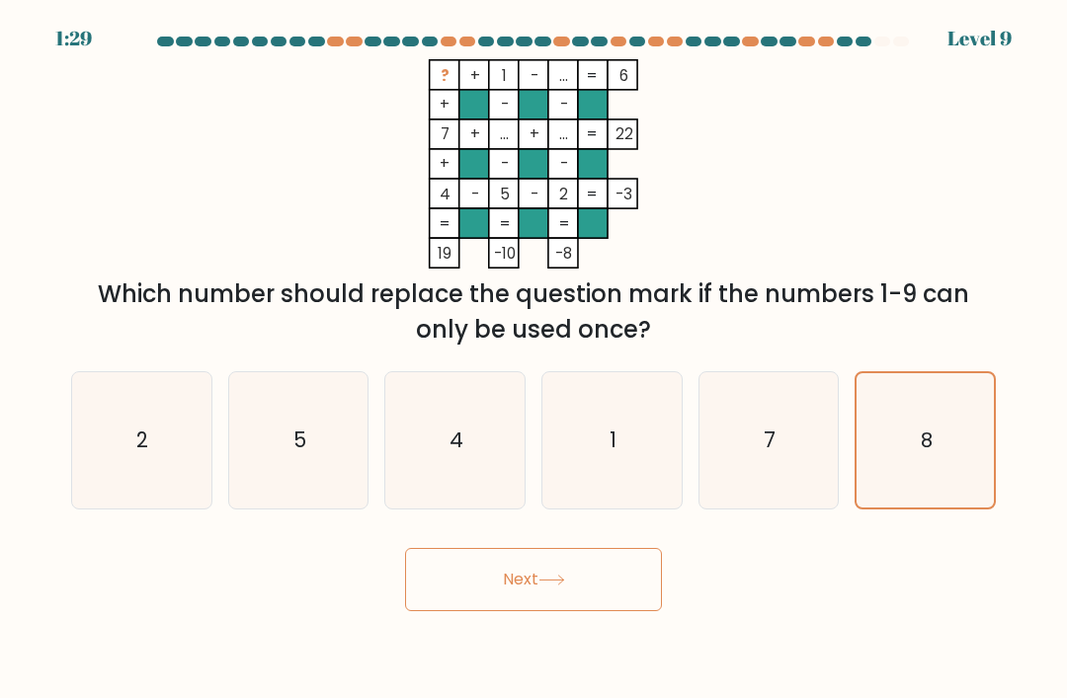
click at [530, 611] on button "Next" at bounding box center [533, 579] width 257 height 63
click at [487, 611] on button "Next" at bounding box center [533, 579] width 257 height 63
click at [545, 611] on button "Next" at bounding box center [533, 579] width 257 height 63
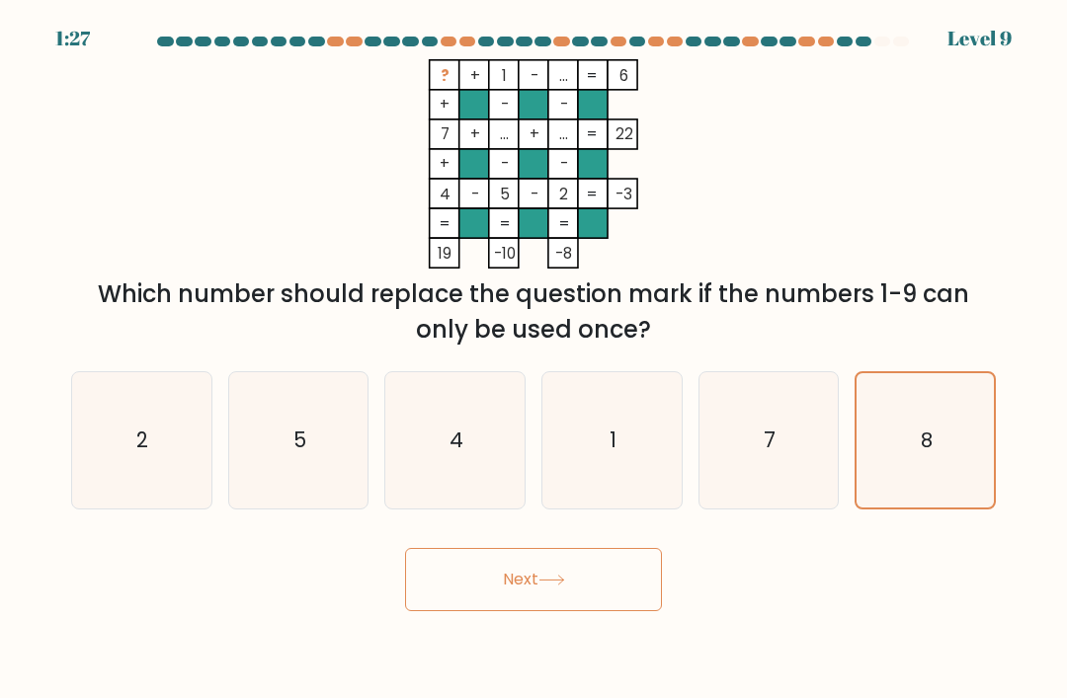
click at [562, 588] on button "Next" at bounding box center [533, 579] width 257 height 63
click at [609, 608] on button "Next" at bounding box center [533, 579] width 257 height 63
click at [594, 611] on button "Next" at bounding box center [533, 579] width 257 height 63
click at [616, 600] on button "Next" at bounding box center [533, 579] width 257 height 63
click at [615, 600] on button "Next" at bounding box center [533, 579] width 257 height 63
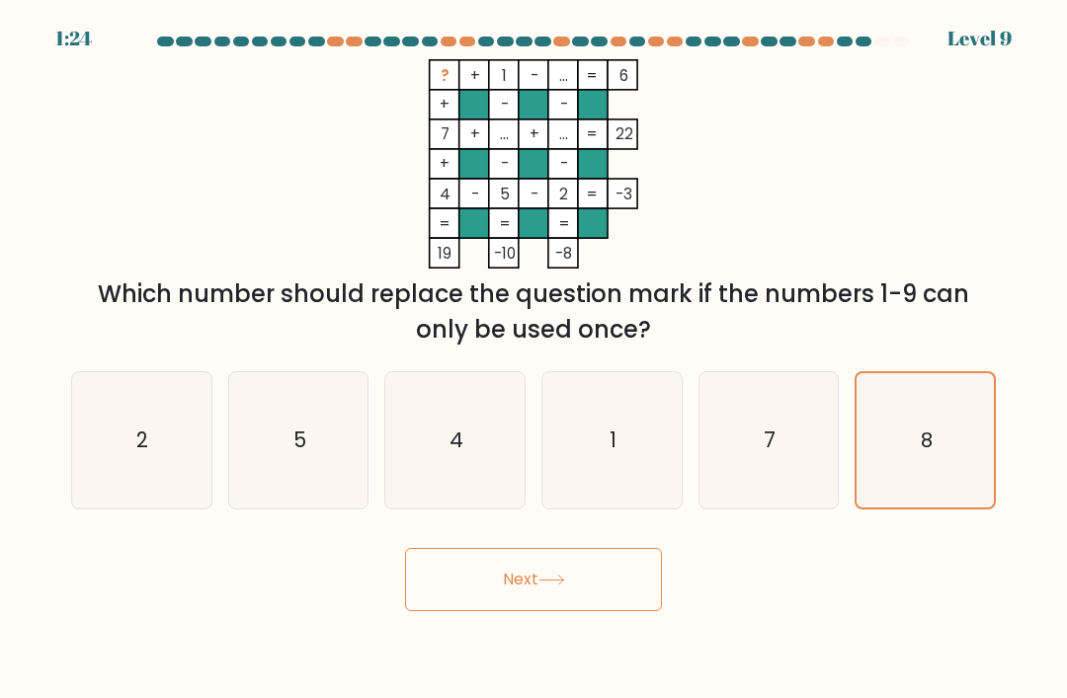
click at [625, 593] on button "Next" at bounding box center [533, 579] width 257 height 63
click at [624, 592] on button "Next" at bounding box center [533, 579] width 257 height 63
click at [488, 684] on body "1:22 Level 9" at bounding box center [533, 349] width 1067 height 698
click at [488, 683] on body "1:22 Level 9" at bounding box center [533, 349] width 1067 height 698
click at [487, 611] on button "Next" at bounding box center [533, 579] width 257 height 63
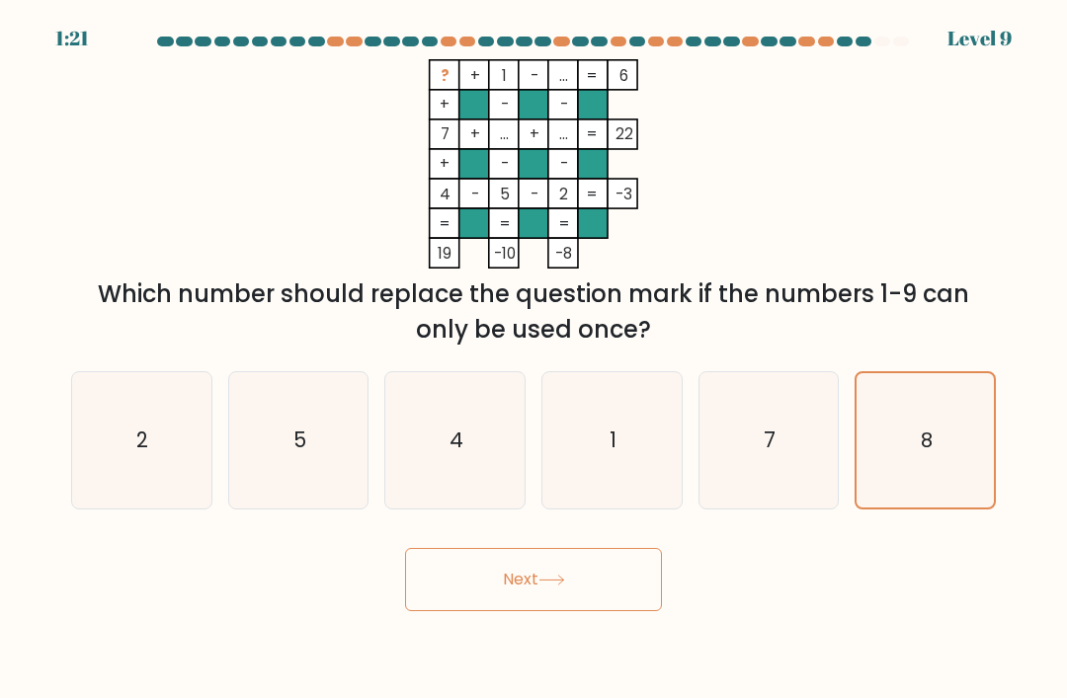
click at [496, 639] on body "1:21 Level 9" at bounding box center [533, 349] width 1067 height 698
click at [503, 644] on body "1:21 Level 9" at bounding box center [533, 349] width 1067 height 698
click at [502, 643] on body "1:21 Level 9" at bounding box center [533, 349] width 1067 height 698
click at [516, 611] on button "Next" at bounding box center [533, 579] width 257 height 63
click at [515, 611] on button "Next" at bounding box center [533, 579] width 257 height 63
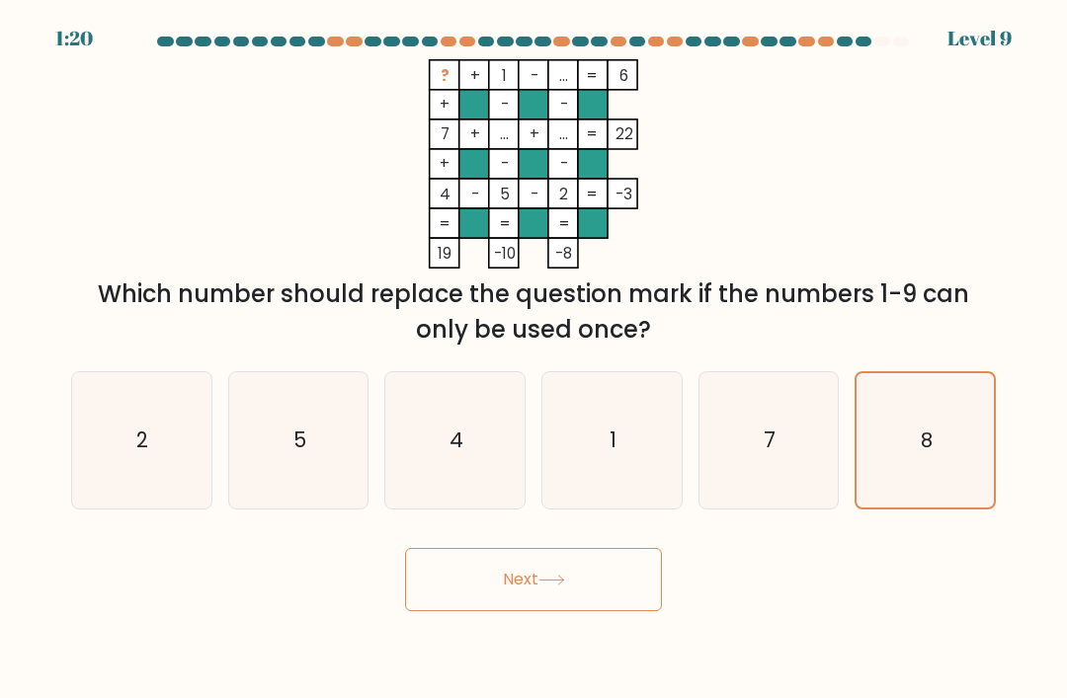
click at [521, 611] on button "Next" at bounding box center [533, 579] width 257 height 63
click at [520, 611] on button "Next" at bounding box center [533, 579] width 257 height 63
click at [575, 611] on button "Next" at bounding box center [533, 579] width 257 height 63
click at [574, 611] on button "Next" at bounding box center [533, 579] width 257 height 63
click at [580, 611] on button "Next" at bounding box center [533, 579] width 257 height 63
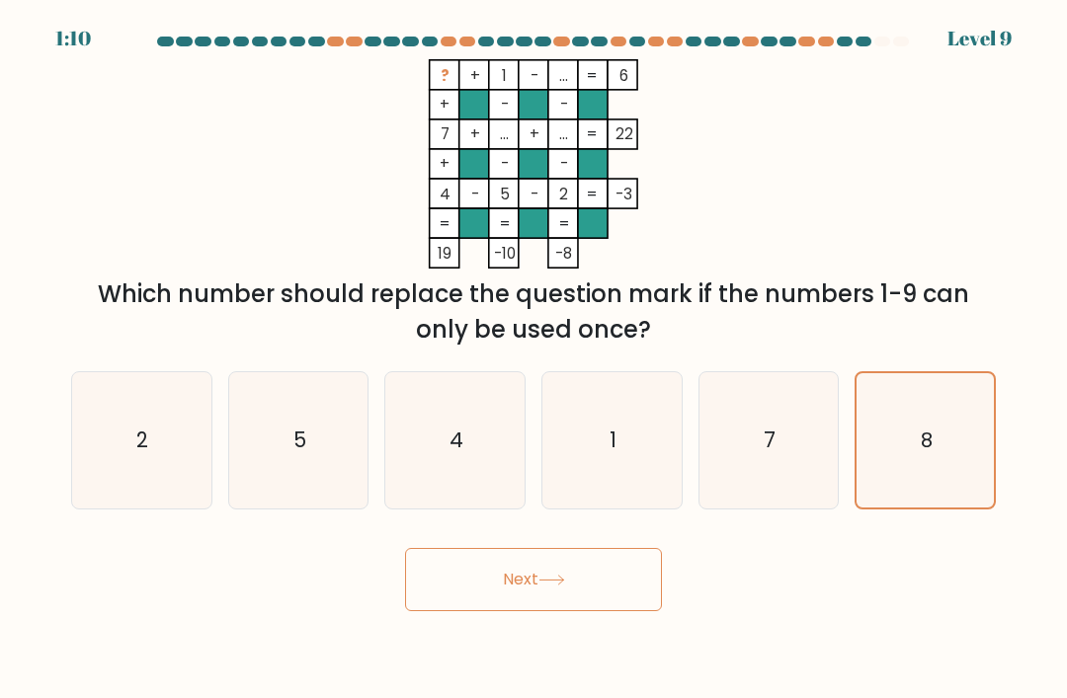
click at [580, 611] on button "Next" at bounding box center [533, 579] width 257 height 63
click at [563, 645] on body "1:10 Level 9" at bounding box center [533, 349] width 1067 height 698
click at [599, 611] on button "Next" at bounding box center [533, 579] width 257 height 63
click at [546, 609] on button "Next" at bounding box center [533, 579] width 257 height 63
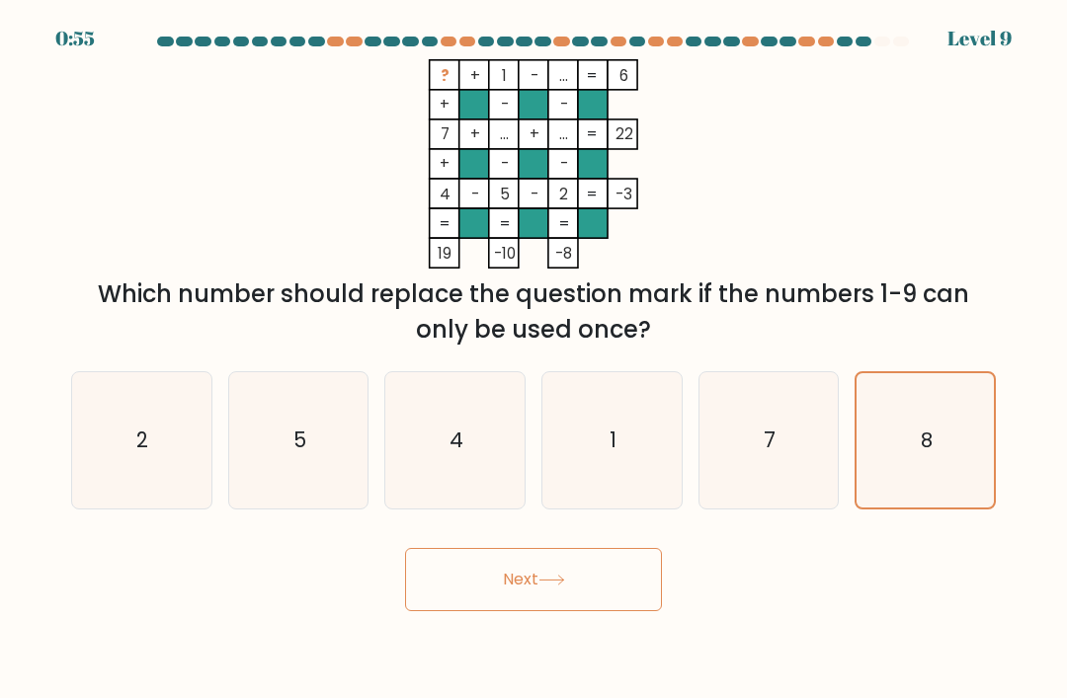
click at [474, 648] on body "0:55 Level 9" at bounding box center [533, 349] width 1067 height 698
click at [553, 611] on button "Next" at bounding box center [533, 579] width 257 height 63
click at [555, 633] on body "0:55 Level 9" at bounding box center [533, 349] width 1067 height 698
click at [529, 611] on button "Next" at bounding box center [533, 579] width 257 height 63
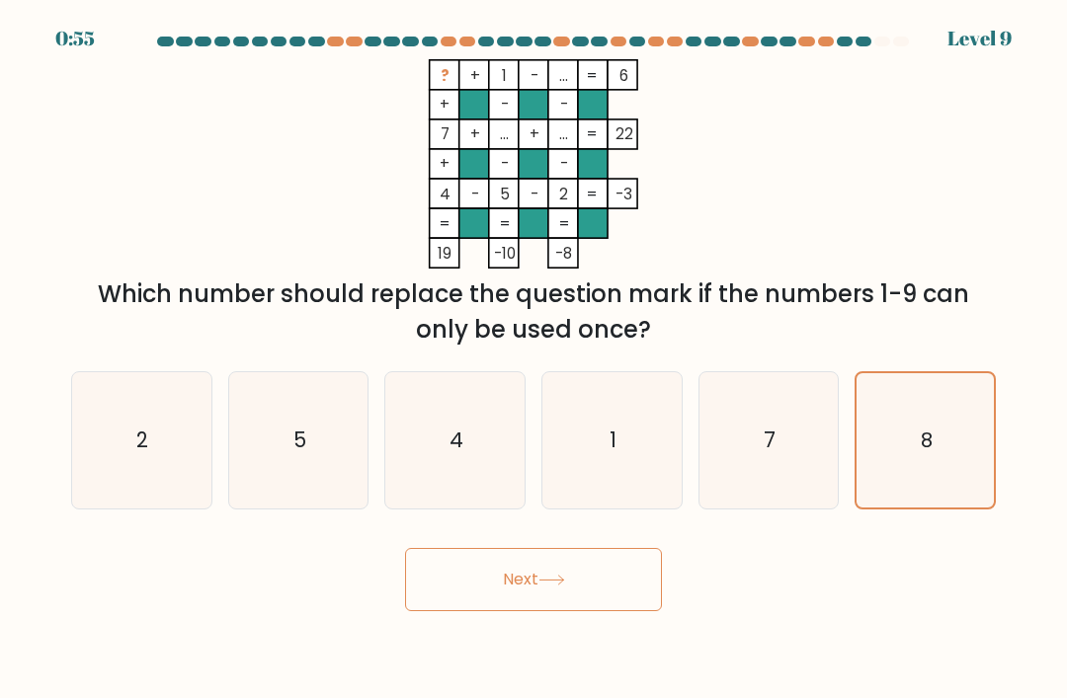
click at [525, 611] on button "Next" at bounding box center [533, 579] width 257 height 63
click at [524, 611] on button "Next" at bounding box center [533, 579] width 257 height 63
click at [517, 611] on button "Next" at bounding box center [533, 579] width 257 height 63
click at [517, 599] on button "Next" at bounding box center [533, 579] width 257 height 63
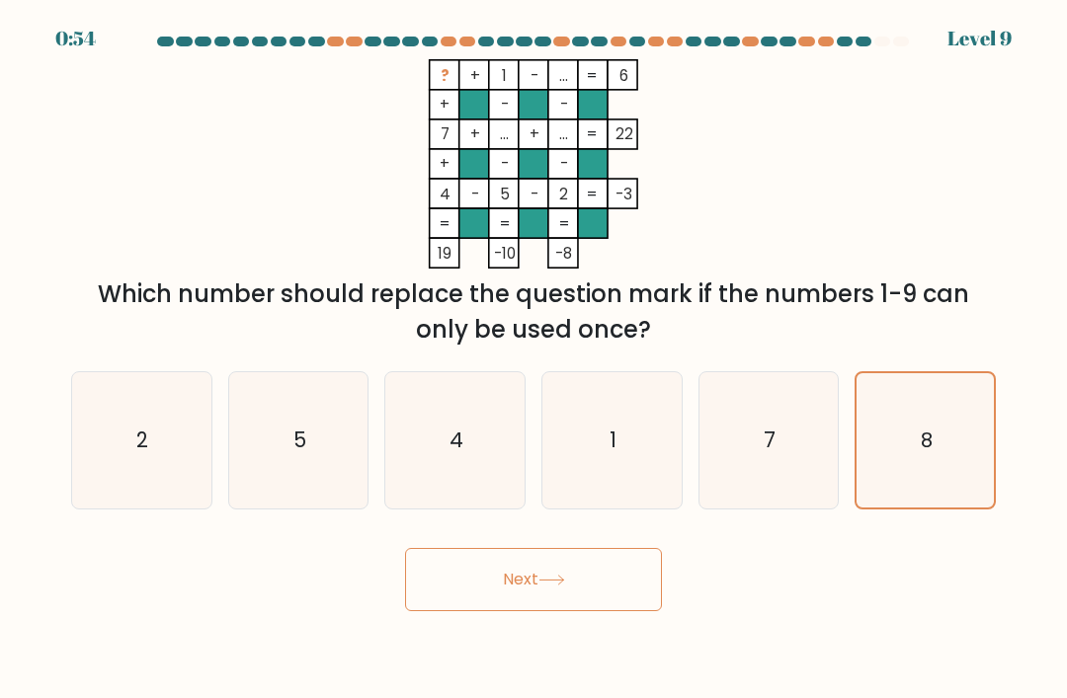
click at [517, 598] on button "Next" at bounding box center [533, 579] width 257 height 63
click at [517, 596] on button "Next" at bounding box center [533, 579] width 257 height 63
click at [517, 595] on button "Next" at bounding box center [533, 579] width 257 height 63
click at [514, 599] on button "Next" at bounding box center [533, 579] width 257 height 63
click at [513, 599] on button "Next" at bounding box center [533, 579] width 257 height 63
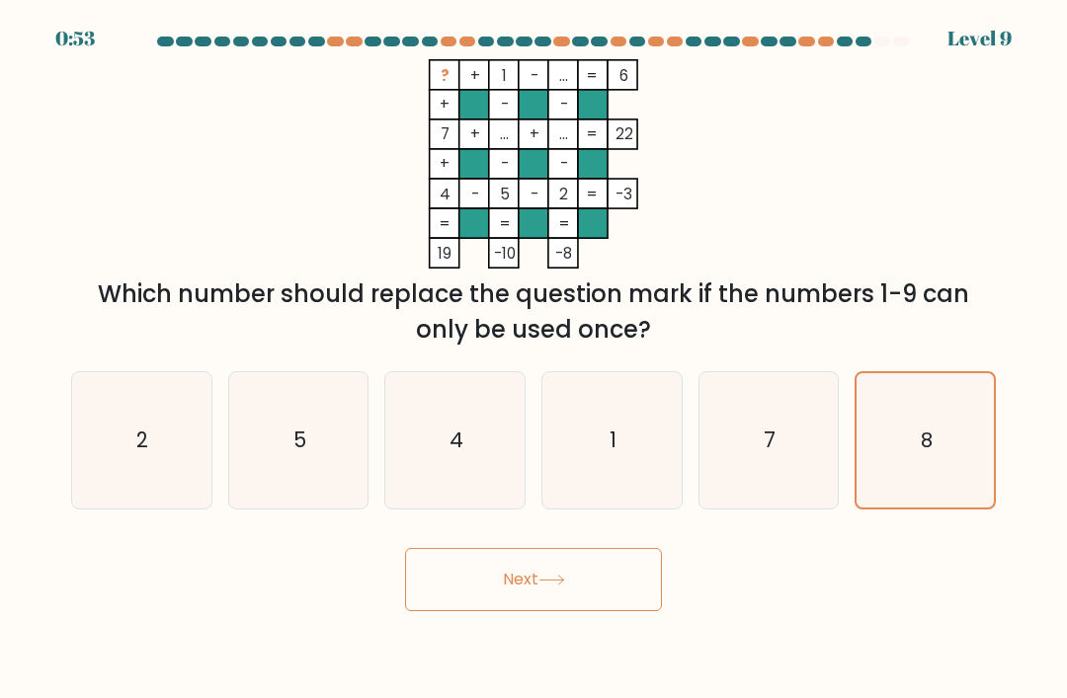
click at [514, 597] on button "Next" at bounding box center [533, 579] width 257 height 63
click at [513, 596] on button "Next" at bounding box center [533, 579] width 257 height 63
click at [512, 603] on button "Next" at bounding box center [533, 579] width 257 height 63
click at [565, 586] on icon at bounding box center [551, 580] width 27 height 11
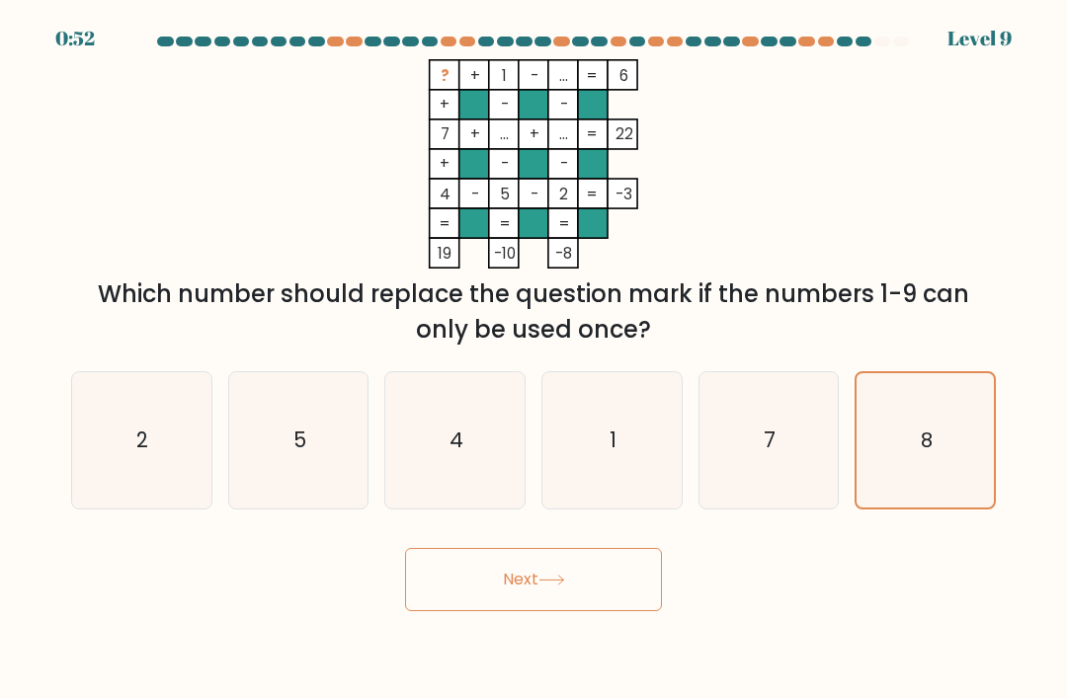
click at [565, 586] on icon at bounding box center [551, 580] width 27 height 11
click at [568, 593] on button "Next" at bounding box center [533, 579] width 257 height 63
click at [567, 592] on button "Next" at bounding box center [533, 579] width 257 height 63
click at [556, 586] on icon at bounding box center [551, 580] width 27 height 11
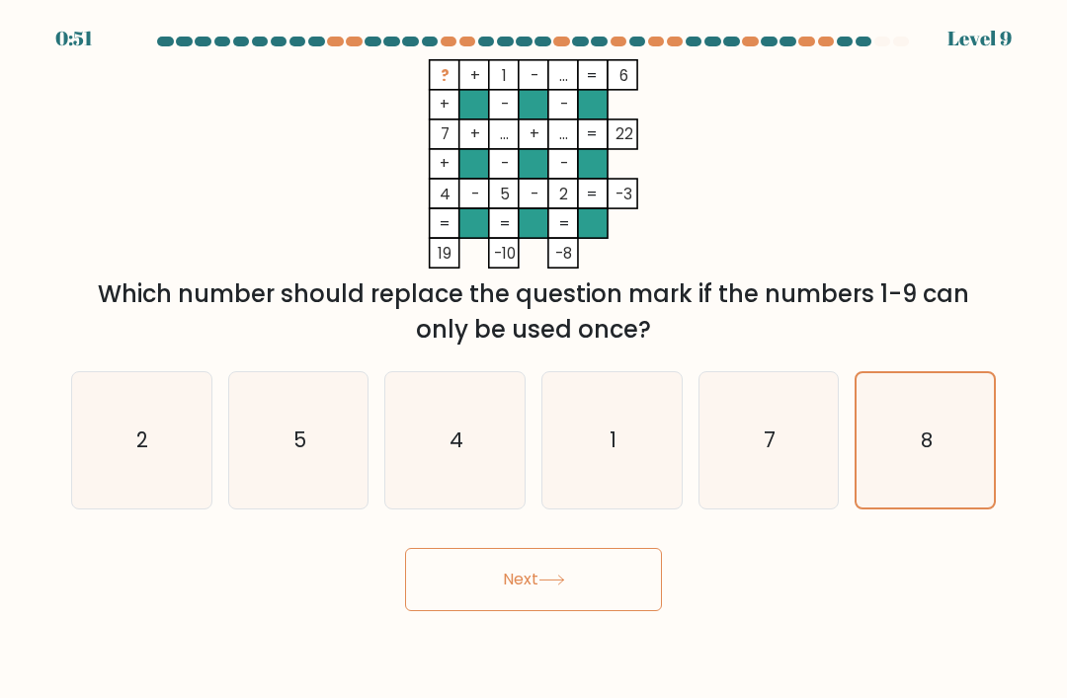
click at [545, 611] on button "Next" at bounding box center [533, 579] width 257 height 63
click at [537, 611] on button "Next" at bounding box center [533, 579] width 257 height 63
click at [610, 611] on button "Next" at bounding box center [533, 579] width 257 height 63
click at [538, 596] on button "Next" at bounding box center [533, 579] width 257 height 63
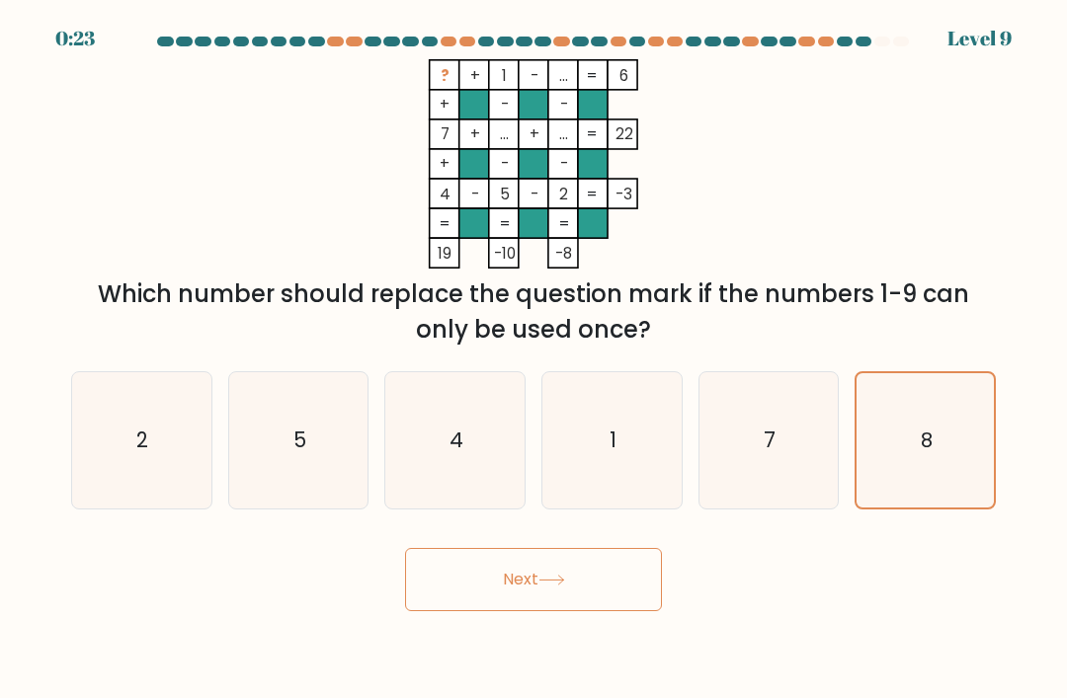
click at [513, 610] on button "Next" at bounding box center [533, 579] width 257 height 63
click at [556, 586] on icon at bounding box center [551, 580] width 27 height 11
click at [555, 586] on icon at bounding box center [551, 580] width 27 height 11
click at [517, 592] on button "Next" at bounding box center [533, 579] width 257 height 63
click at [517, 591] on button "Next" at bounding box center [533, 579] width 257 height 63
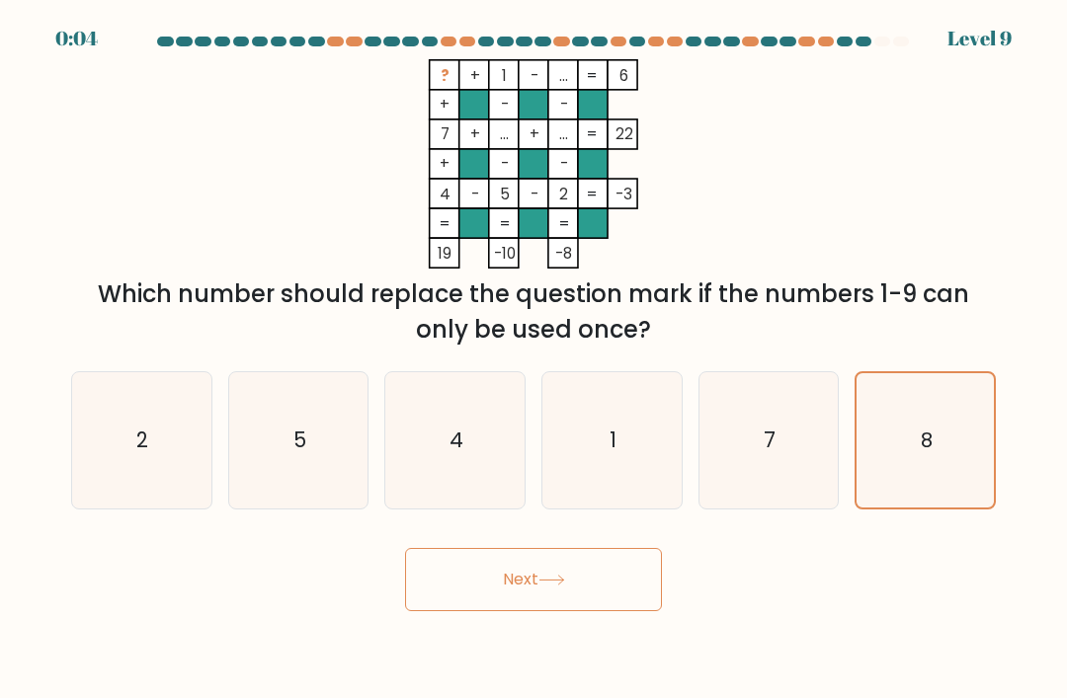
click at [758, 500] on icon "7" at bounding box center [768, 440] width 136 height 136
click at [534, 359] on input "e. 7" at bounding box center [533, 355] width 1 height 10
radio input "true"
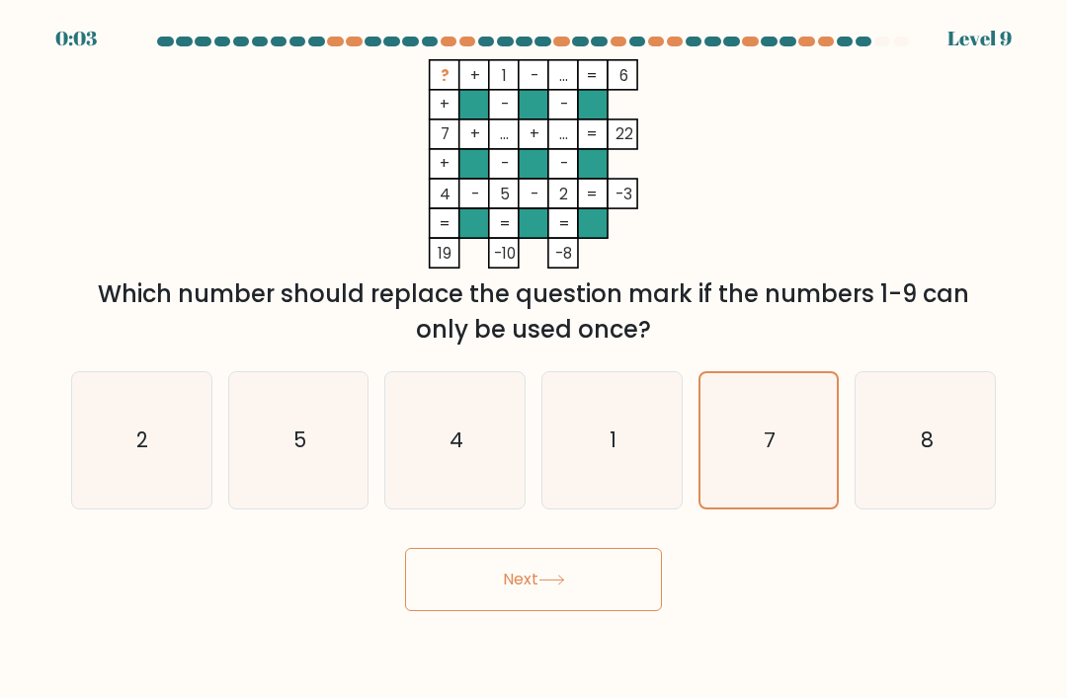
click at [884, 475] on icon "8" at bounding box center [925, 440] width 136 height 136
click at [534, 359] on input "f. 8" at bounding box center [533, 355] width 1 height 10
radio input "true"
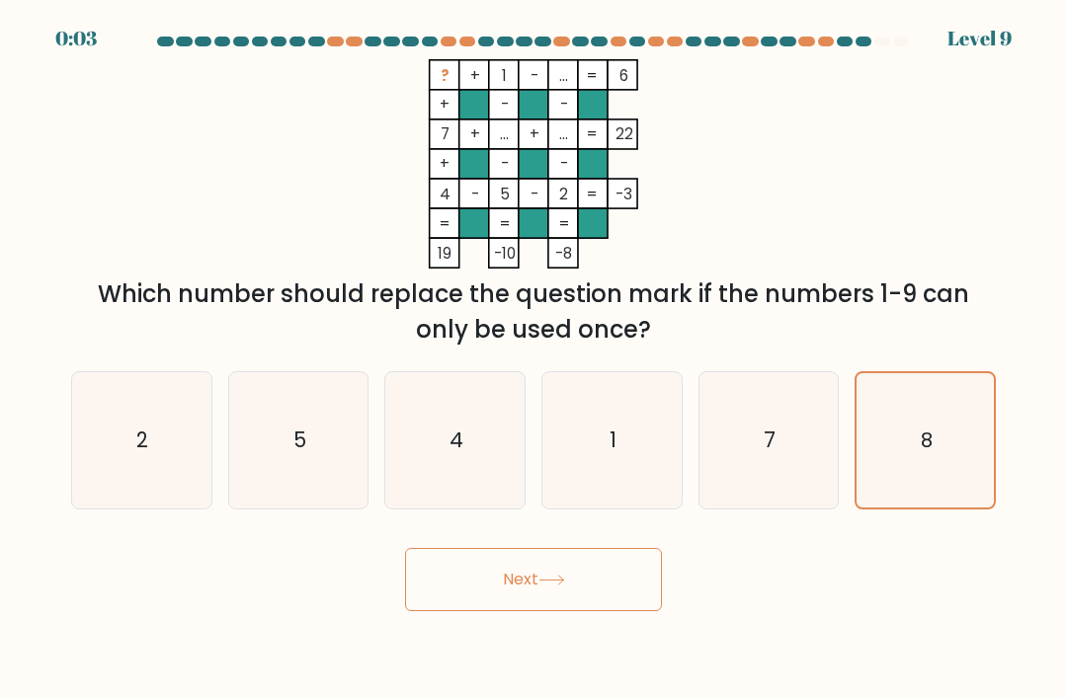
click at [556, 586] on icon at bounding box center [551, 580] width 27 height 11
click at [608, 588] on button "Next" at bounding box center [533, 579] width 257 height 63
click at [563, 586] on button "Next" at bounding box center [533, 579] width 257 height 63
click at [517, 610] on button "Next" at bounding box center [533, 579] width 257 height 63
click at [517, 609] on button "Next" at bounding box center [533, 579] width 257 height 63
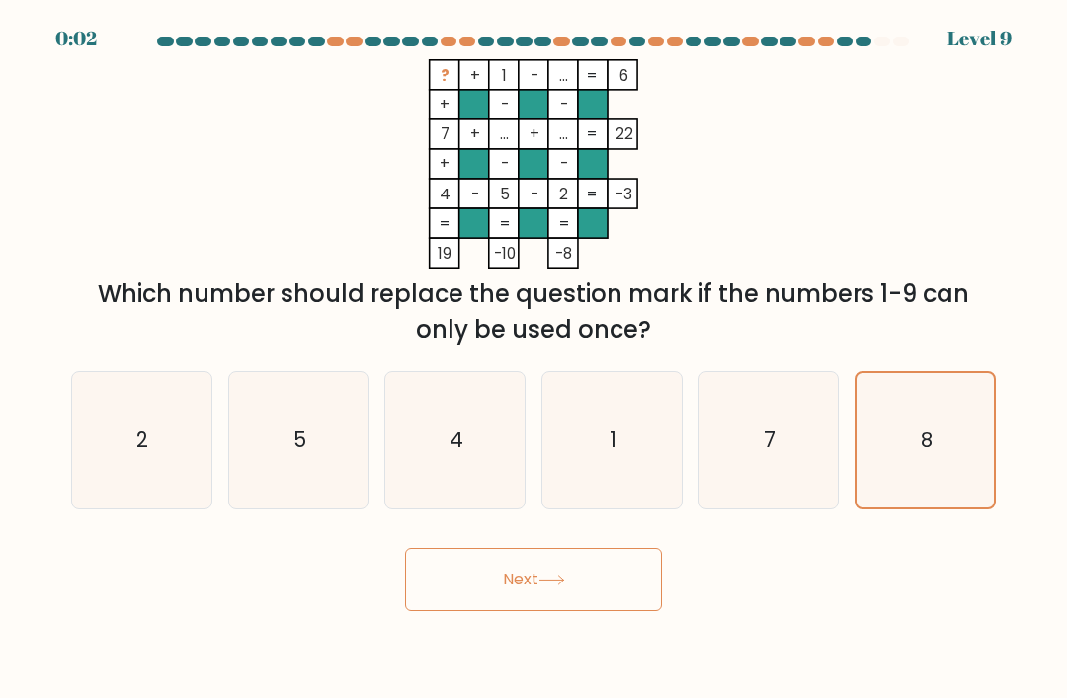
click at [514, 611] on button "Next" at bounding box center [533, 579] width 257 height 63
click at [513, 611] on button "Next" at bounding box center [533, 579] width 257 height 63
click at [527, 611] on button "Next" at bounding box center [533, 579] width 257 height 63
click at [526, 611] on button "Next" at bounding box center [533, 579] width 257 height 63
click at [529, 611] on button "Next" at bounding box center [533, 579] width 257 height 63
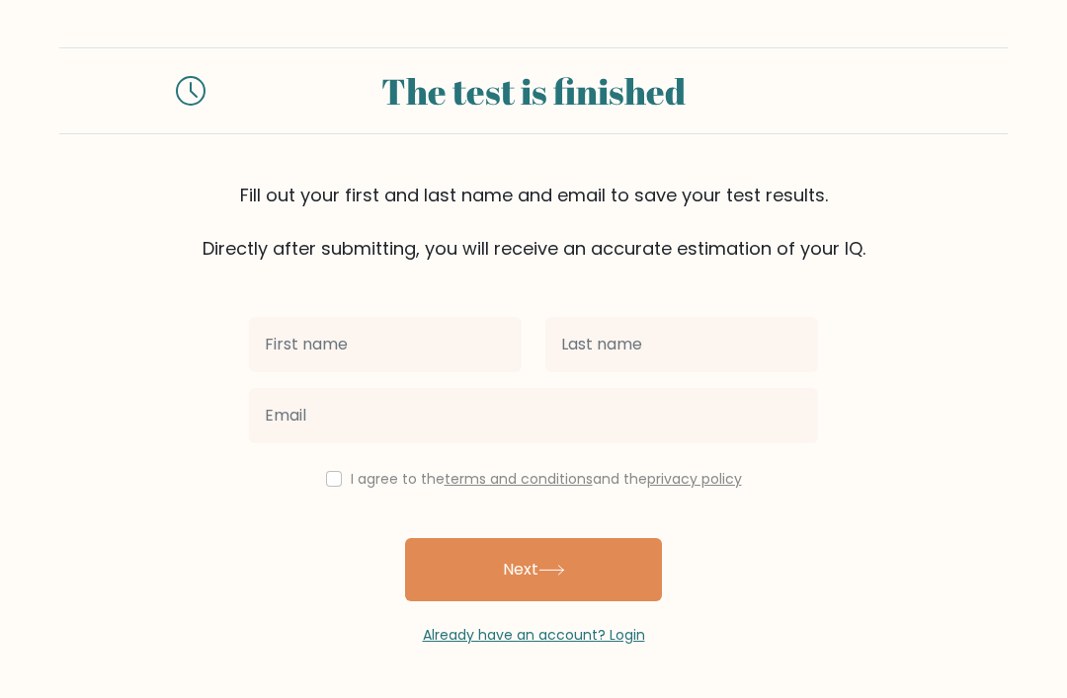
click at [411, 371] on input "text" at bounding box center [385, 344] width 273 height 55
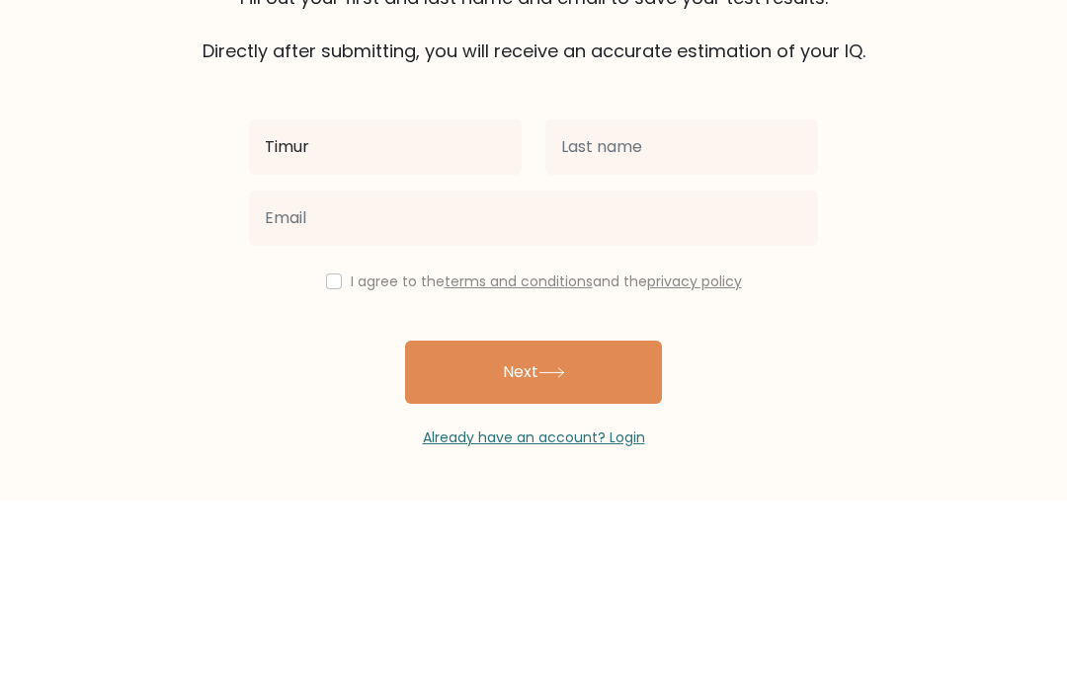
type input "Timur"
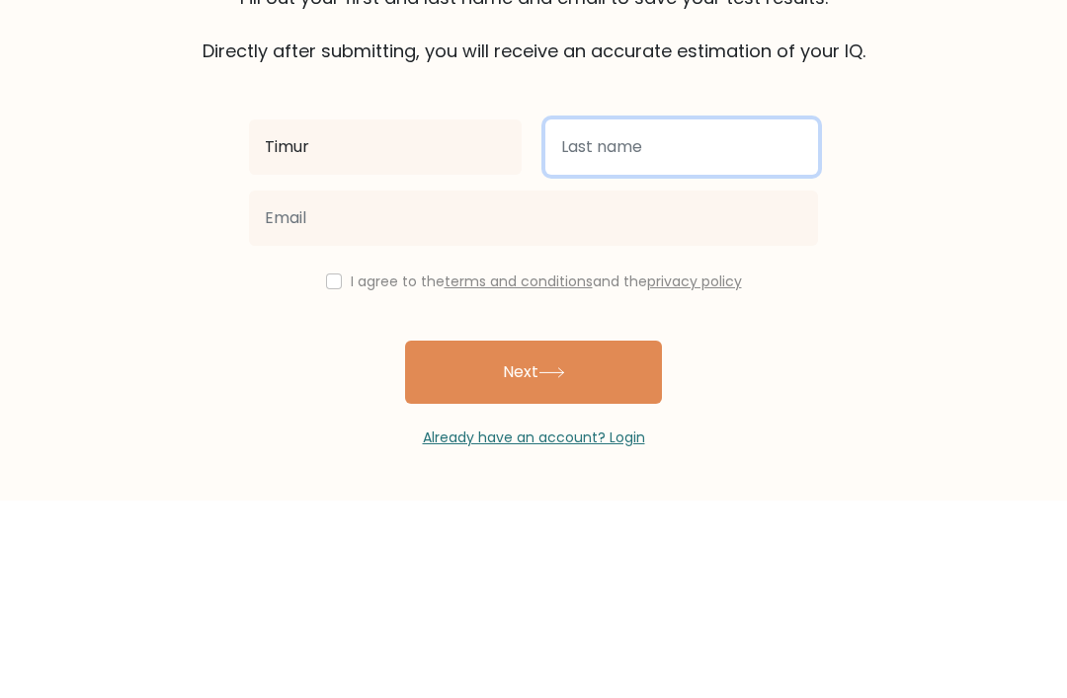
click at [708, 317] on input "text" at bounding box center [681, 344] width 273 height 55
type input "Ciparsons"
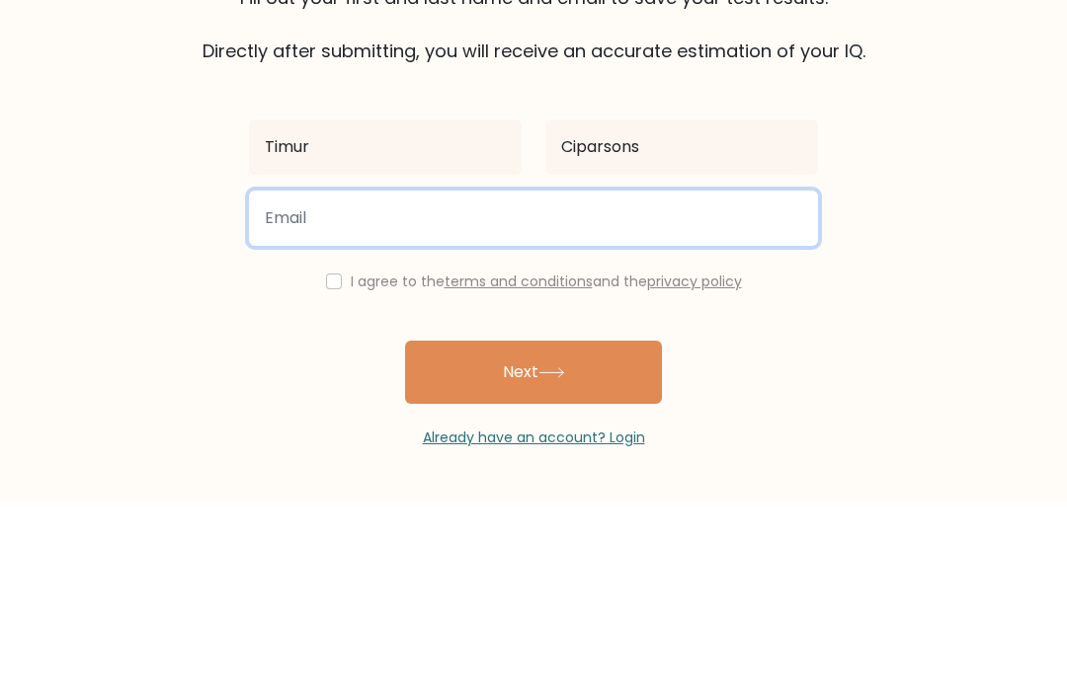
click at [701, 388] on input "email" at bounding box center [533, 415] width 569 height 55
type input "timur.ciparsons@belmayneetss.ie"
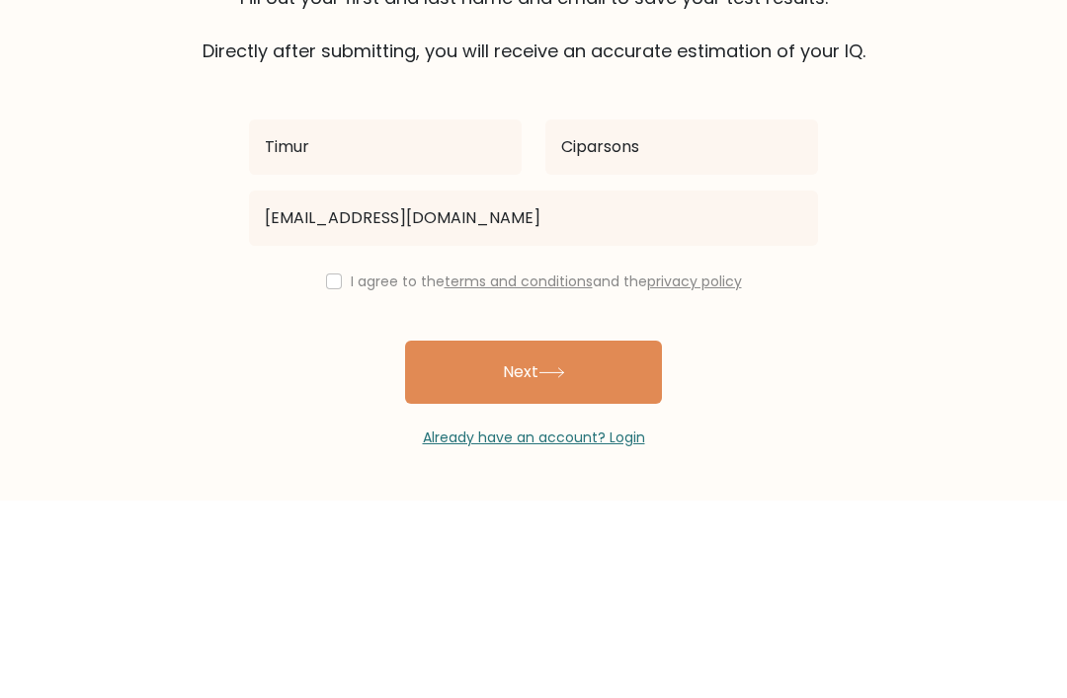
click at [912, 264] on form "The test is finished Fill out your first and last name and email to save your t…" at bounding box center [533, 346] width 1067 height 598
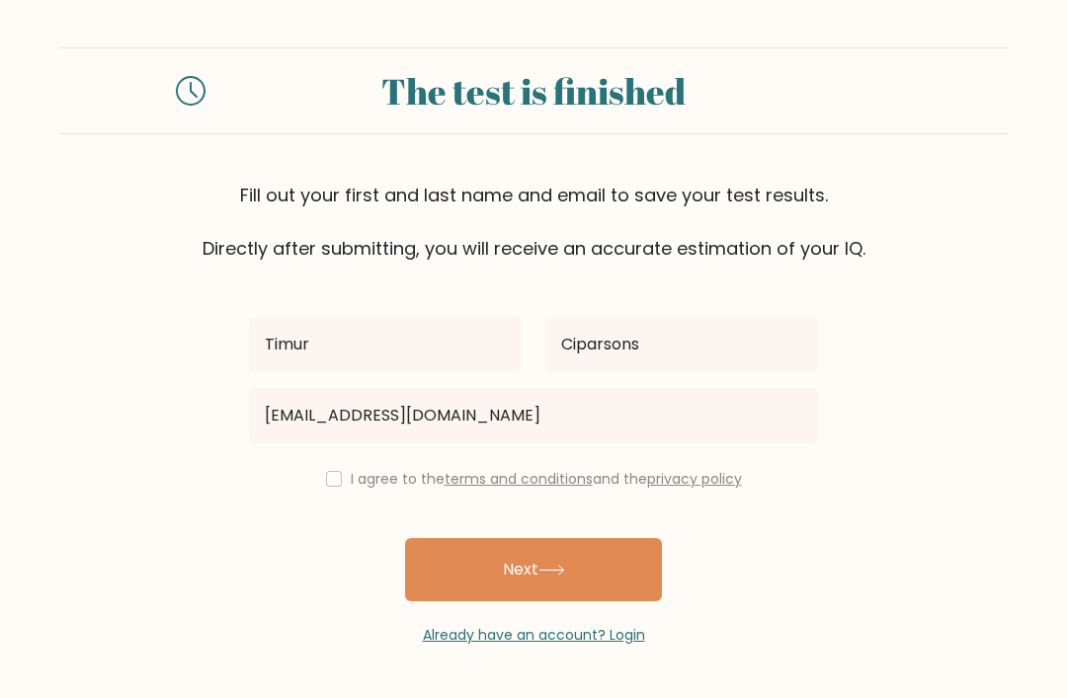
click at [328, 471] on input "checkbox" at bounding box center [334, 479] width 16 height 16
checkbox input "true"
click at [608, 538] on button "Next" at bounding box center [533, 569] width 257 height 63
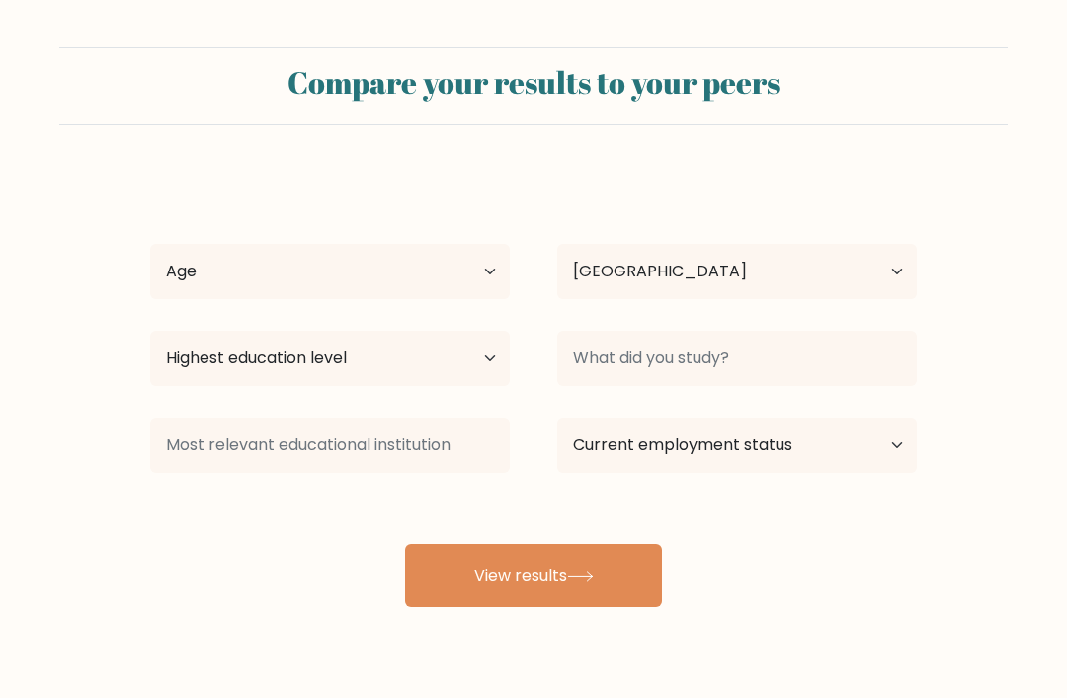
select select "GB"
click at [504, 282] on select "Age Under 18 years old 18-24 years old 25-34 years old 35-44 years old 45-54 ye…" at bounding box center [329, 271] width 359 height 55
select select "min_18"
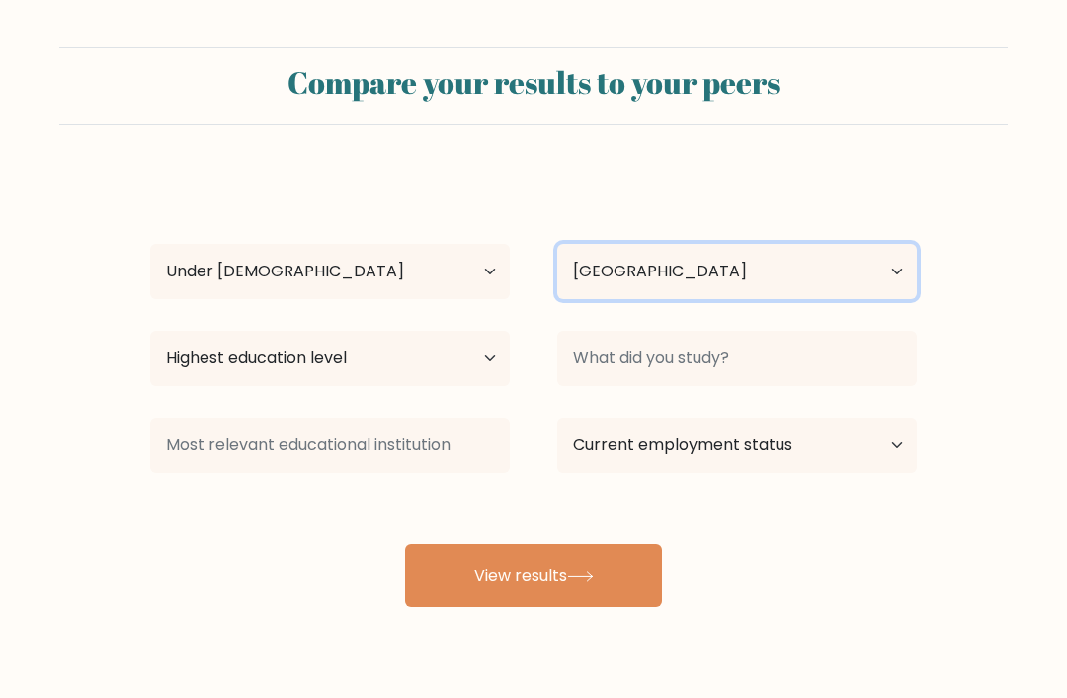
click at [678, 268] on select "Country Afghanistan Albania Algeria American Samoa Andorra Angola Anguilla Anta…" at bounding box center [736, 271] width 359 height 55
select select "IE"
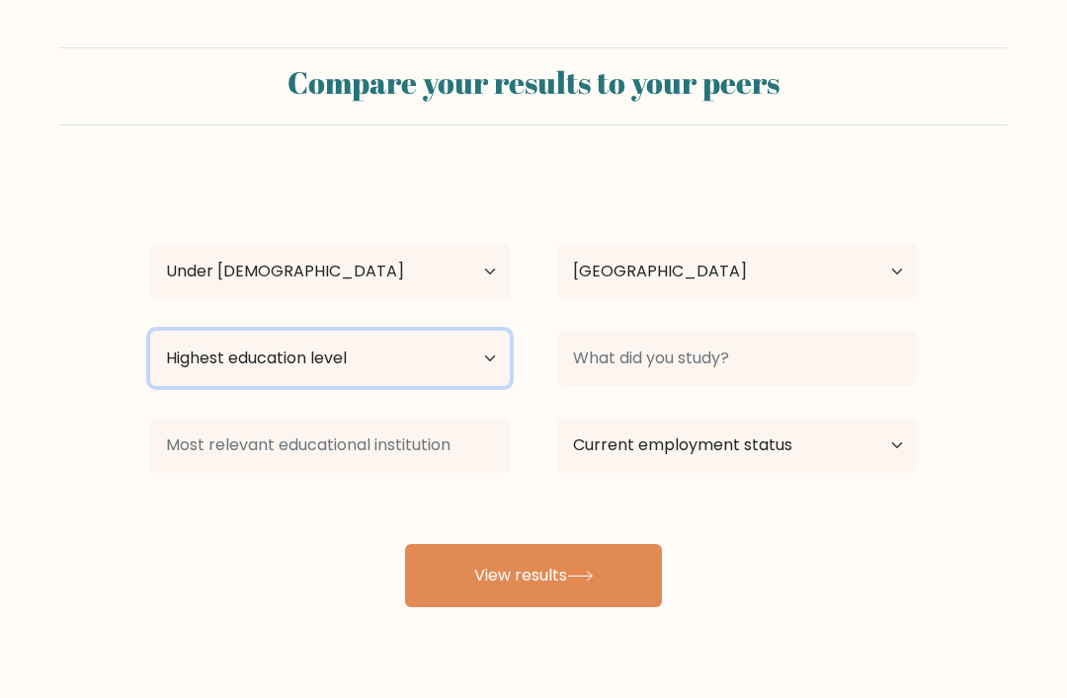
click at [471, 372] on select "Highest education level No schooling Primary Lower Secondary Upper Secondary Oc…" at bounding box center [329, 358] width 359 height 55
select select "upper_secondary"
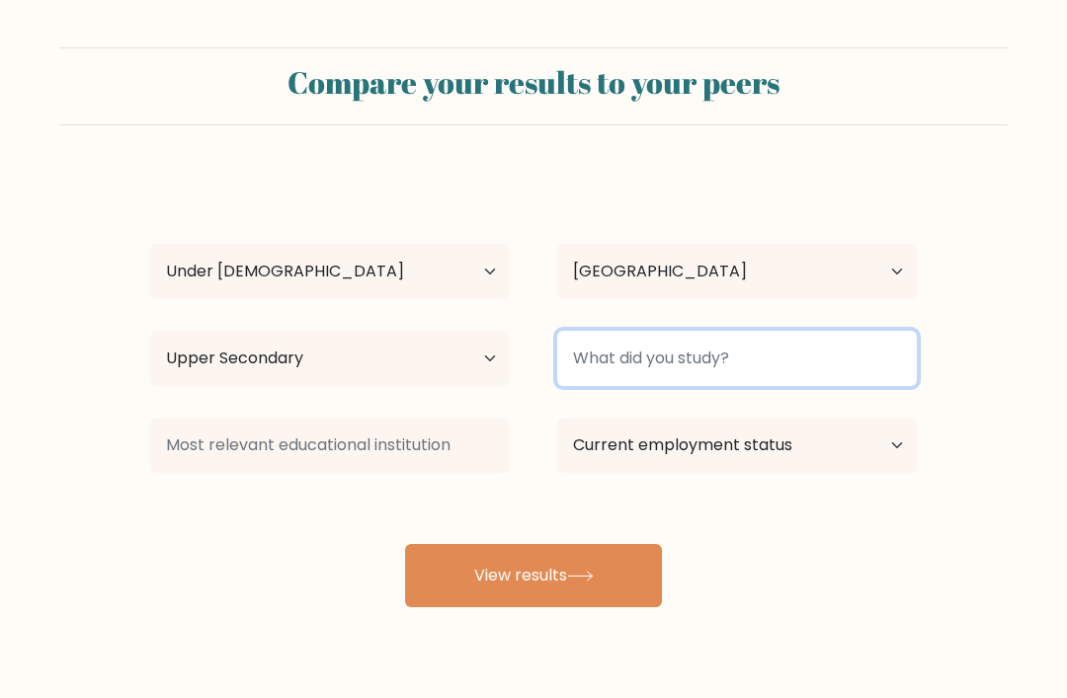
click at [771, 368] on input at bounding box center [736, 358] width 359 height 55
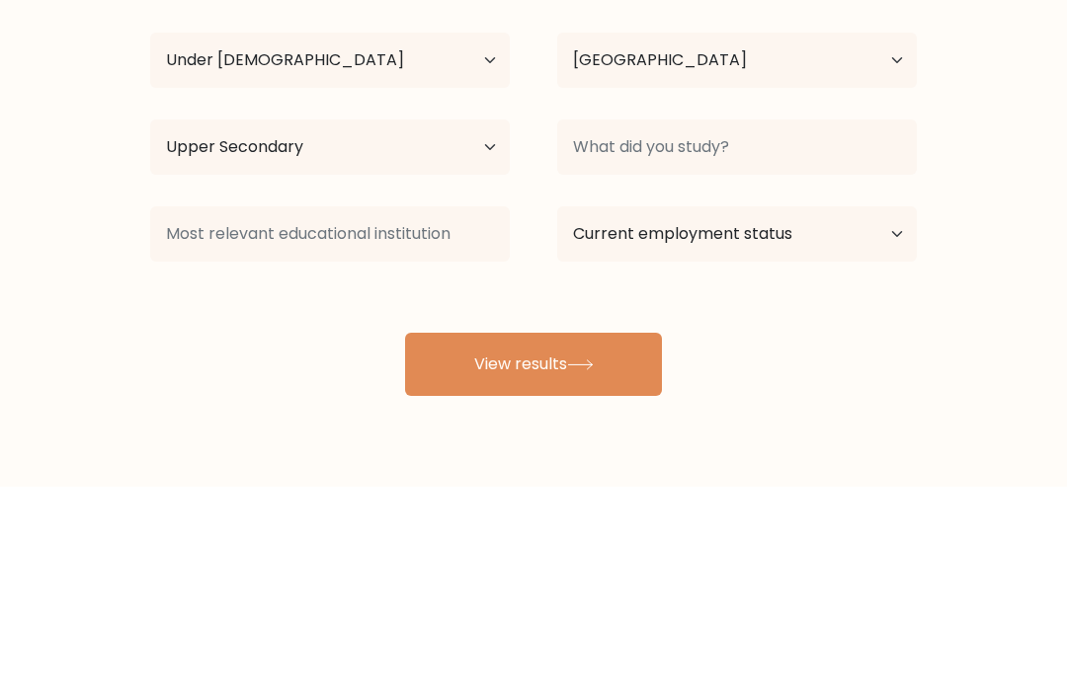
click at [999, 212] on form "Compare your results to your peers Timur Ciparsons Age Under 18 years old 18-24…" at bounding box center [533, 327] width 1067 height 560
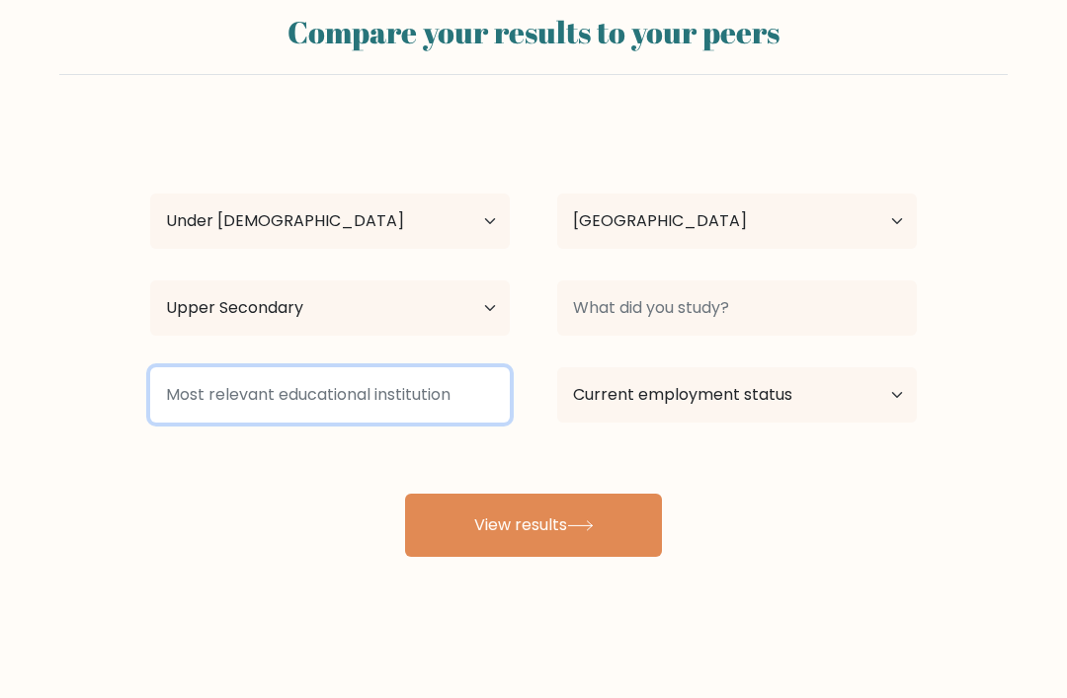
click at [257, 409] on input at bounding box center [329, 394] width 359 height 55
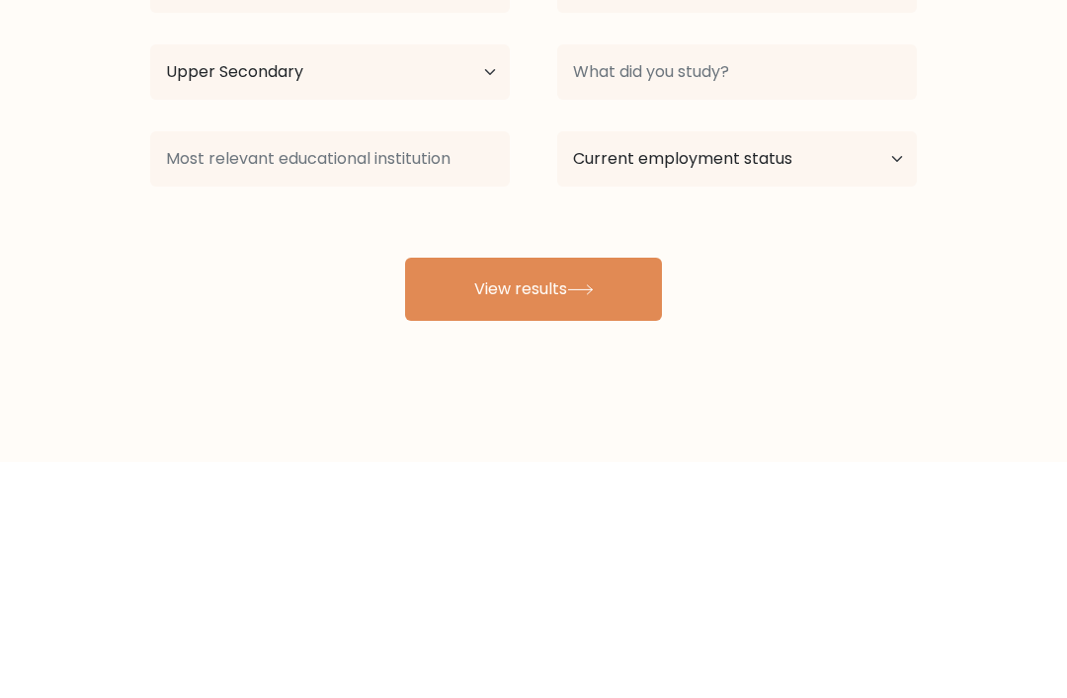
click at [149, 224] on div "Timur Ciparsons Age Under 18 years old 18-24 years old 25-34 years old 35-44 ye…" at bounding box center [533, 339] width 790 height 435
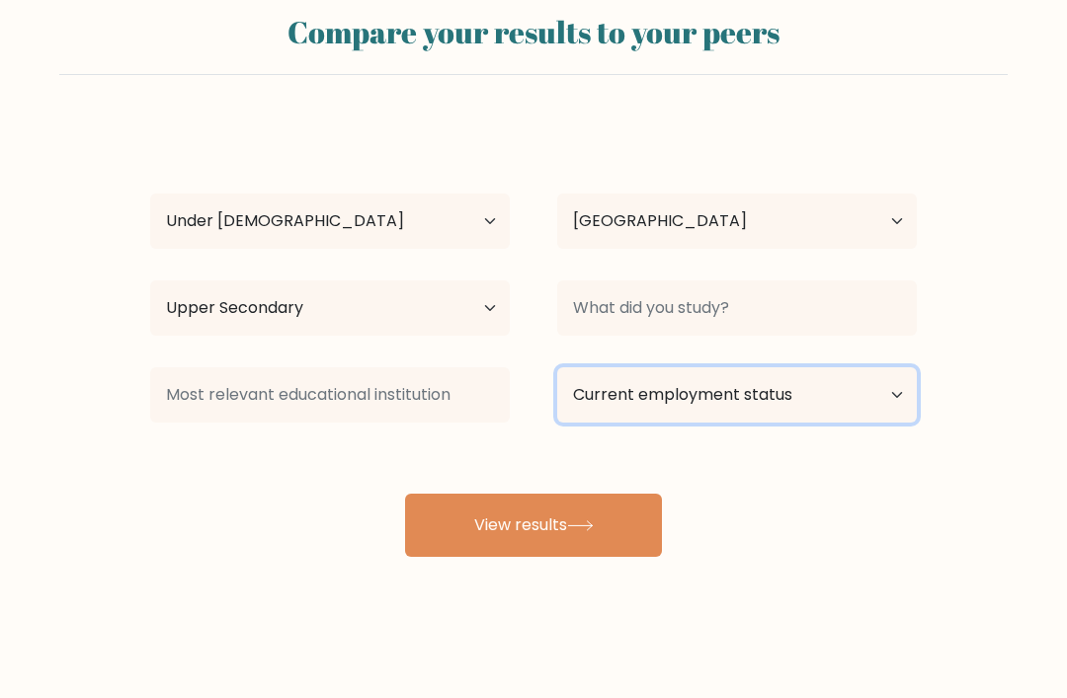
click at [859, 400] on select "Current employment status Employed Student Retired Other / prefer not to answer" at bounding box center [736, 394] width 359 height 55
select select "student"
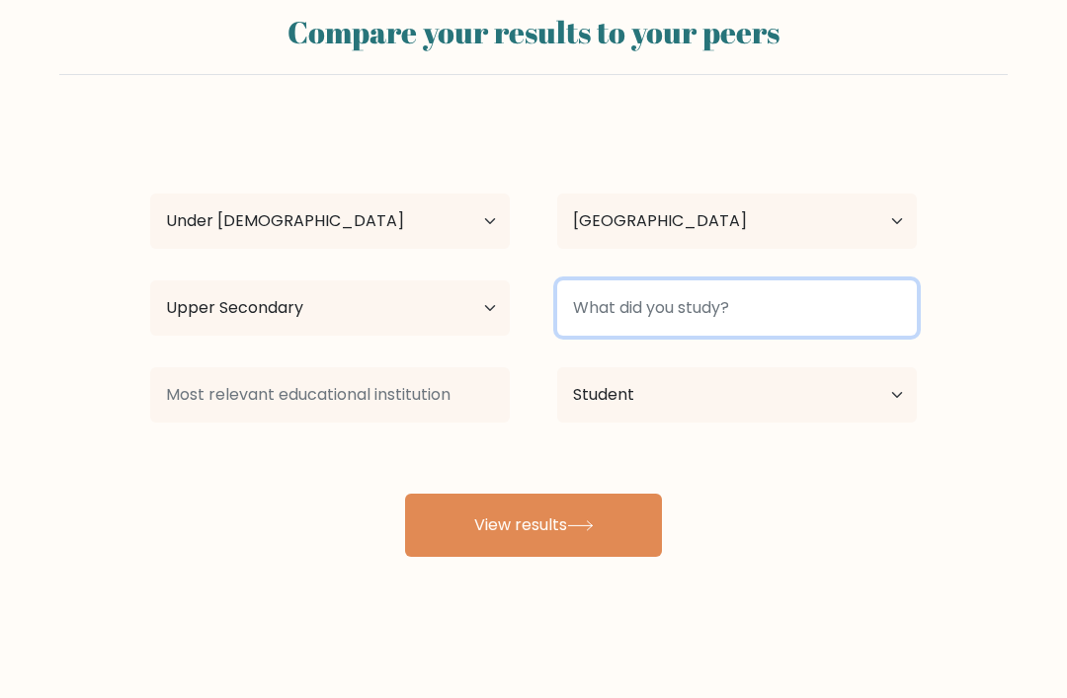
click at [833, 289] on input at bounding box center [736, 307] width 359 height 55
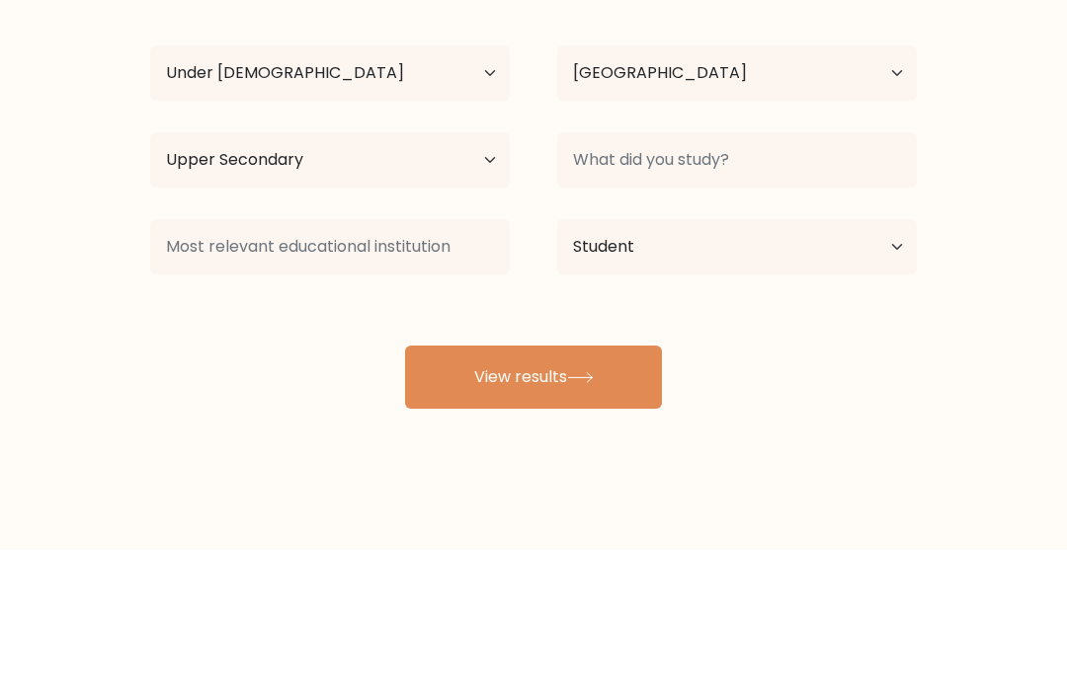
click at [993, 208] on form "Compare your results to your peers Timur Ciparsons Age Under 18 years old 18-24…" at bounding box center [533, 277] width 1067 height 560
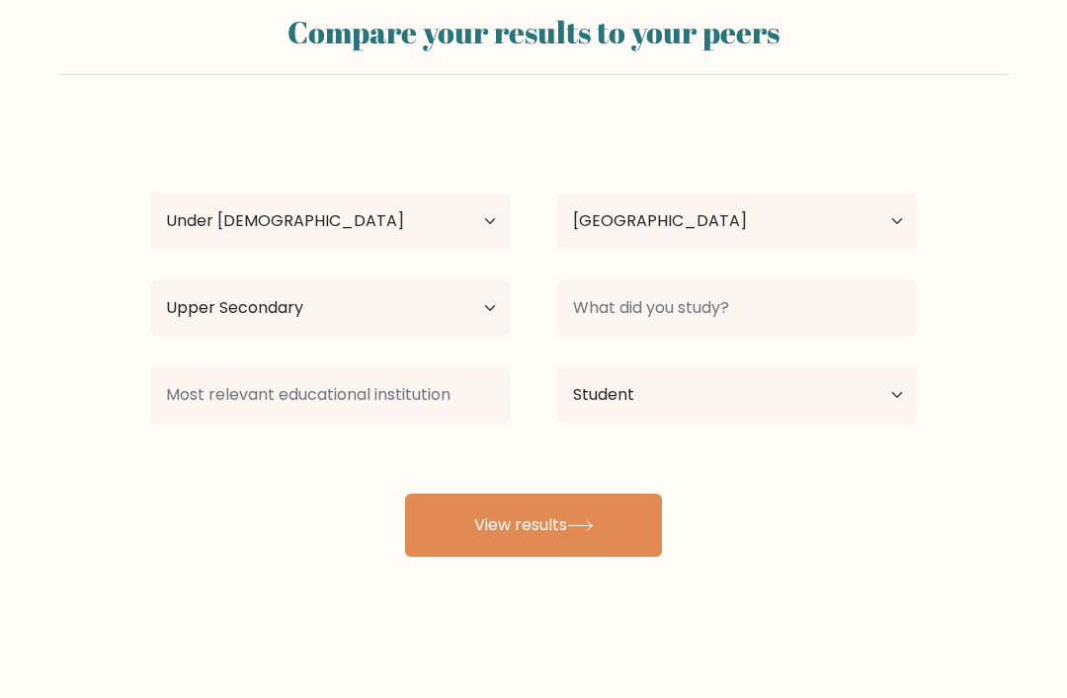
click at [561, 530] on button "View results" at bounding box center [533, 525] width 257 height 63
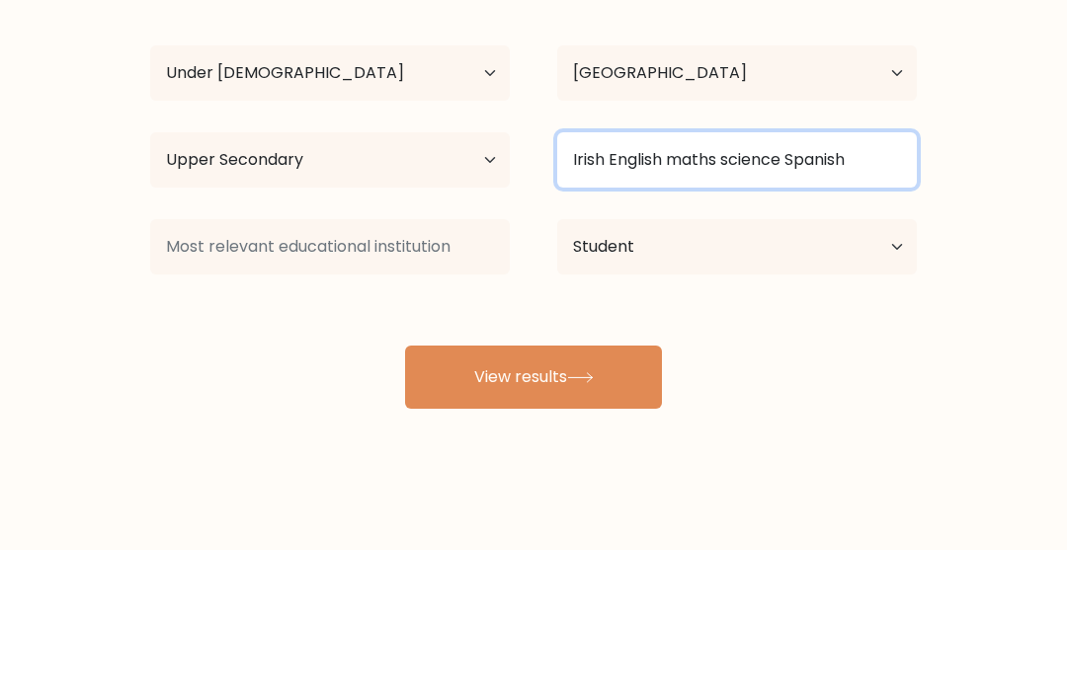
type input "Irish English maths science Spanish"
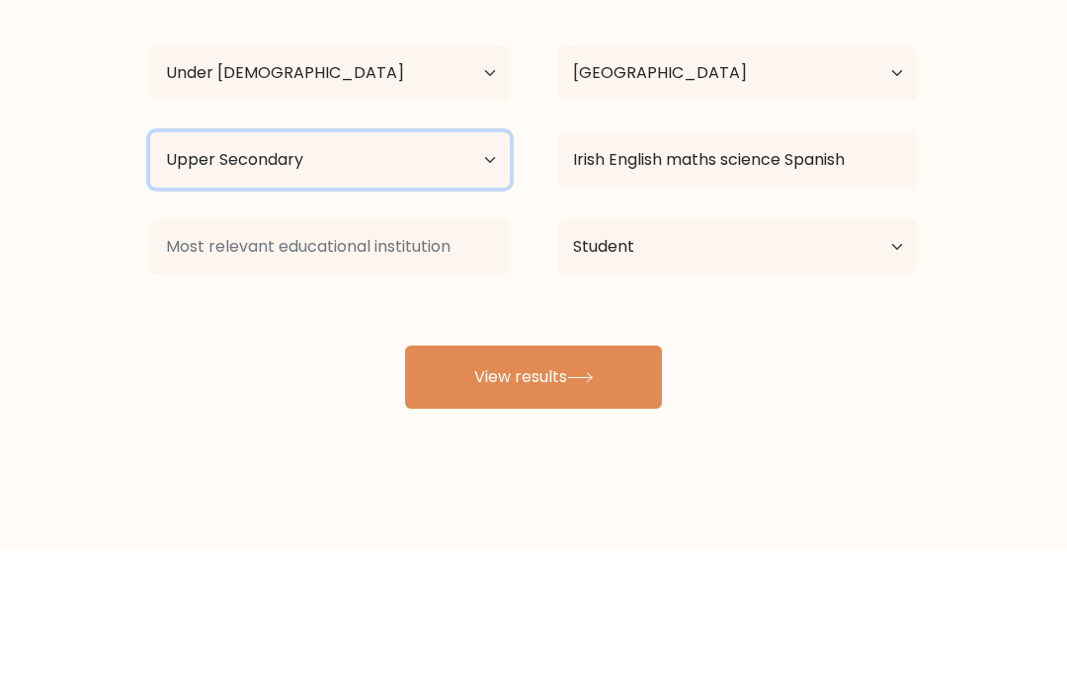
click at [214, 280] on select "Highest education level No schooling Primary Lower Secondary Upper Secondary Oc…" at bounding box center [329, 307] width 359 height 55
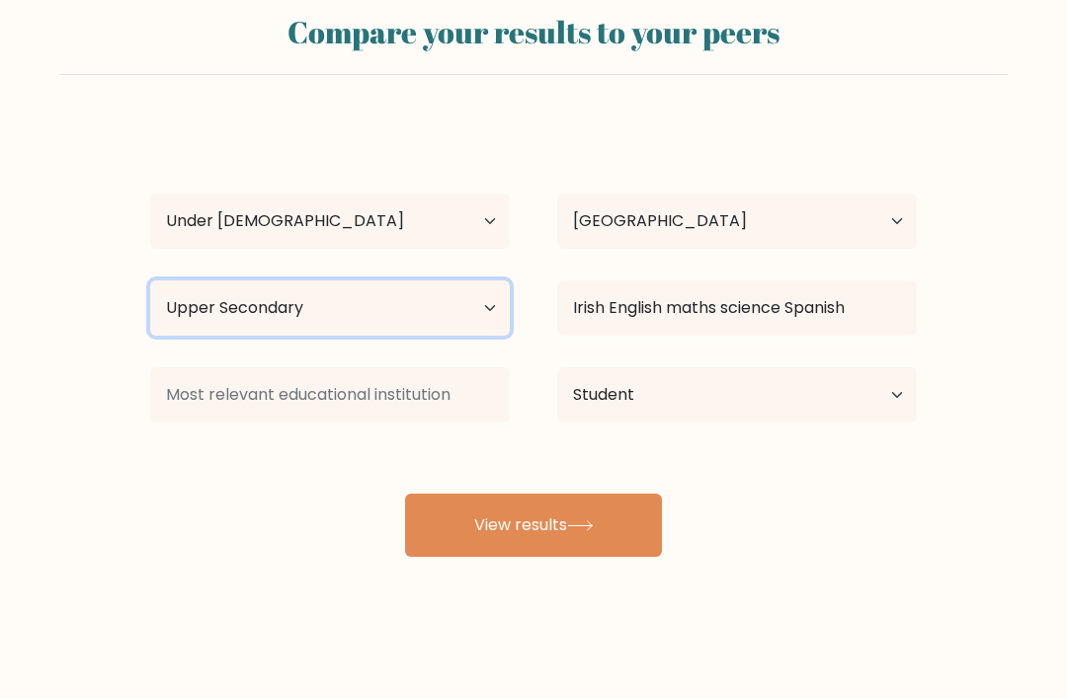
select select "lower_secondary"
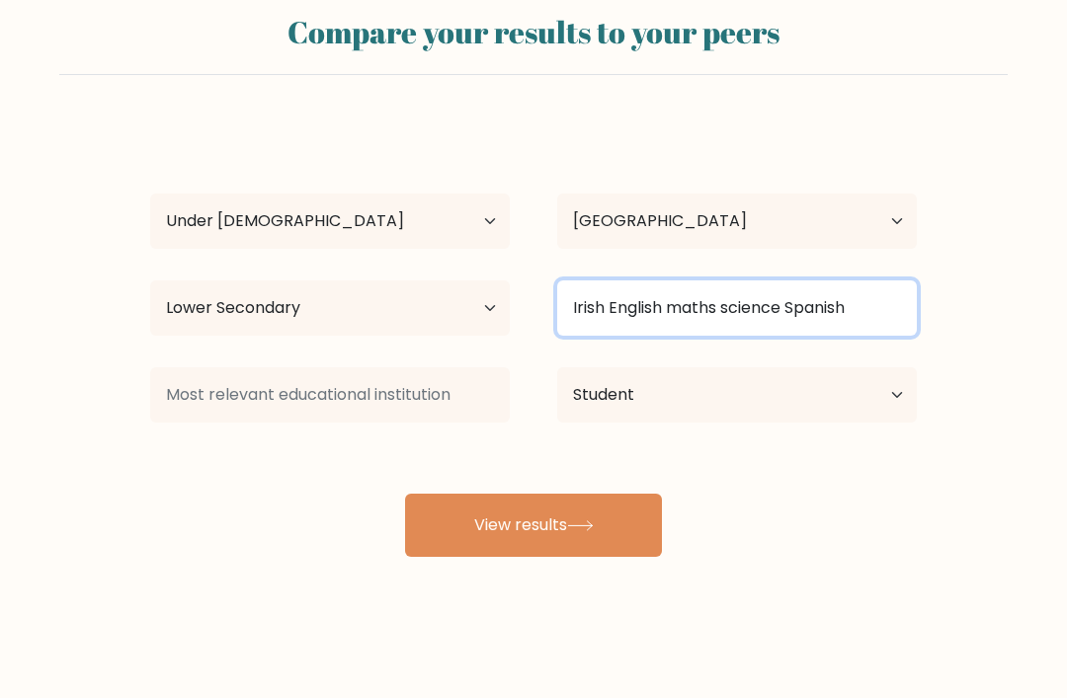
click at [874, 303] on input "Irish English maths science Spanish" at bounding box center [736, 307] width 359 height 55
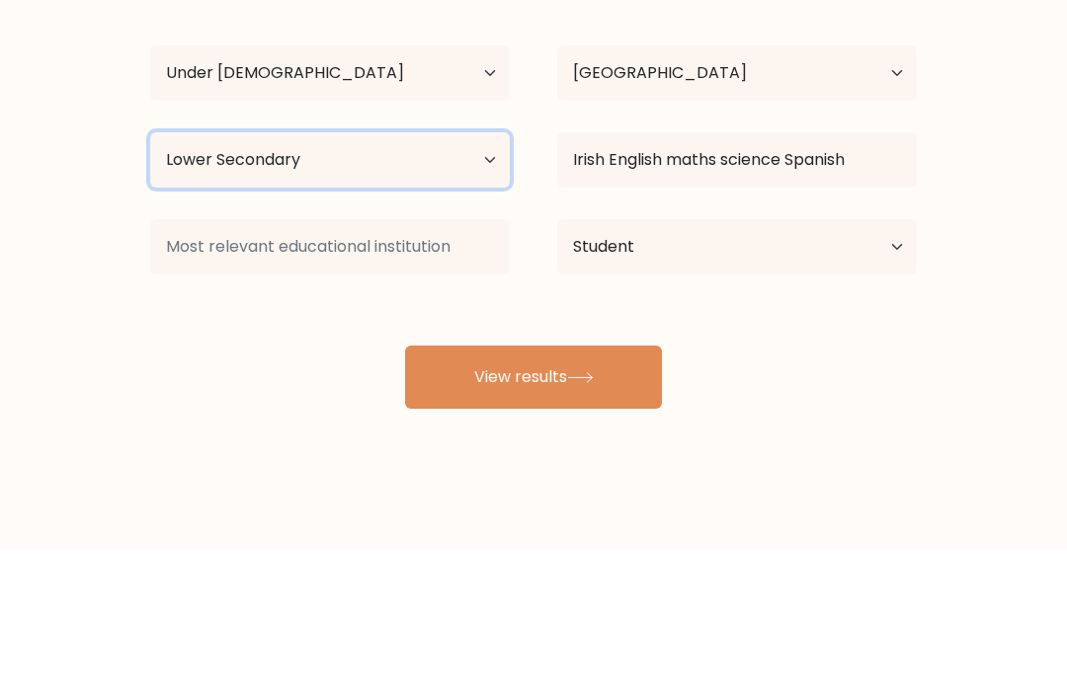
click at [263, 280] on select "Highest education level No schooling Primary Lower Secondary Upper Secondary Oc…" at bounding box center [329, 307] width 359 height 55
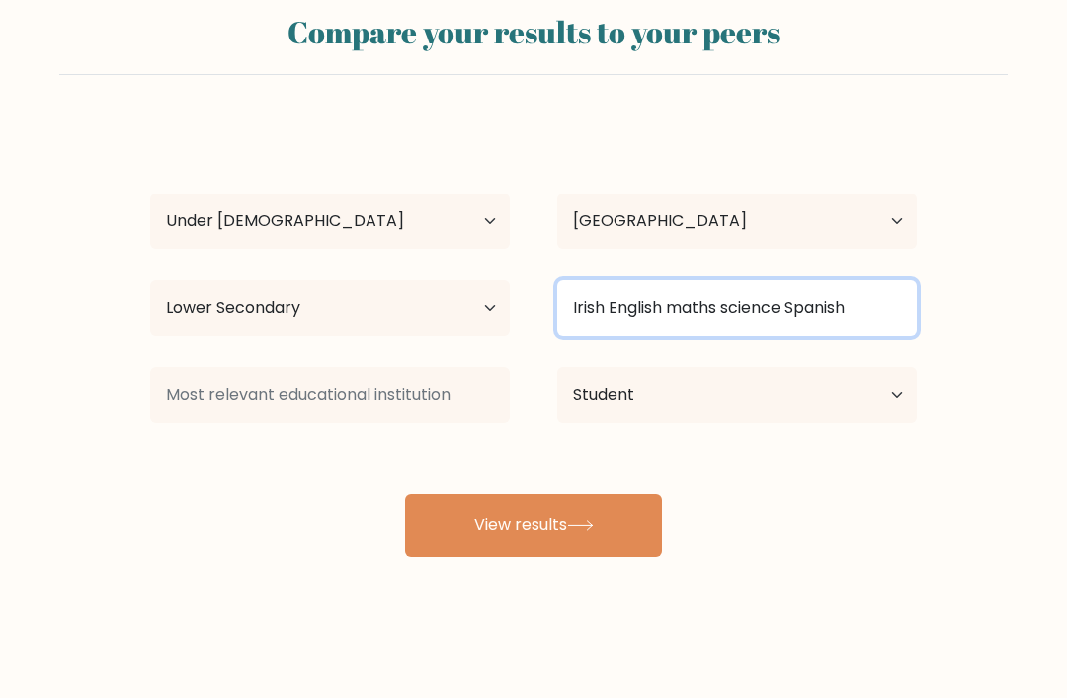
click at [873, 311] on input "Irish English maths science Spanish" at bounding box center [736, 307] width 359 height 55
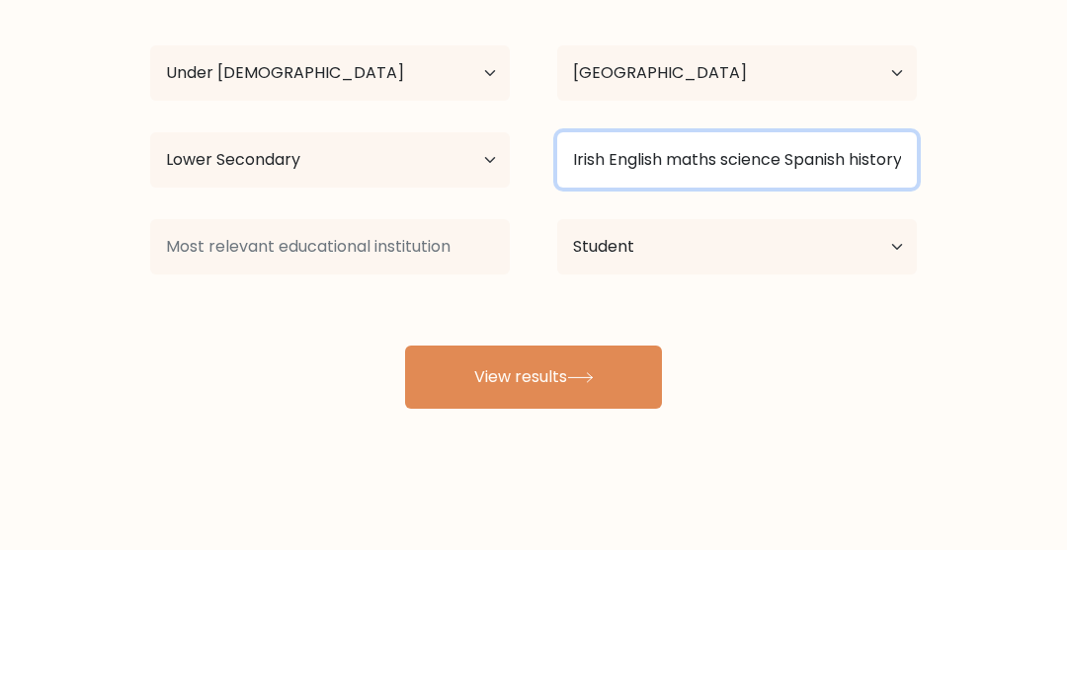
type input "Irish English maths science Spanish history science Woodwork technology and bus…"
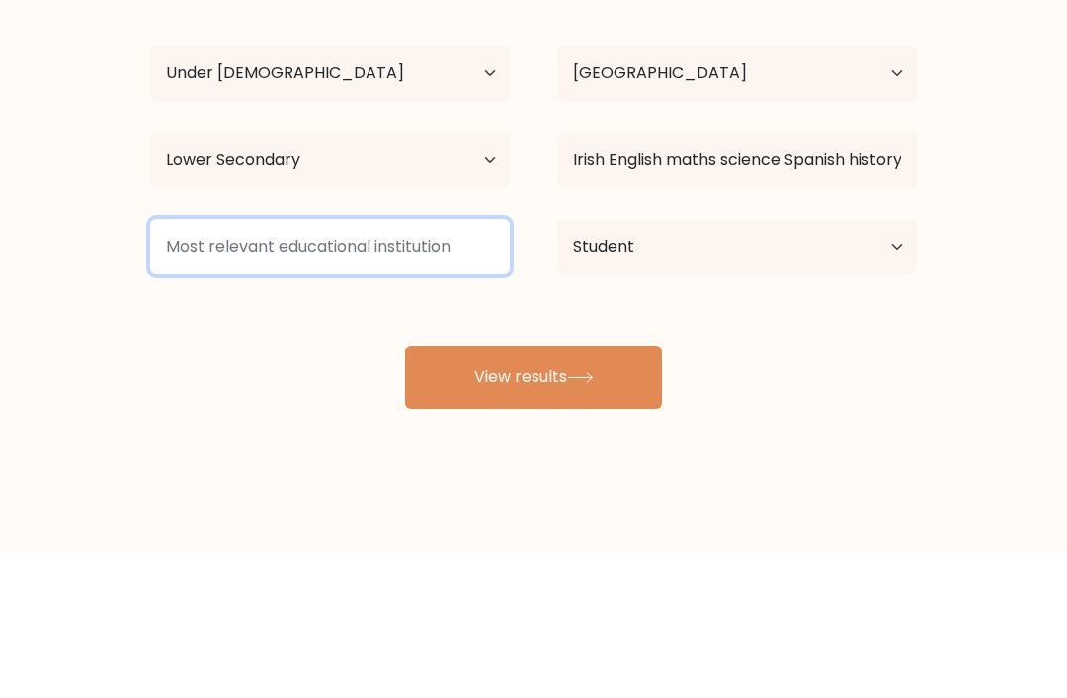
click at [218, 367] on input at bounding box center [329, 394] width 359 height 55
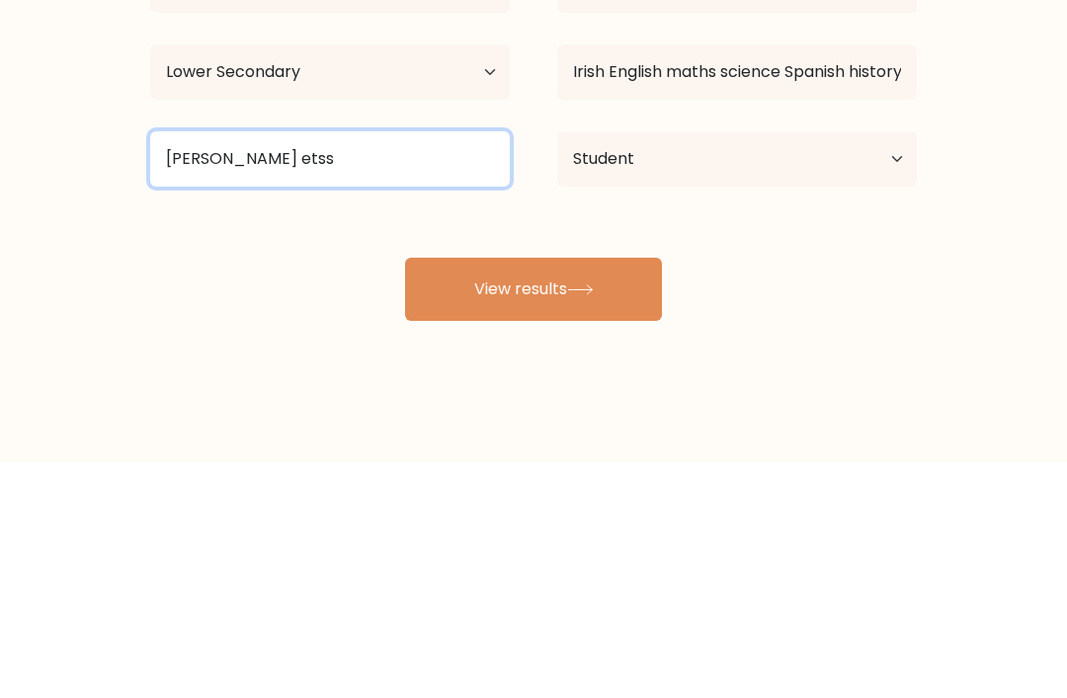
type input "Belmayne etss"
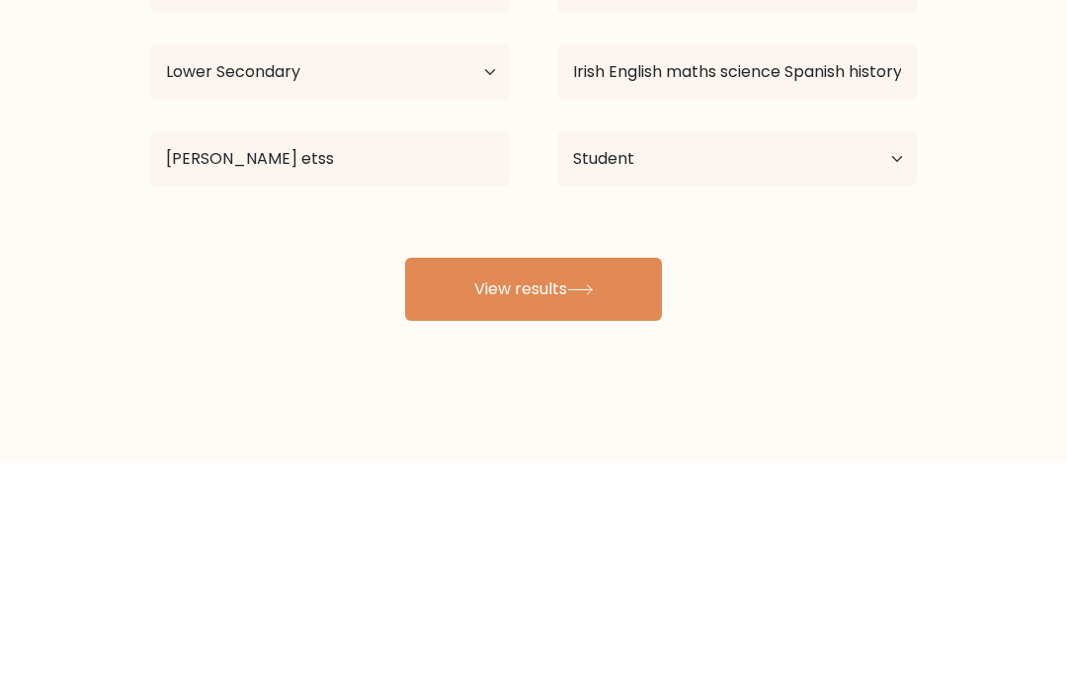
click at [611, 494] on button "View results" at bounding box center [533, 525] width 257 height 63
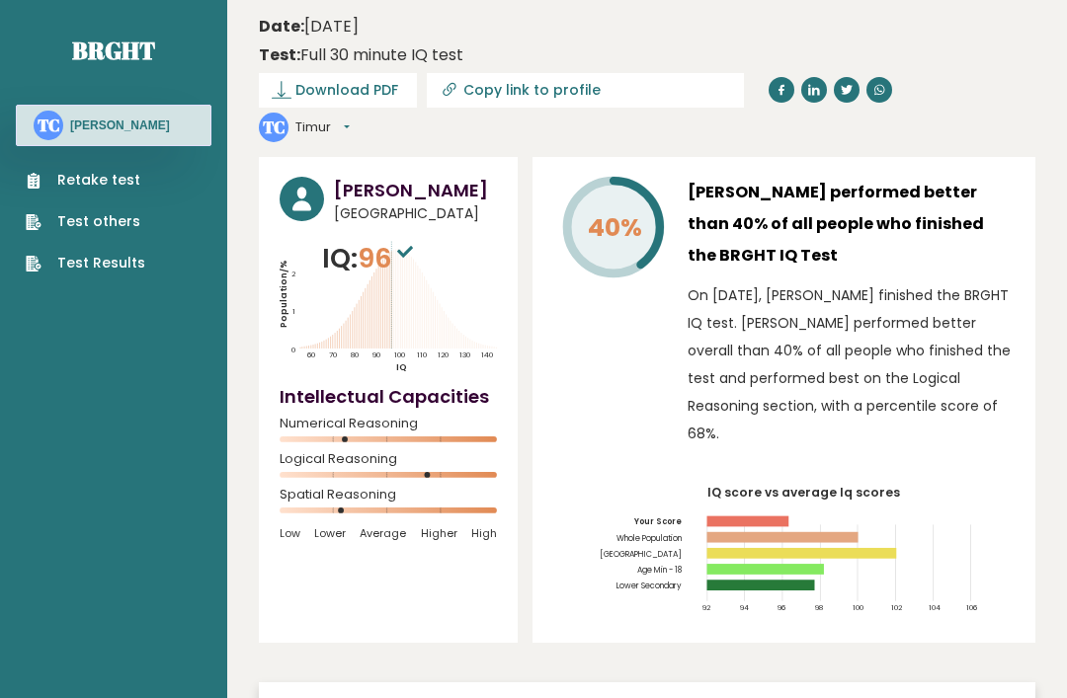
click at [151, 264] on div "Retake test Test others Test Results" at bounding box center [114, 209] width 196 height 127
click at [130, 267] on link "Test Results" at bounding box center [85, 263] width 119 height 21
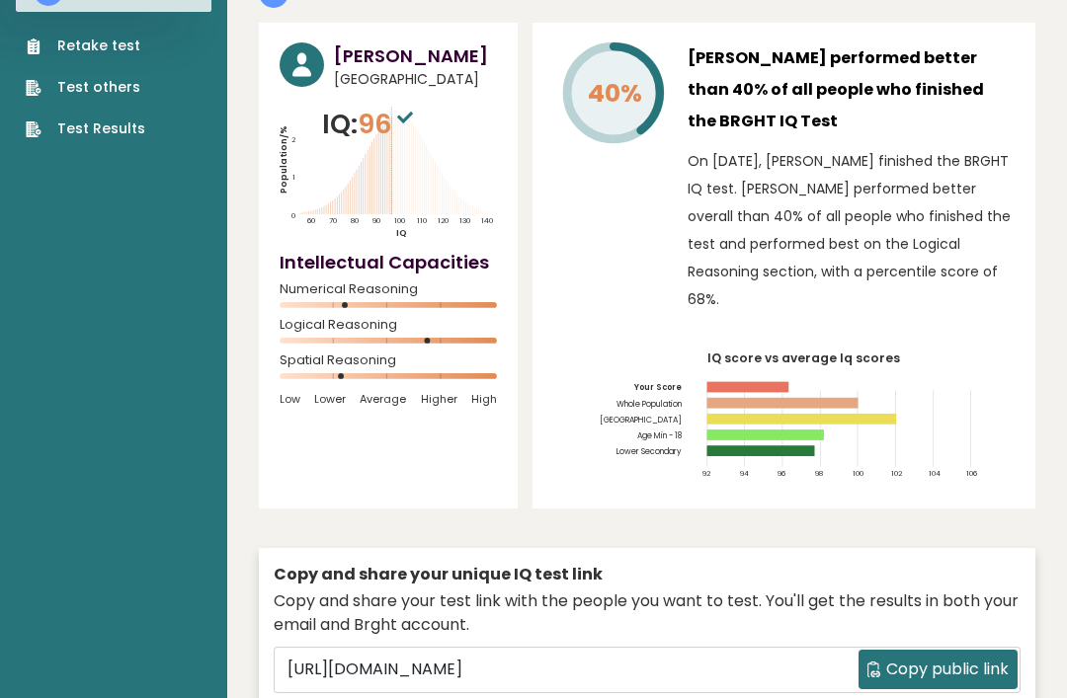
click at [130, 140] on link "Test Results" at bounding box center [85, 129] width 119 height 21
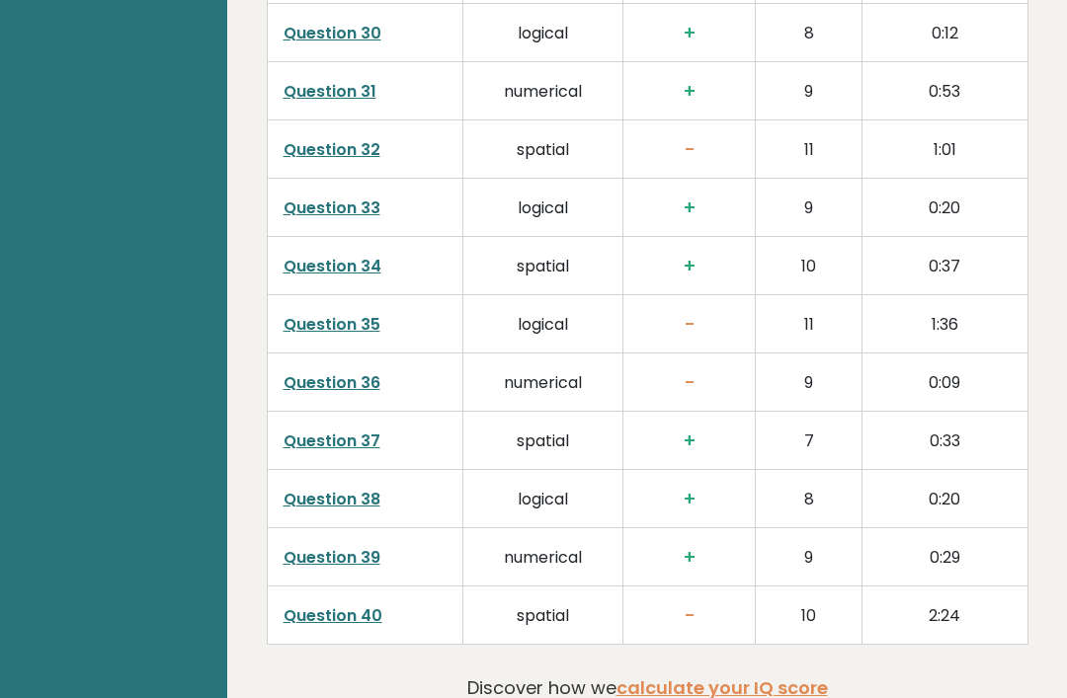
scroll to position [5025, 0]
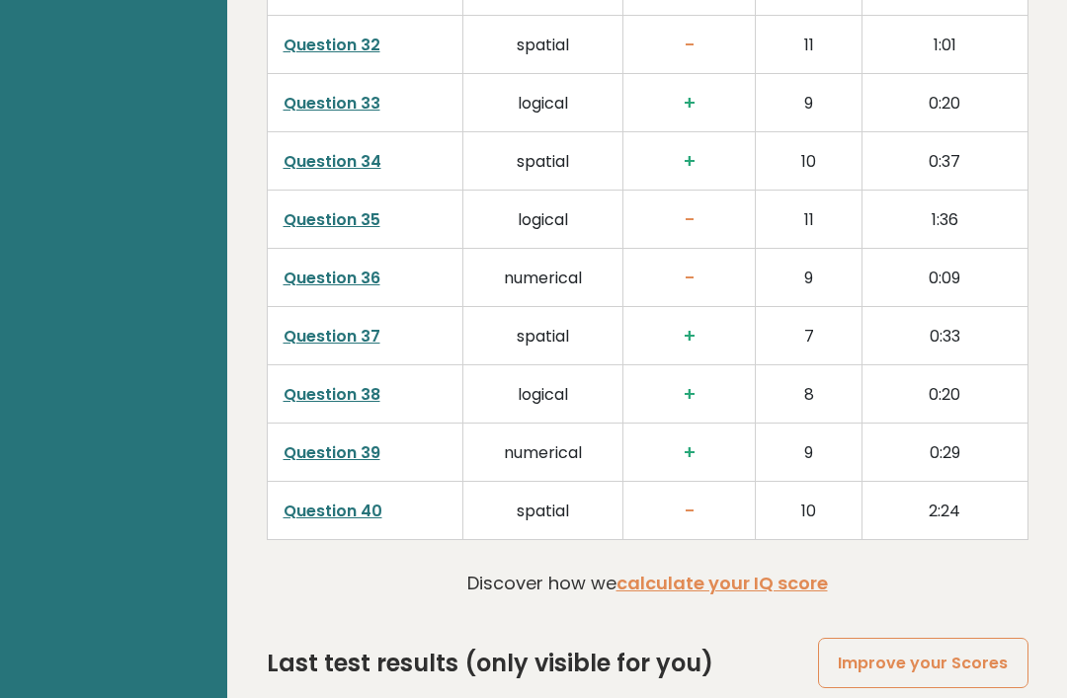
click at [990, 482] on td "2:24" at bounding box center [944, 511] width 166 height 58
click at [953, 482] on td "2:24" at bounding box center [944, 511] width 166 height 58
click at [952, 482] on td "2:24" at bounding box center [944, 511] width 166 height 58
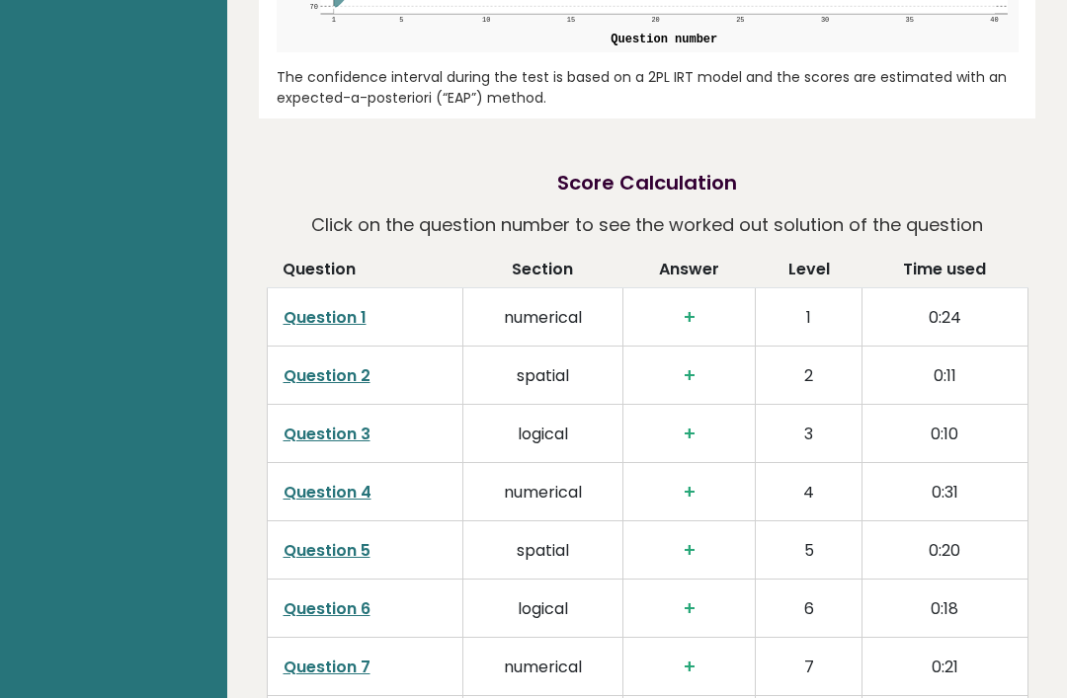
scroll to position [2945, 0]
